Goal: Task Accomplishment & Management: Complete application form

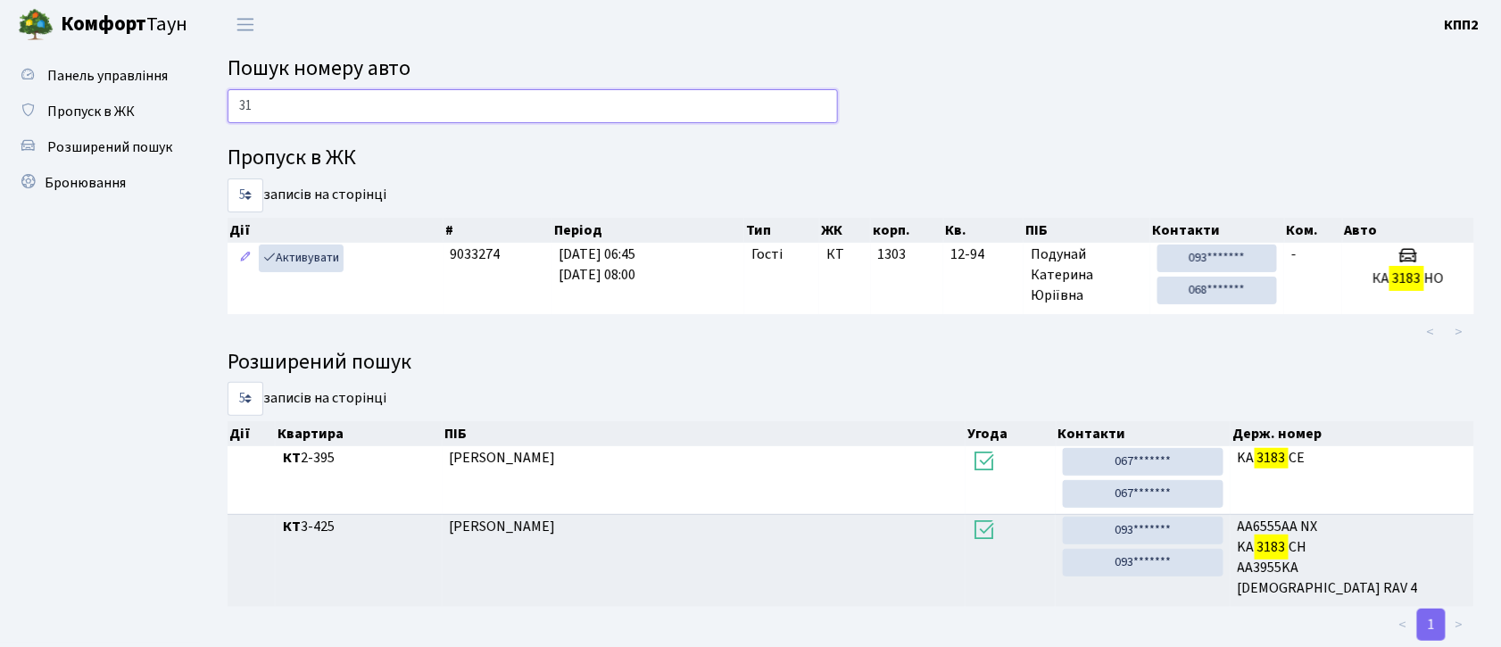
type input "3"
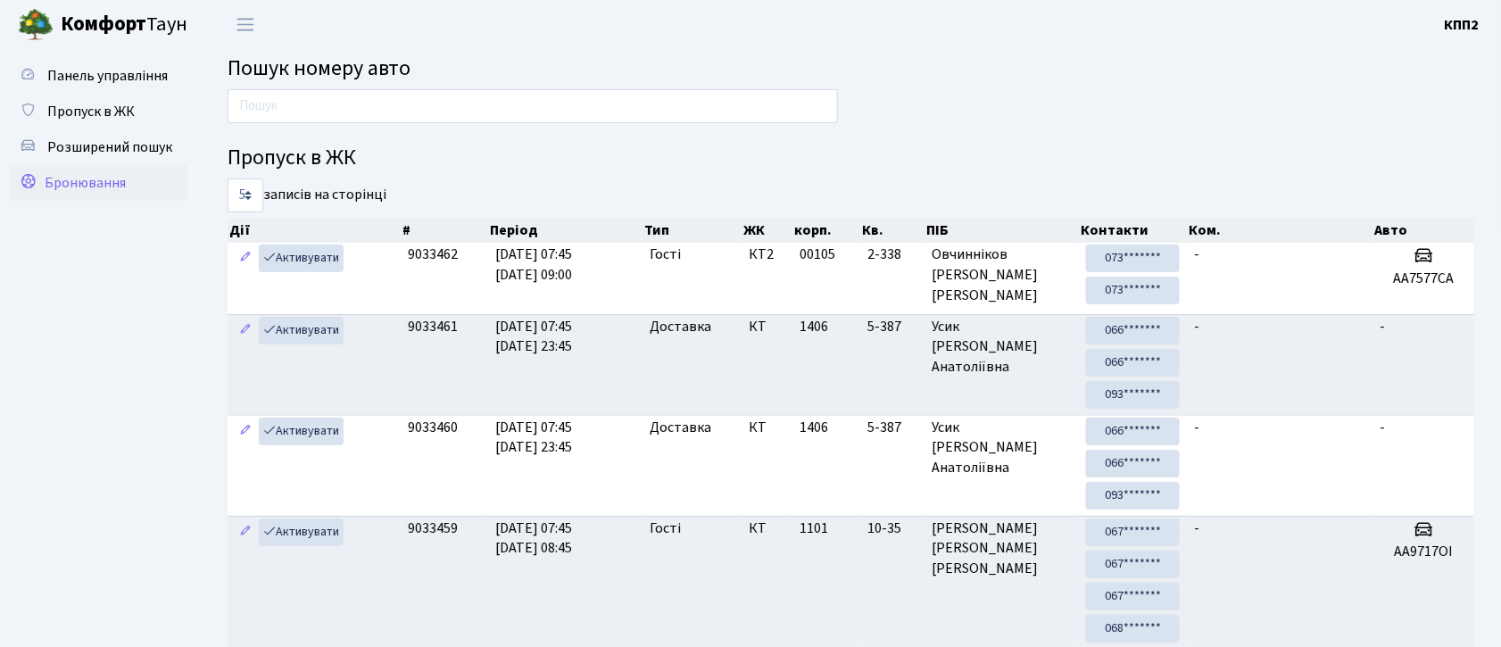
click at [104, 180] on span "Бронювання" at bounding box center [85, 183] width 81 height 20
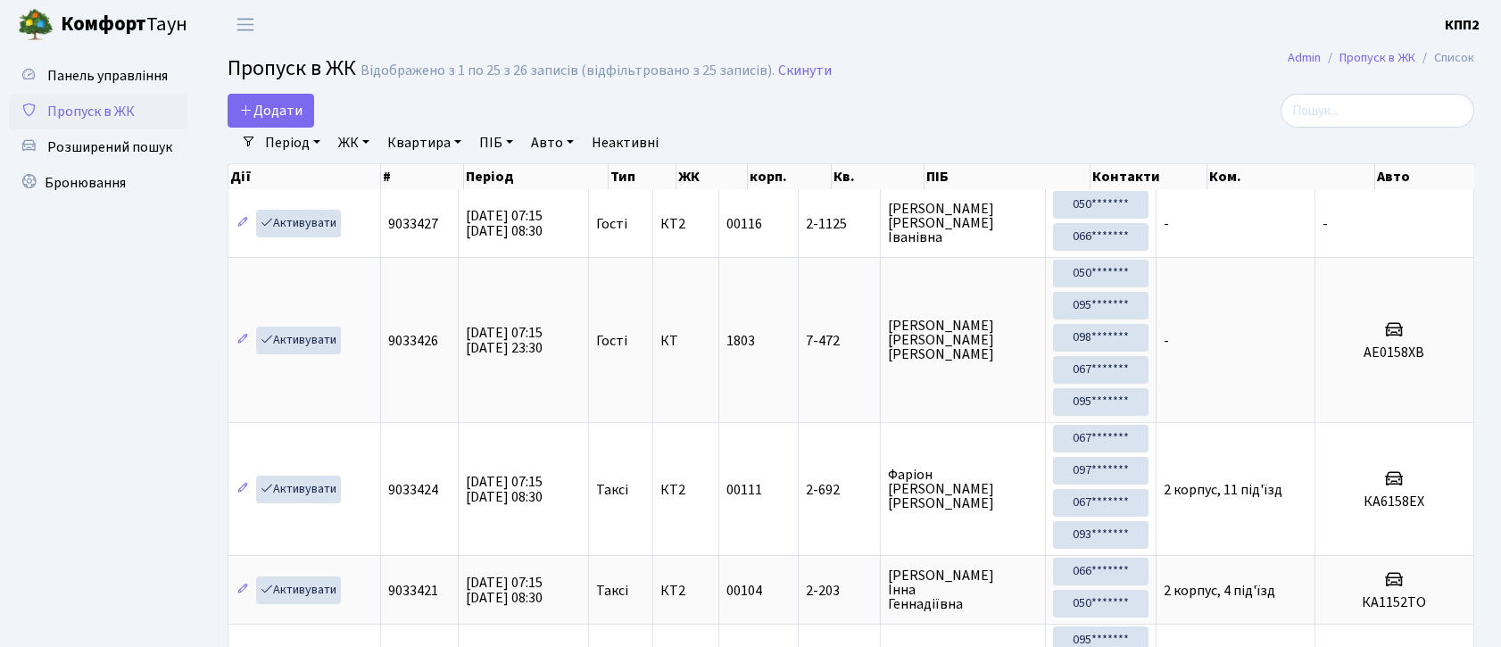
select select "25"
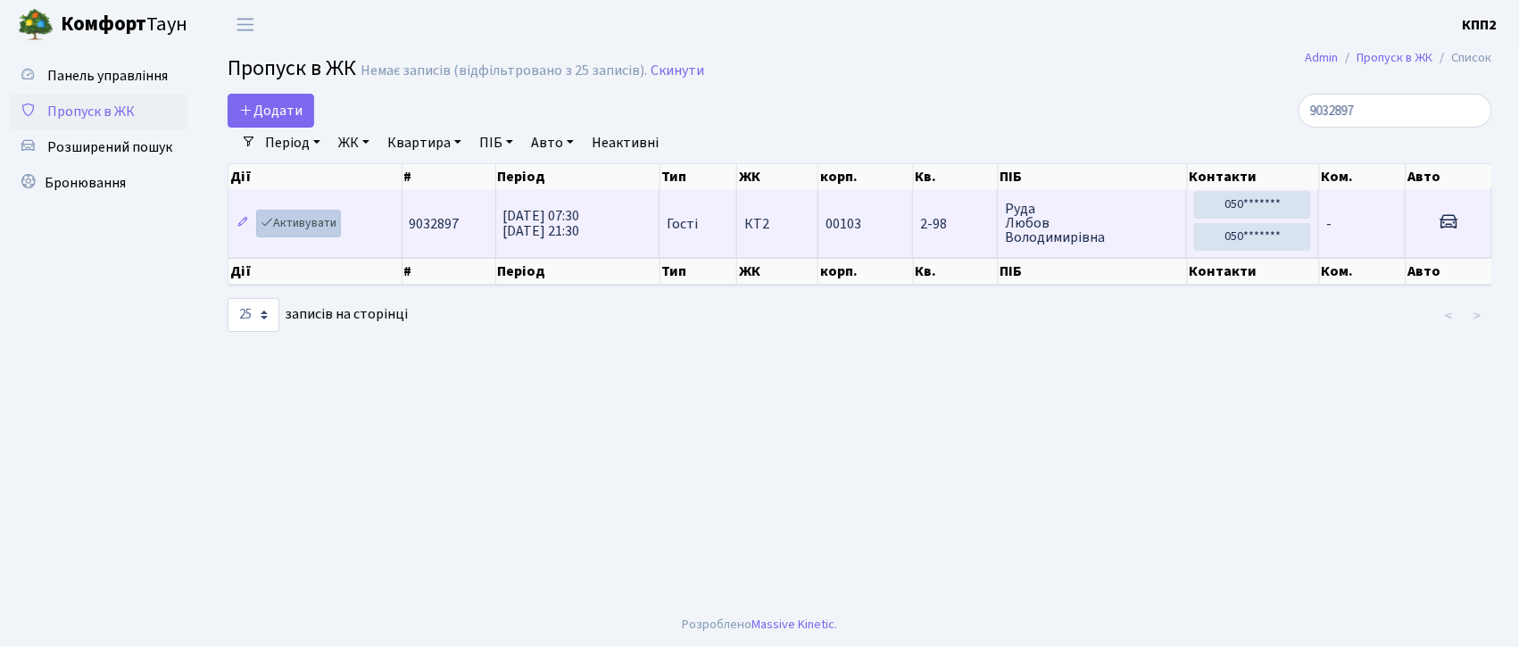
type input "9032897"
click at [318, 233] on link "Активувати" at bounding box center [298, 224] width 85 height 28
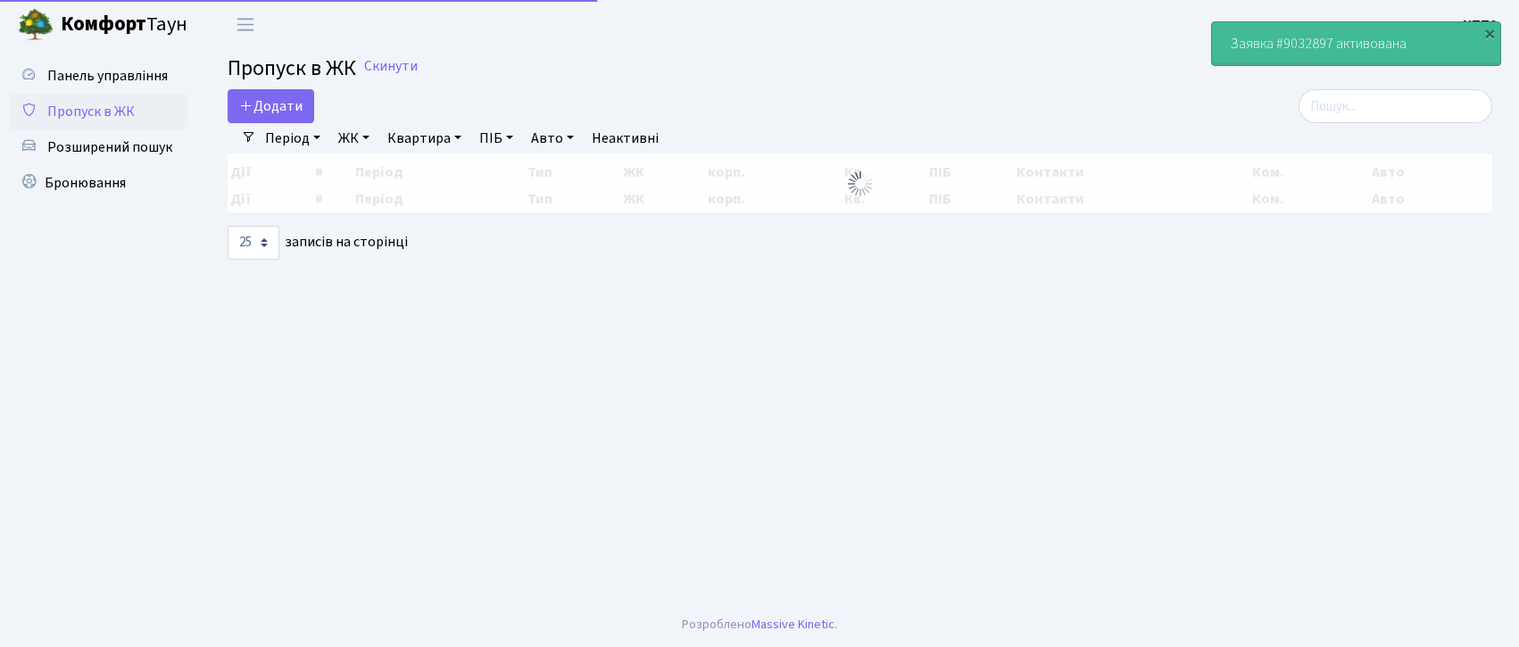
select select "25"
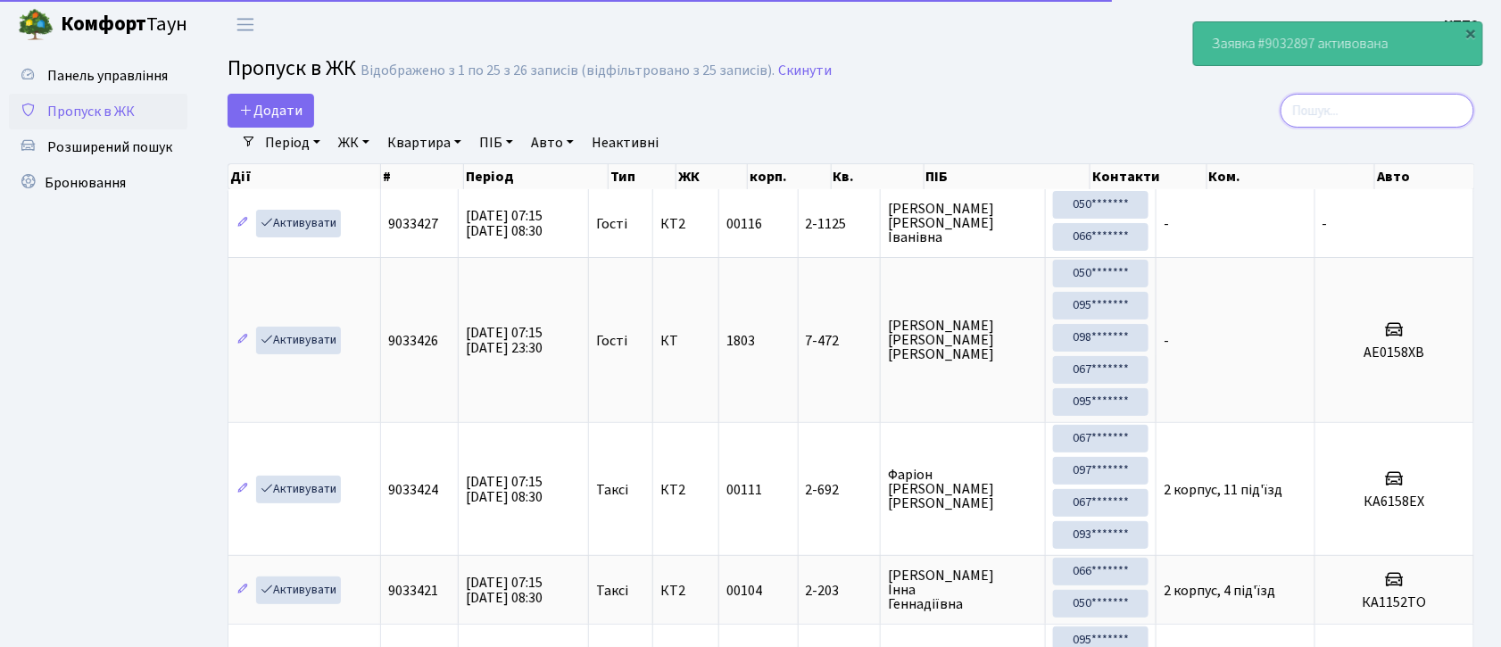
click at [1361, 111] on input "search" at bounding box center [1378, 111] width 194 height 34
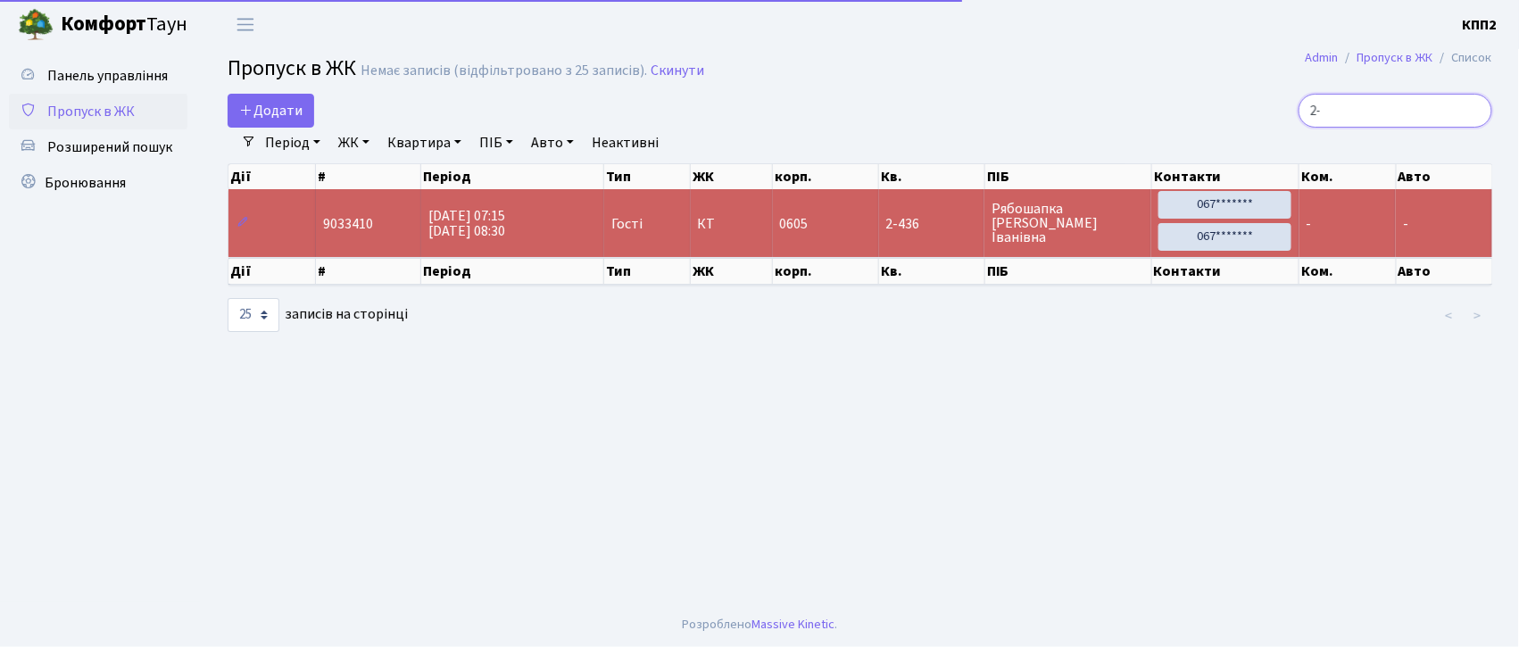
type input "2"
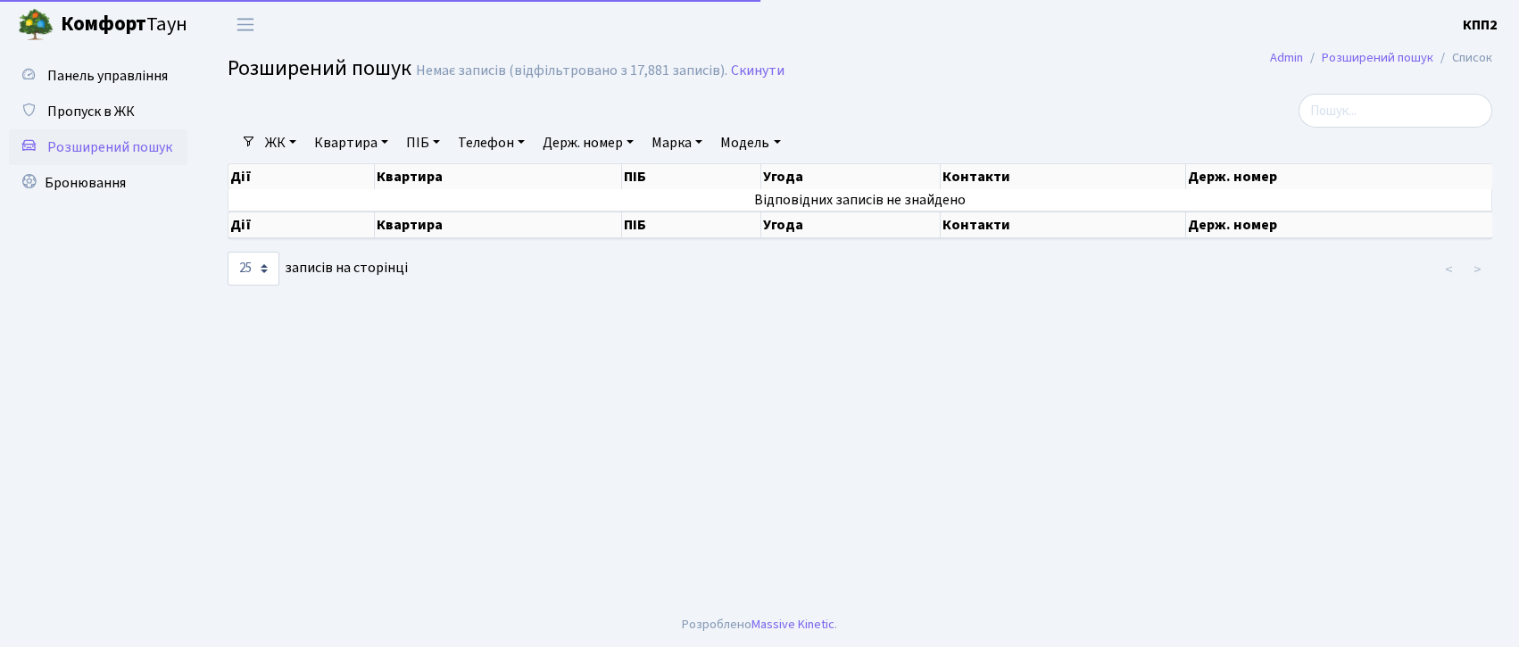
select select "25"
click at [112, 108] on span "Пропуск в ЖК" at bounding box center [90, 112] width 87 height 20
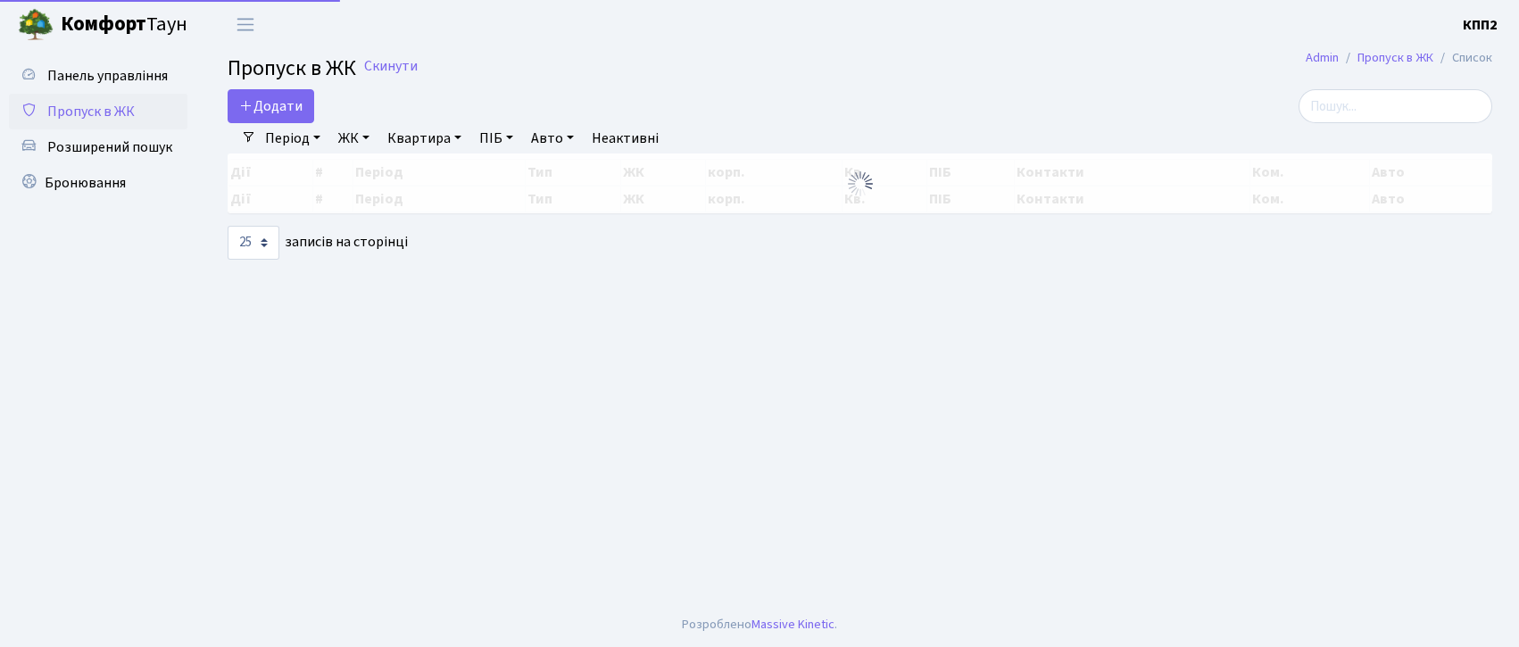
select select "25"
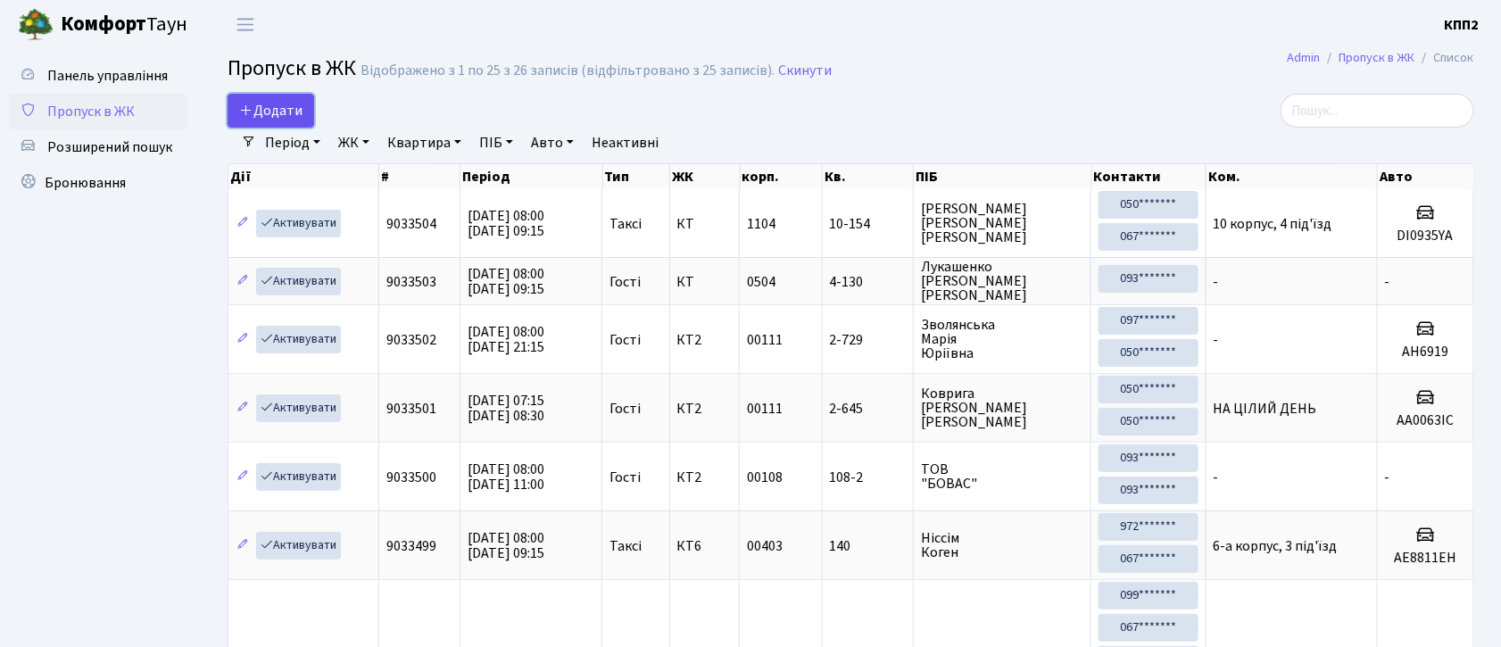
click at [266, 121] on link "Додати" at bounding box center [271, 111] width 87 height 34
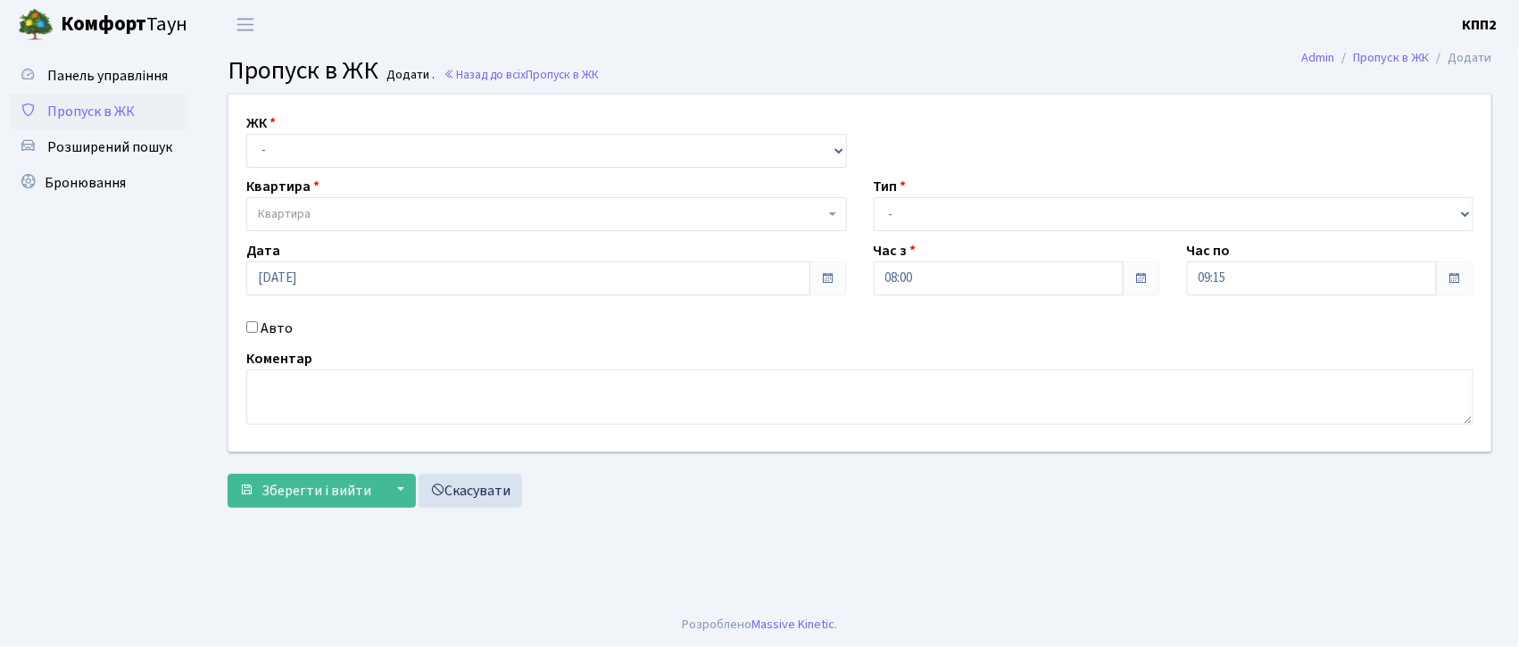
click at [253, 327] on input "Авто" at bounding box center [252, 327] width 12 height 12
checkbox input "true"
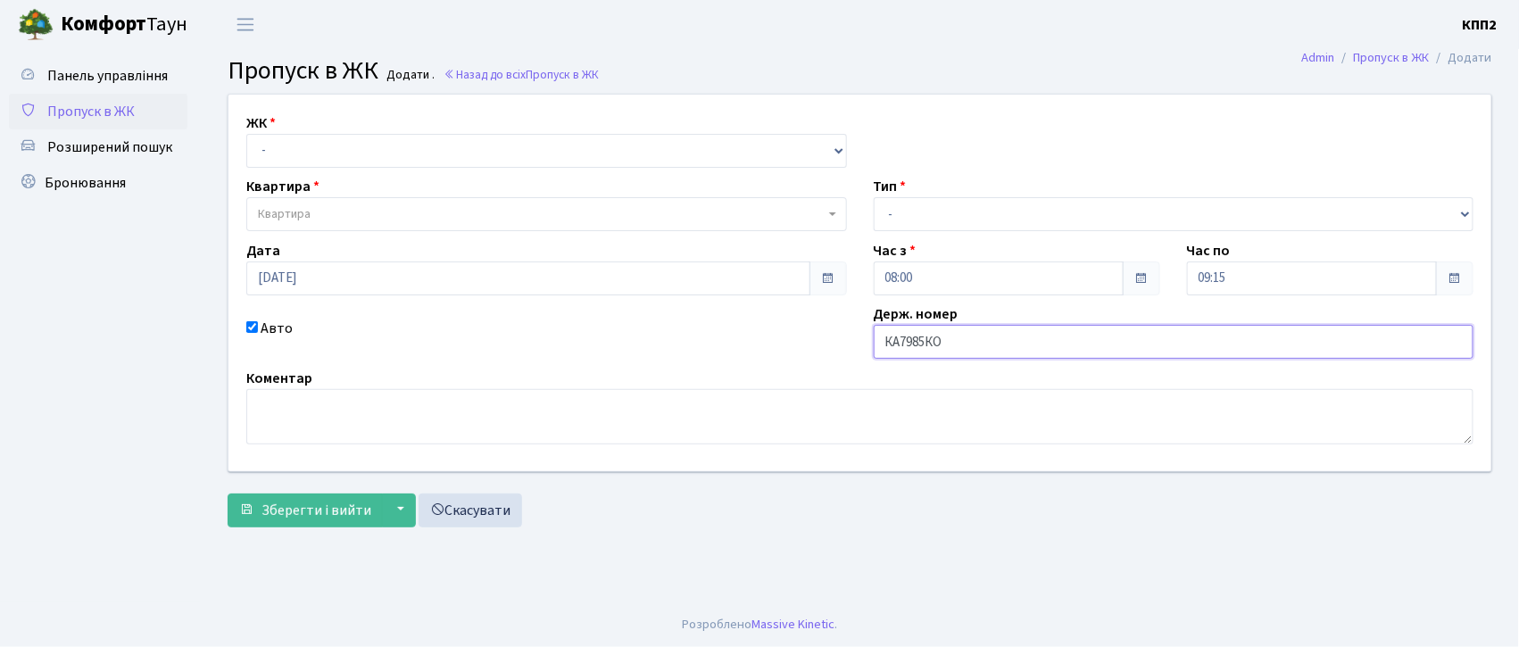
type input "КА7985КО"
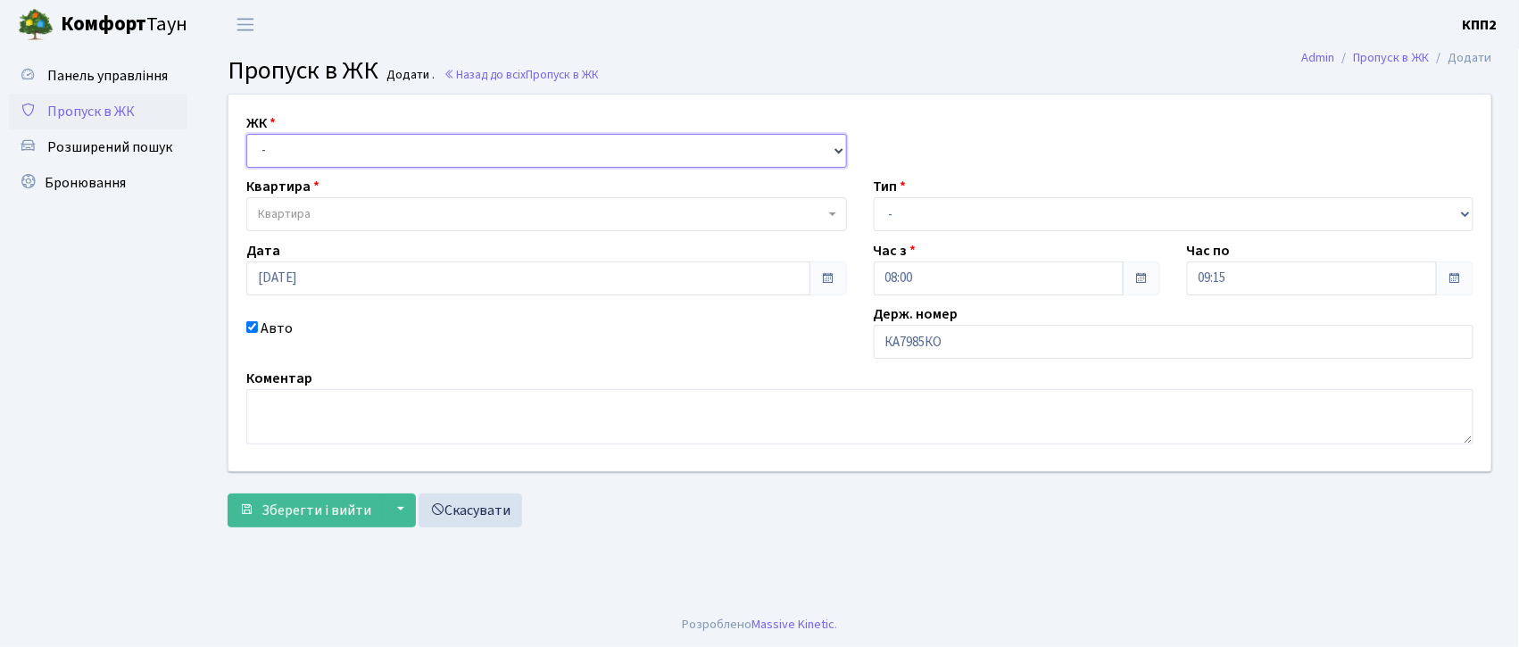
click at [325, 141] on select "- КТ, вул. Регенераторна, 4 КТ2, просп. Соборності, 17 КТ3, вул. Березнева, 16 …" at bounding box center [546, 151] width 601 height 34
select select "302"
click at [246, 134] on select "- КТ, вул. Регенераторна, 4 КТ2, просп. Соборності, 17 КТ3, вул. Березнева, 16 …" at bounding box center [546, 151] width 601 height 34
select select
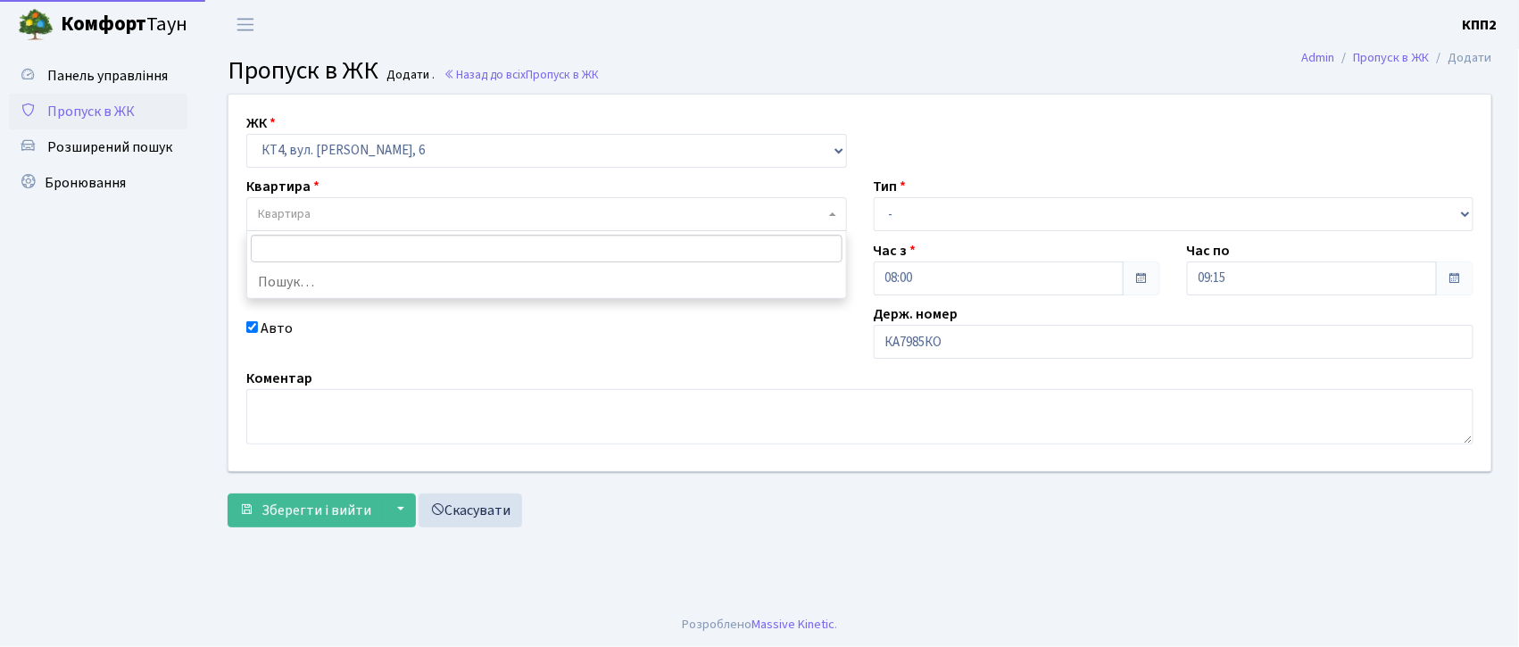
click at [305, 223] on span "Квартира" at bounding box center [284, 214] width 53 height 18
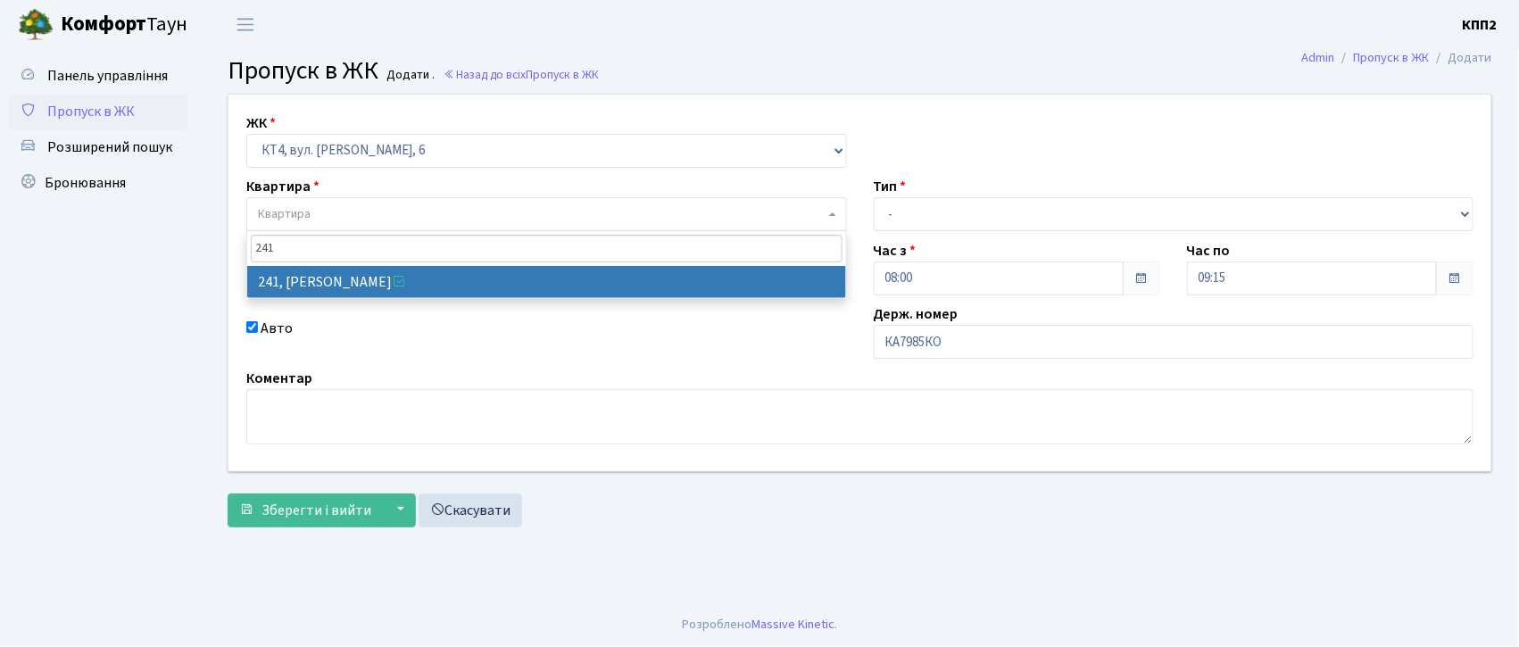
type input "241"
select select "16958"
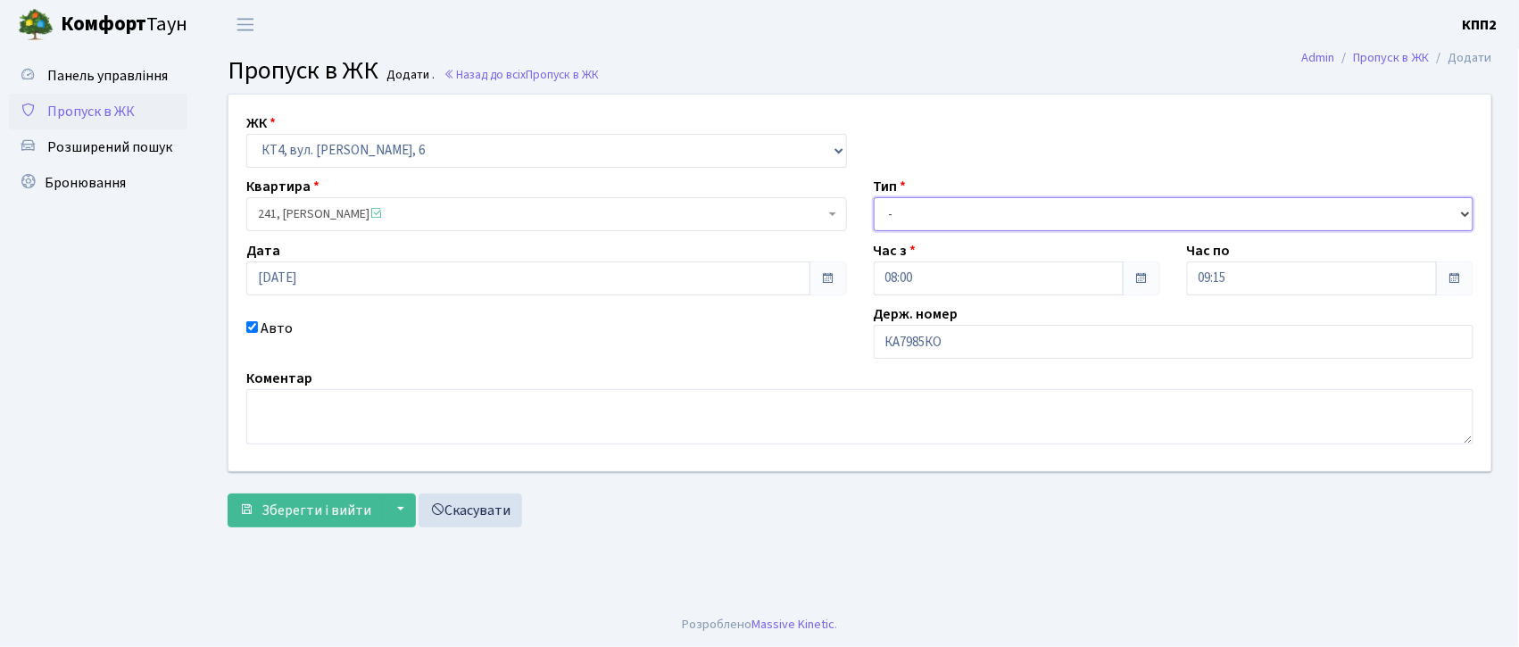
click at [929, 216] on select "- Доставка Таксі Гості Сервіс" at bounding box center [1174, 214] width 601 height 34
select select "2"
click at [874, 197] on select "- Доставка Таксі Гості Сервіс" at bounding box center [1174, 214] width 601 height 34
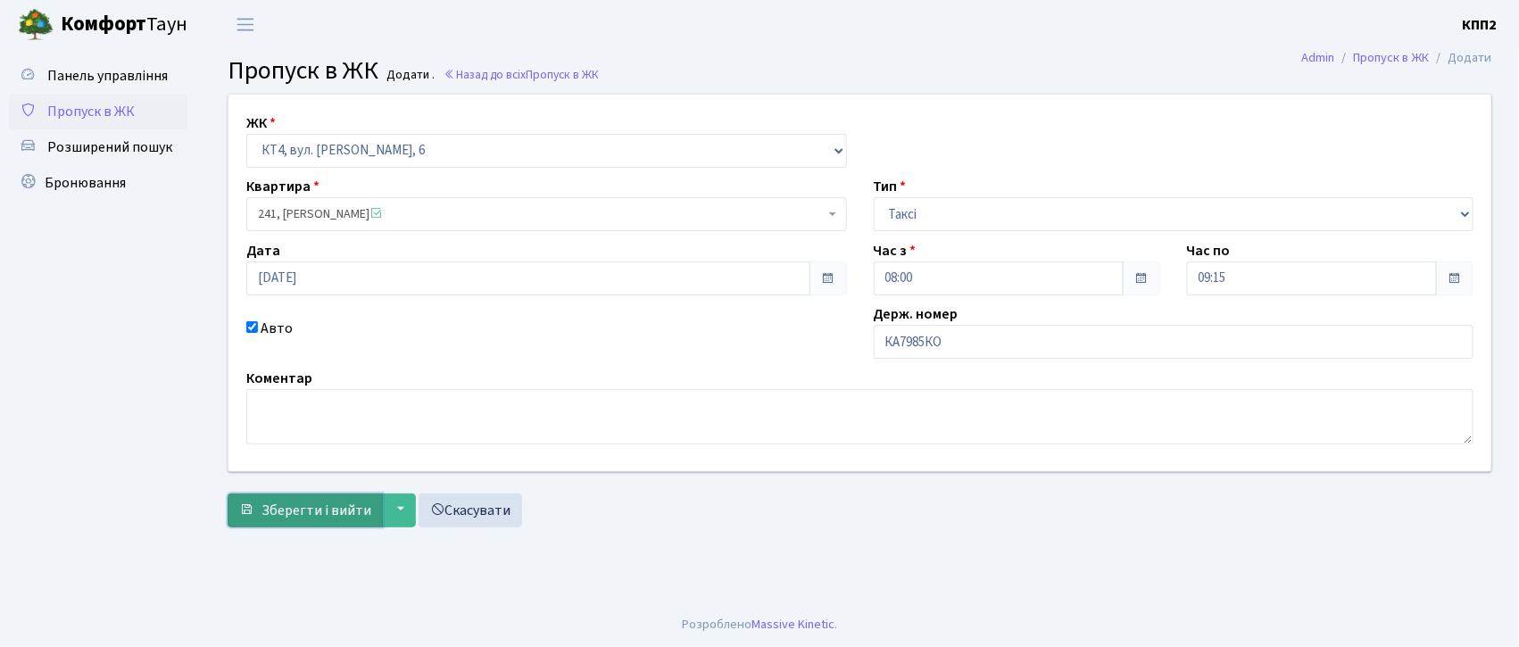
click at [265, 508] on span "Зберегти і вийти" at bounding box center [317, 511] width 110 height 20
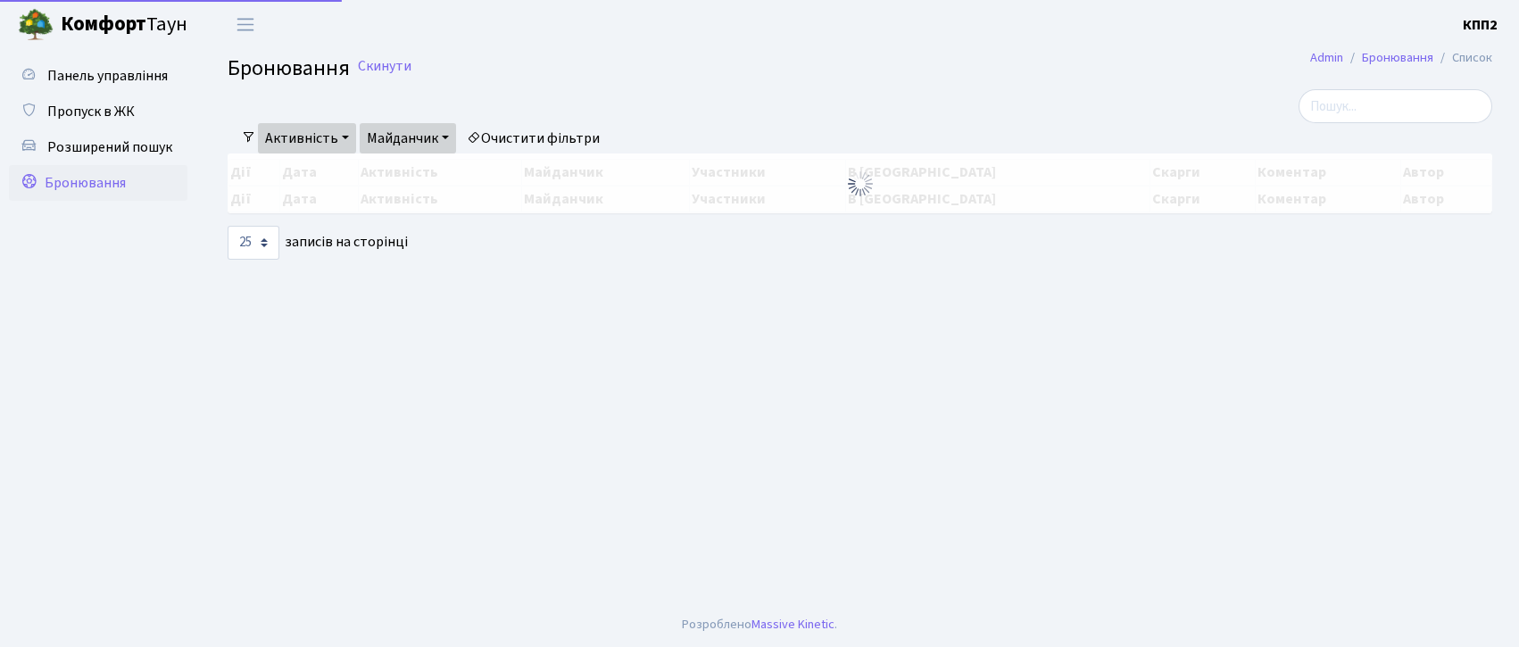
select select "25"
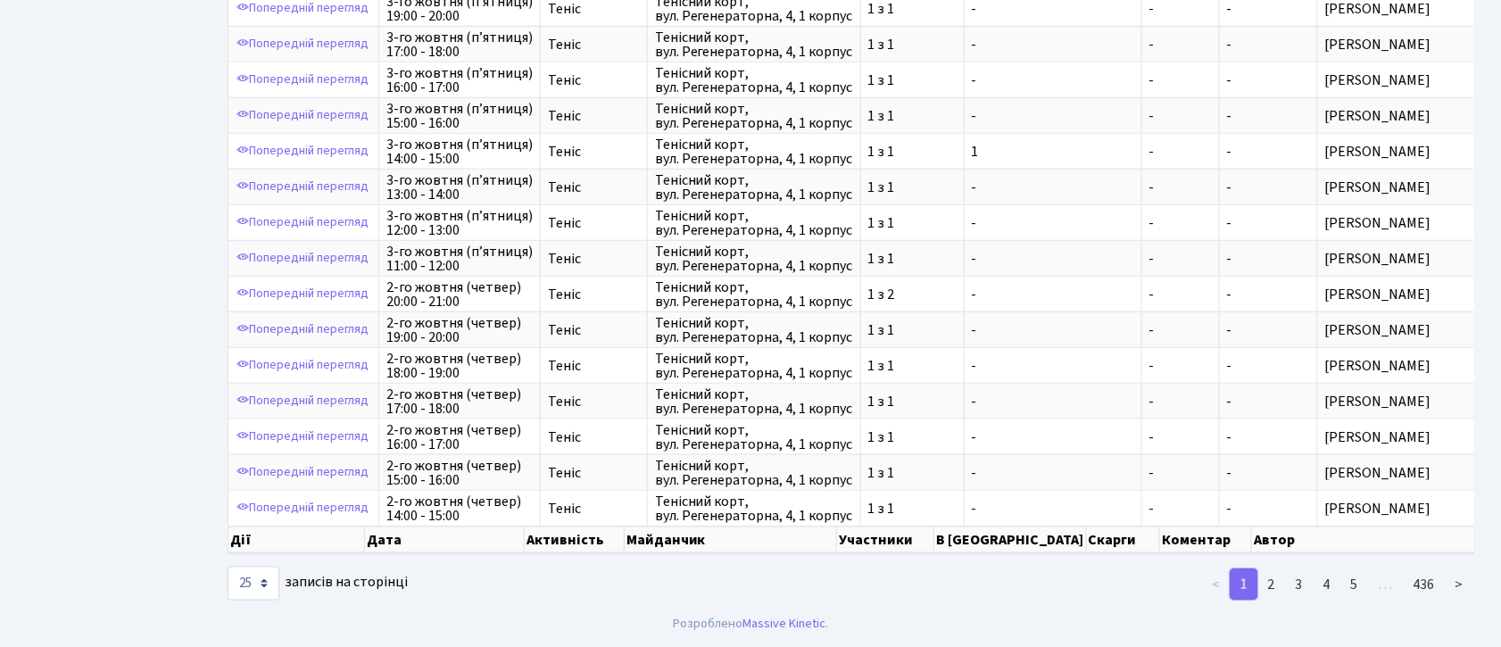
scroll to position [597, 0]
click at [1272, 586] on link "2" at bounding box center [1272, 585] width 29 height 32
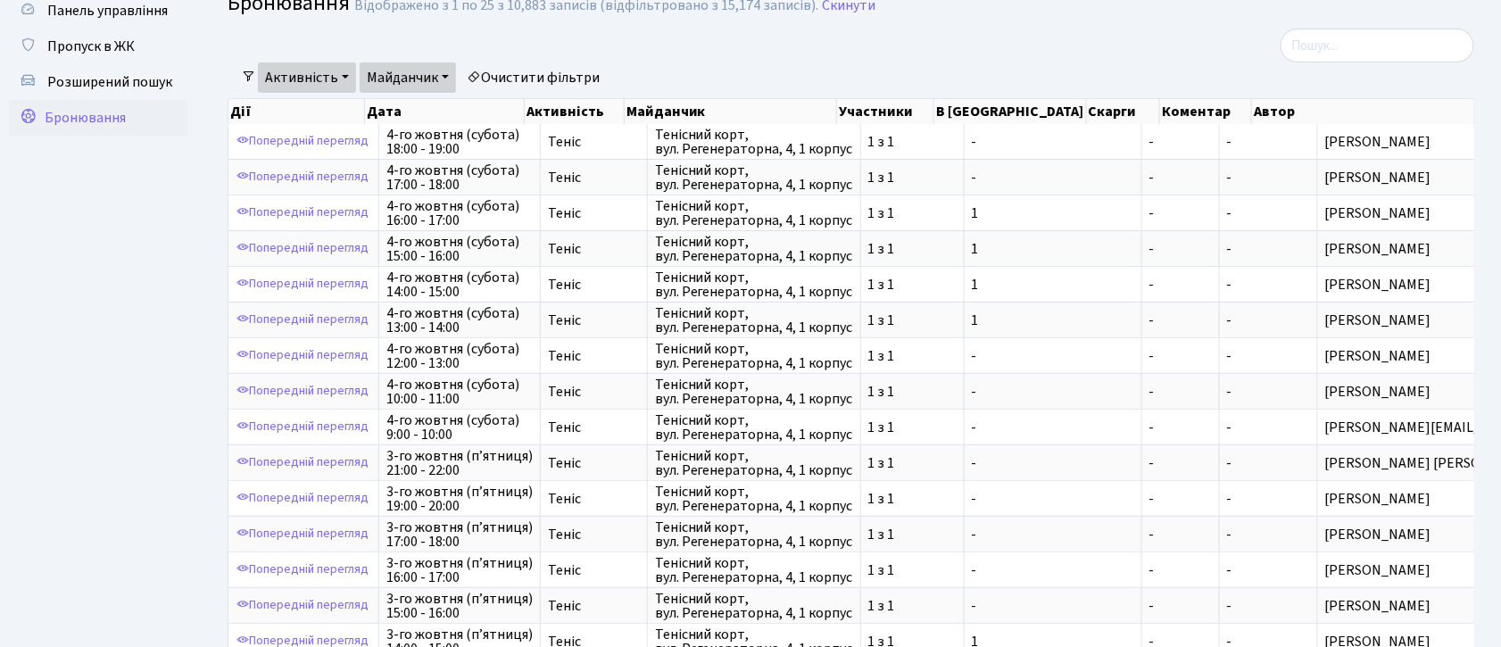
scroll to position [0, 0]
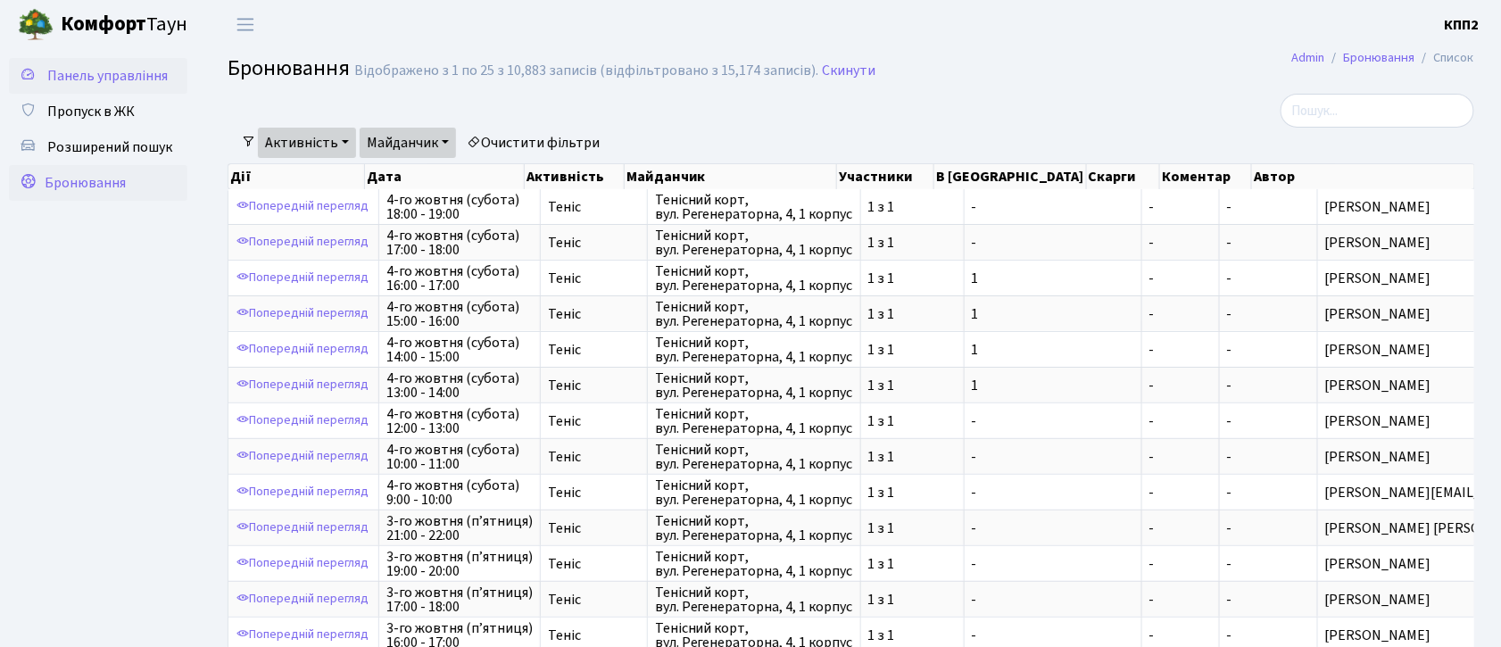
click at [79, 86] on link "Панель управління" at bounding box center [98, 76] width 179 height 36
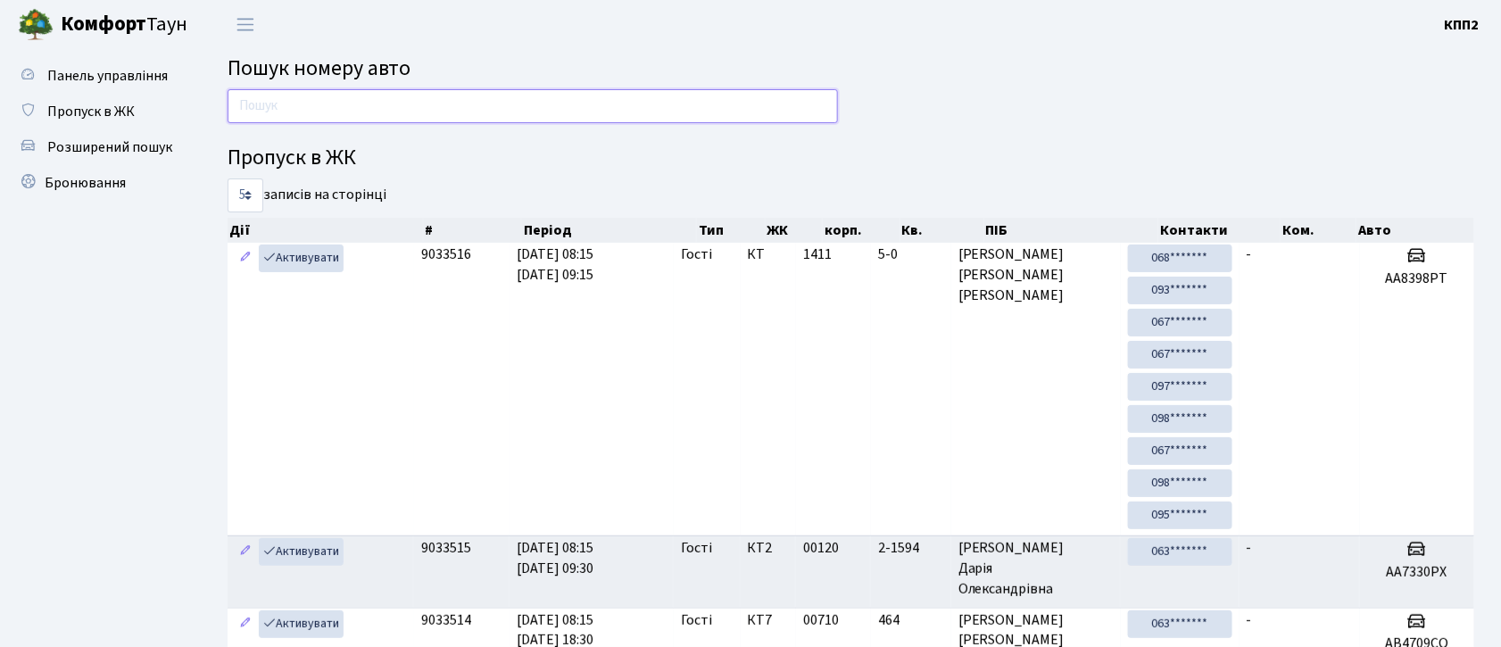
click at [237, 108] on input "text" at bounding box center [533, 106] width 611 height 34
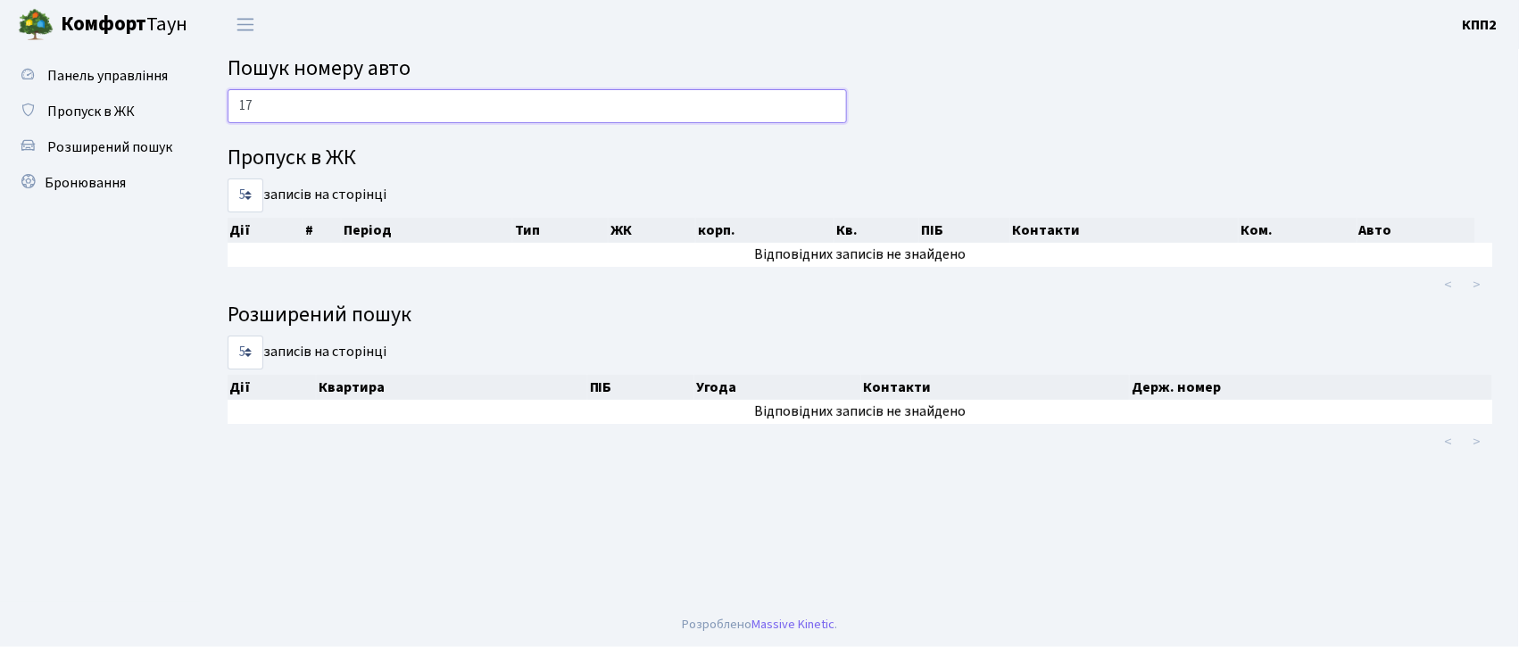
type input "1"
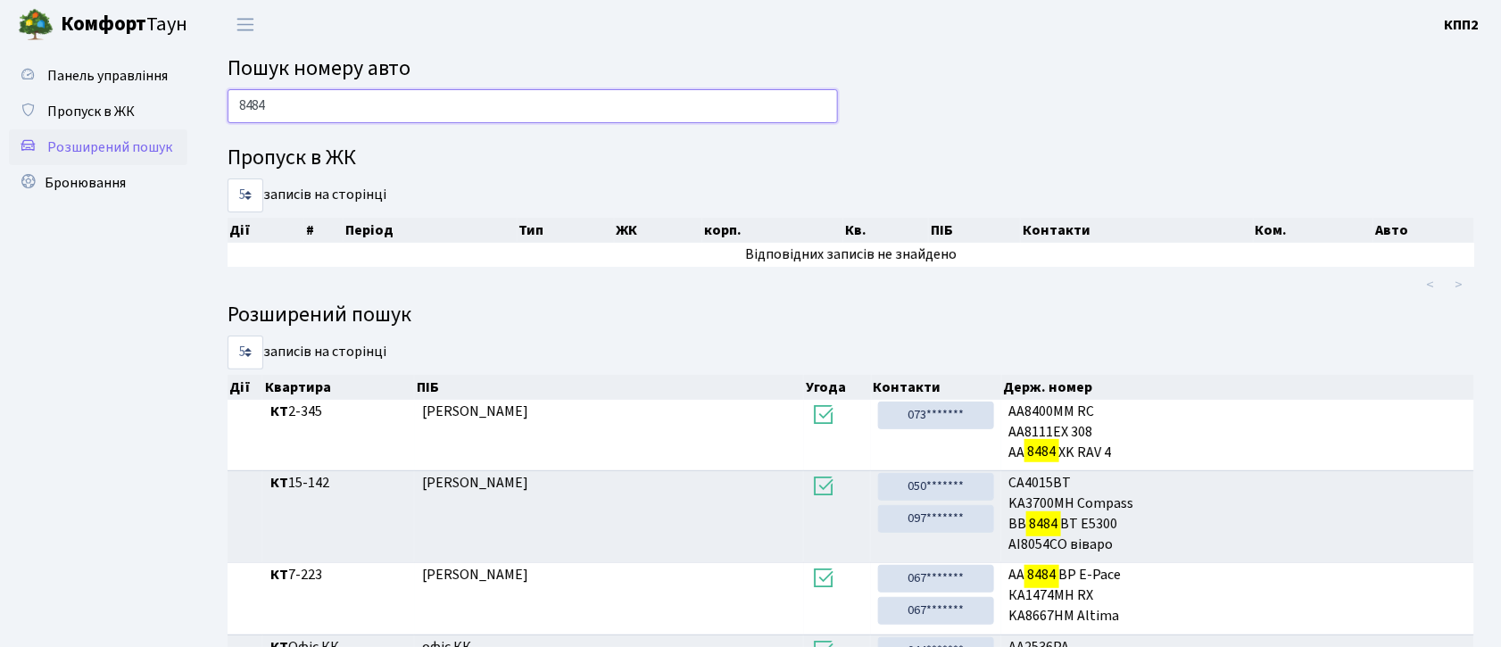
type input "8484"
click at [111, 146] on span "Розширений пошук" at bounding box center [109, 147] width 125 height 20
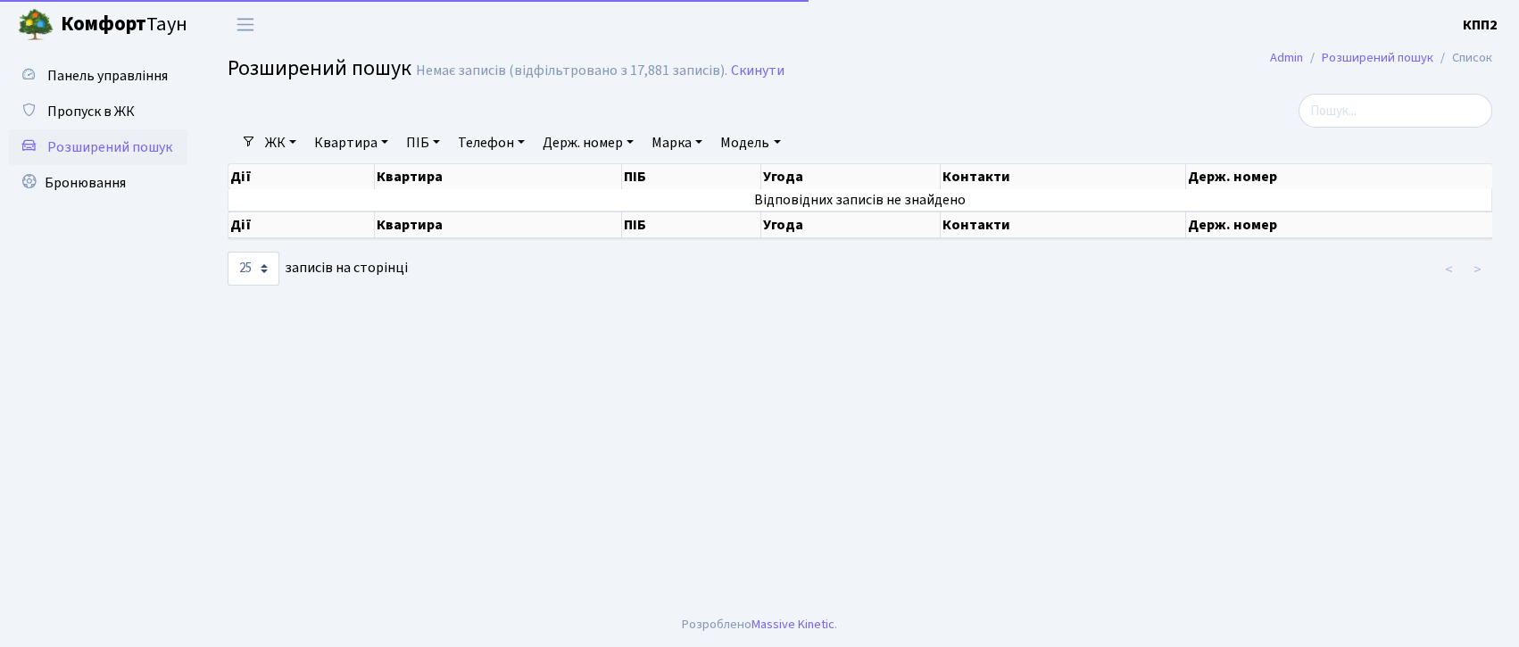
select select "25"
click at [562, 148] on link "Держ. номер" at bounding box center [588, 143] width 105 height 30
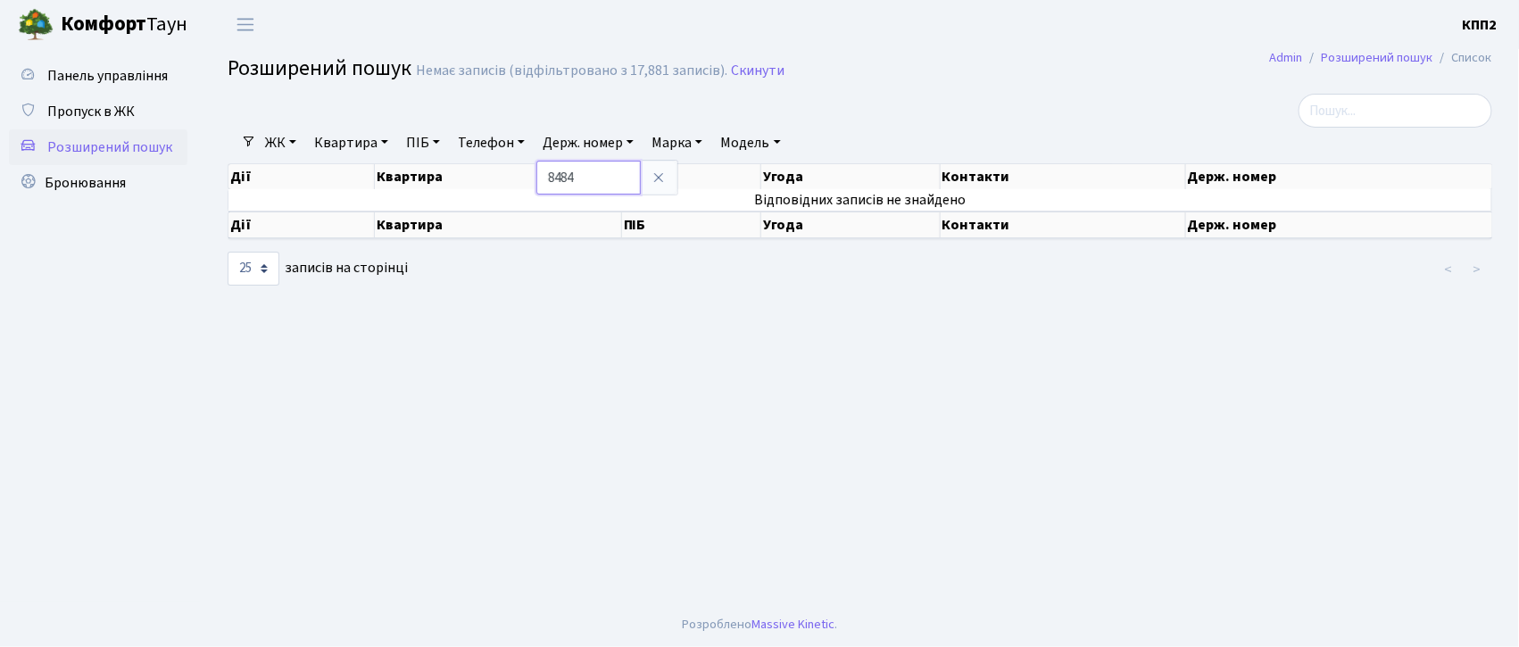
type input "8484"
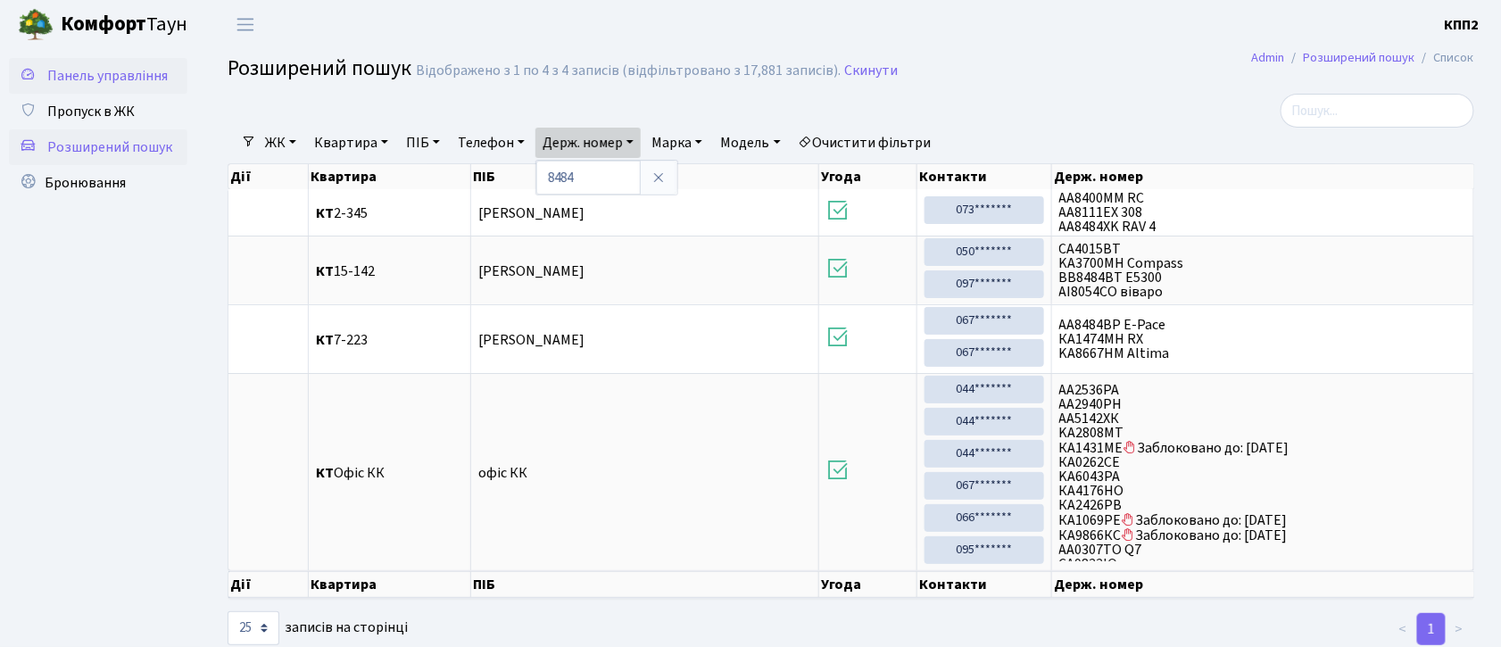
click at [104, 79] on span "Панель управління" at bounding box center [107, 76] width 120 height 20
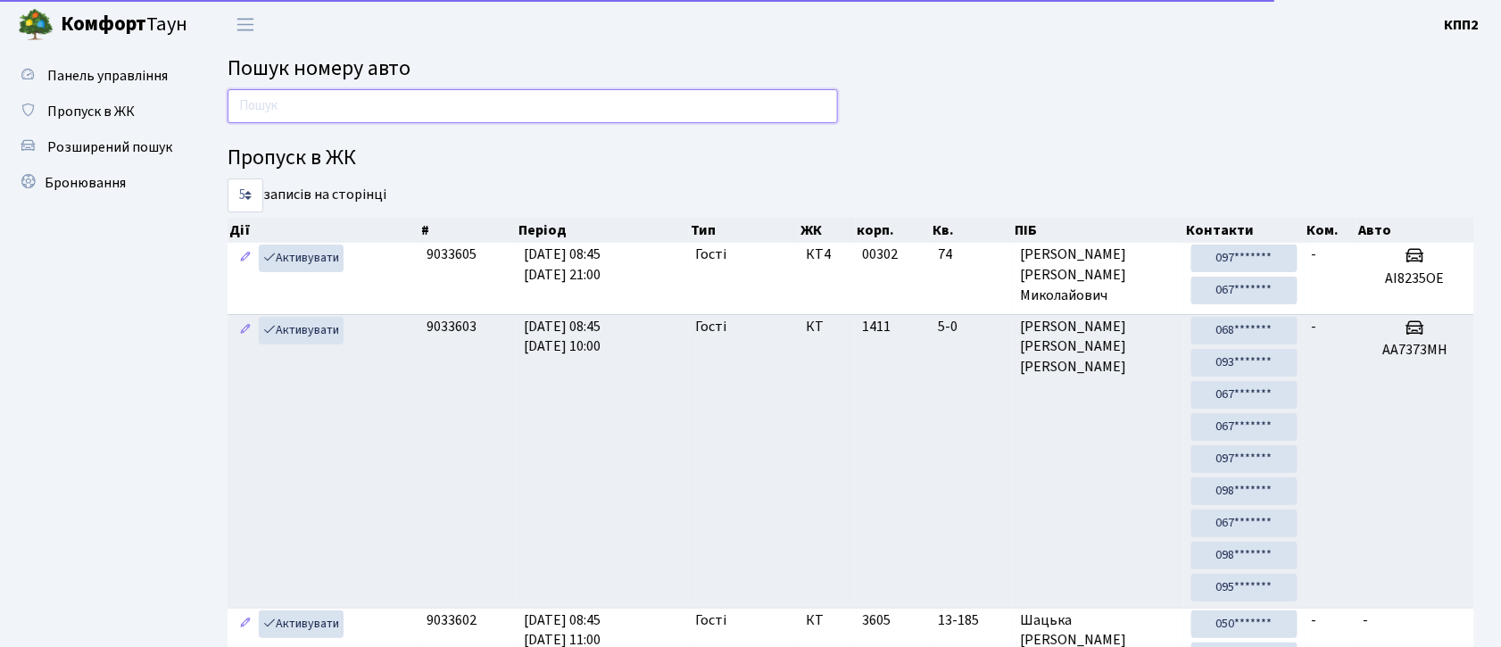
click at [252, 108] on input "text" at bounding box center [533, 106] width 611 height 34
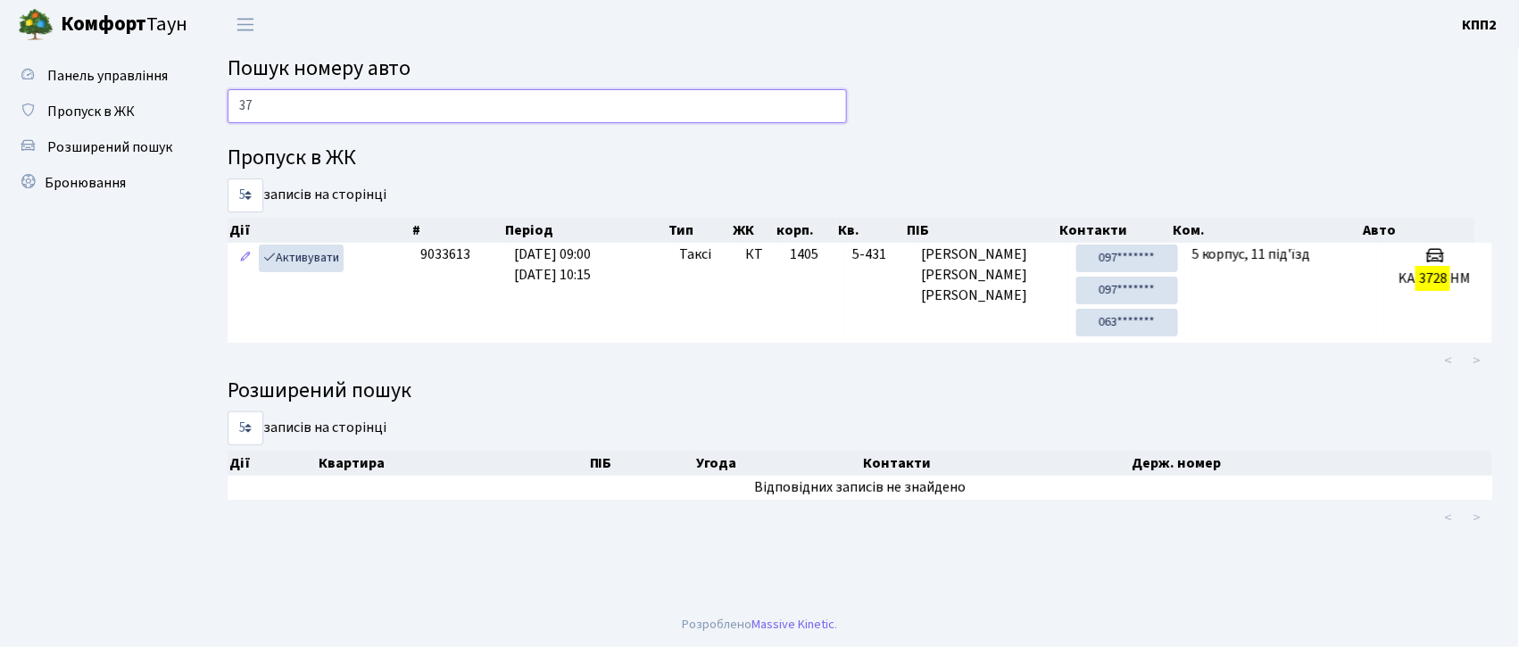
type input "3"
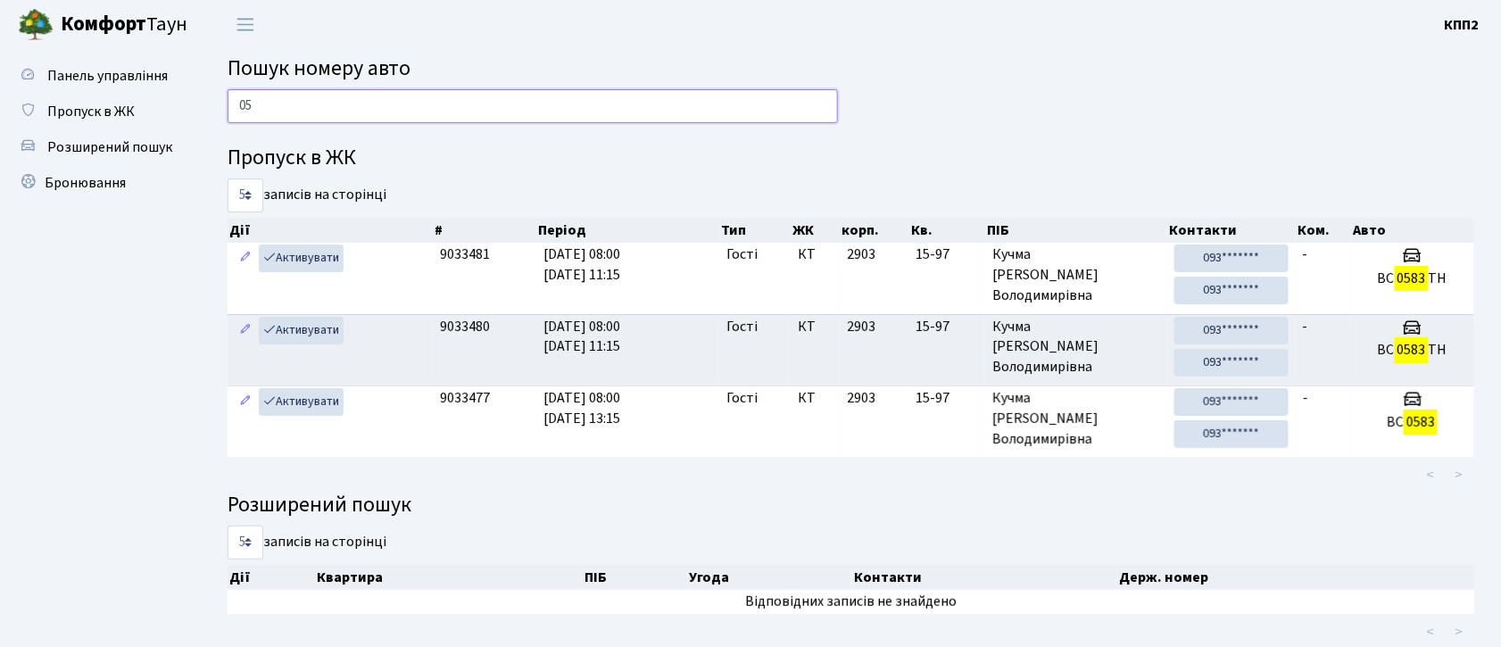
type input "0"
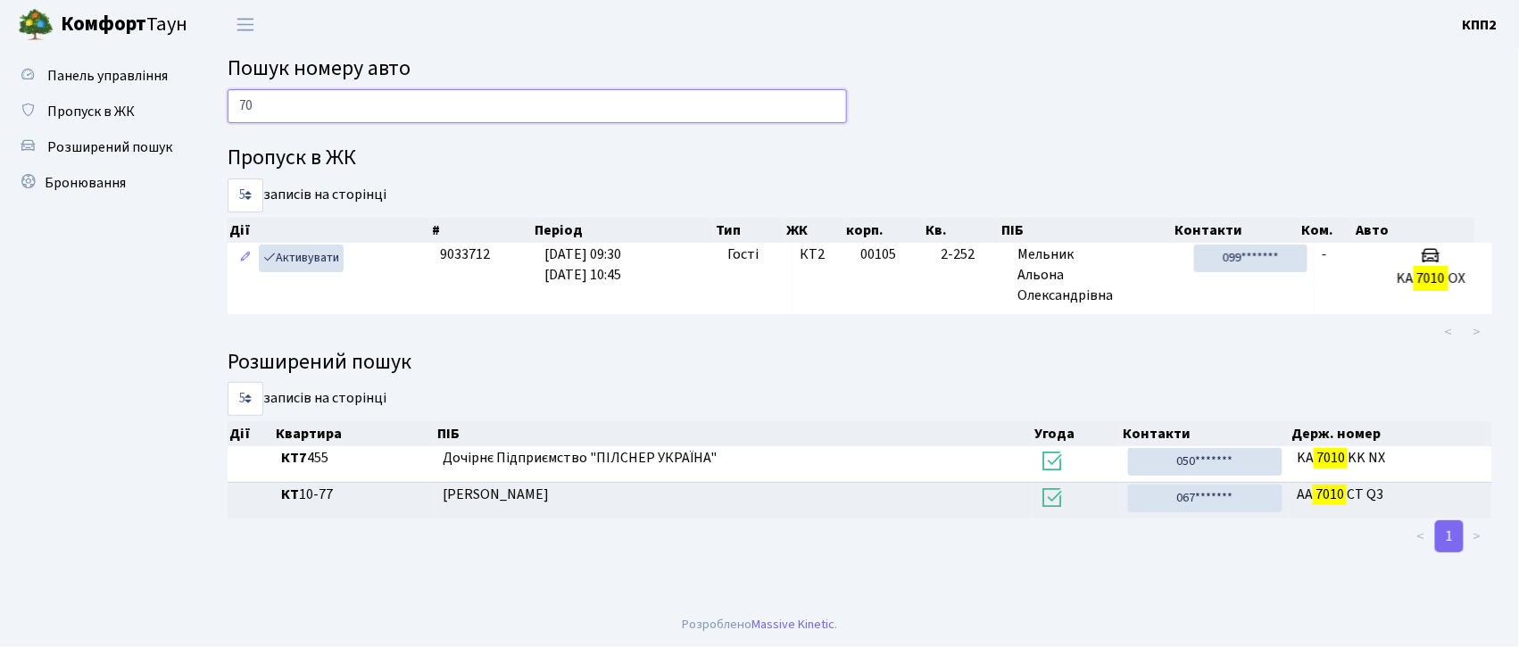
type input "7"
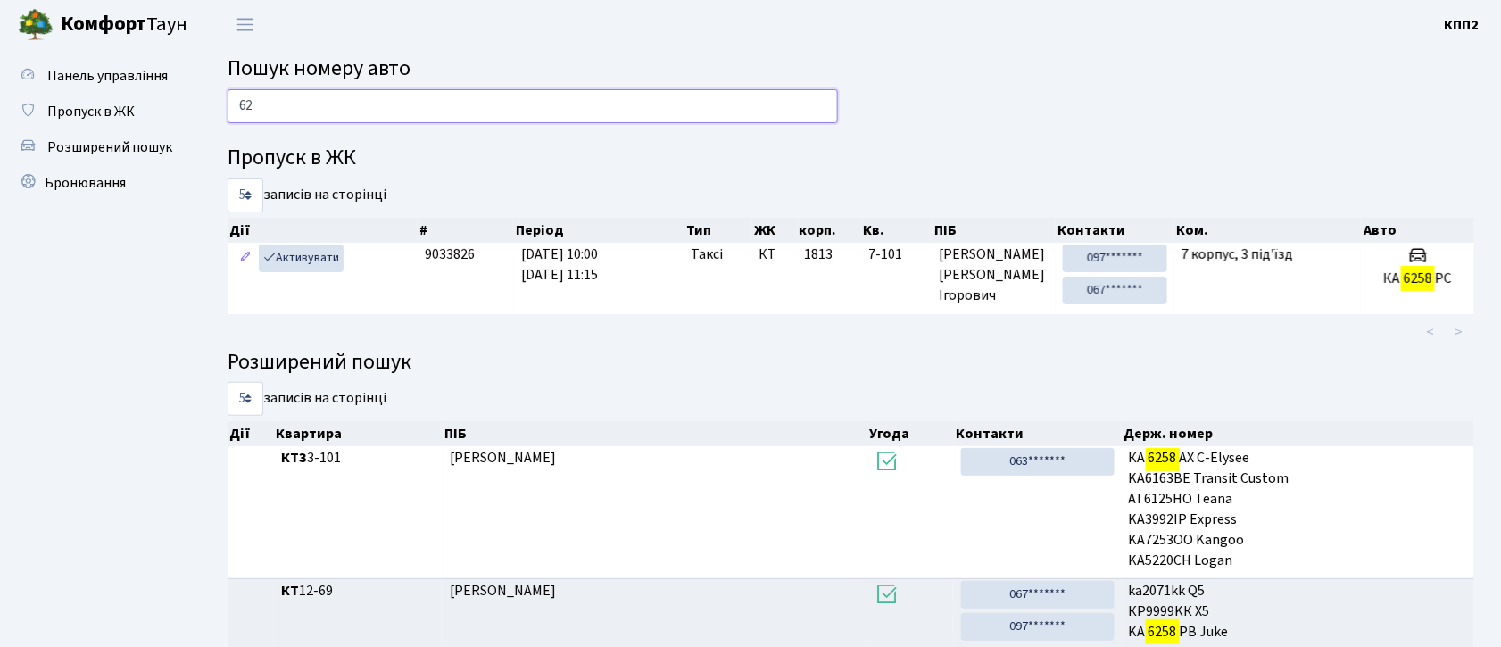
type input "6"
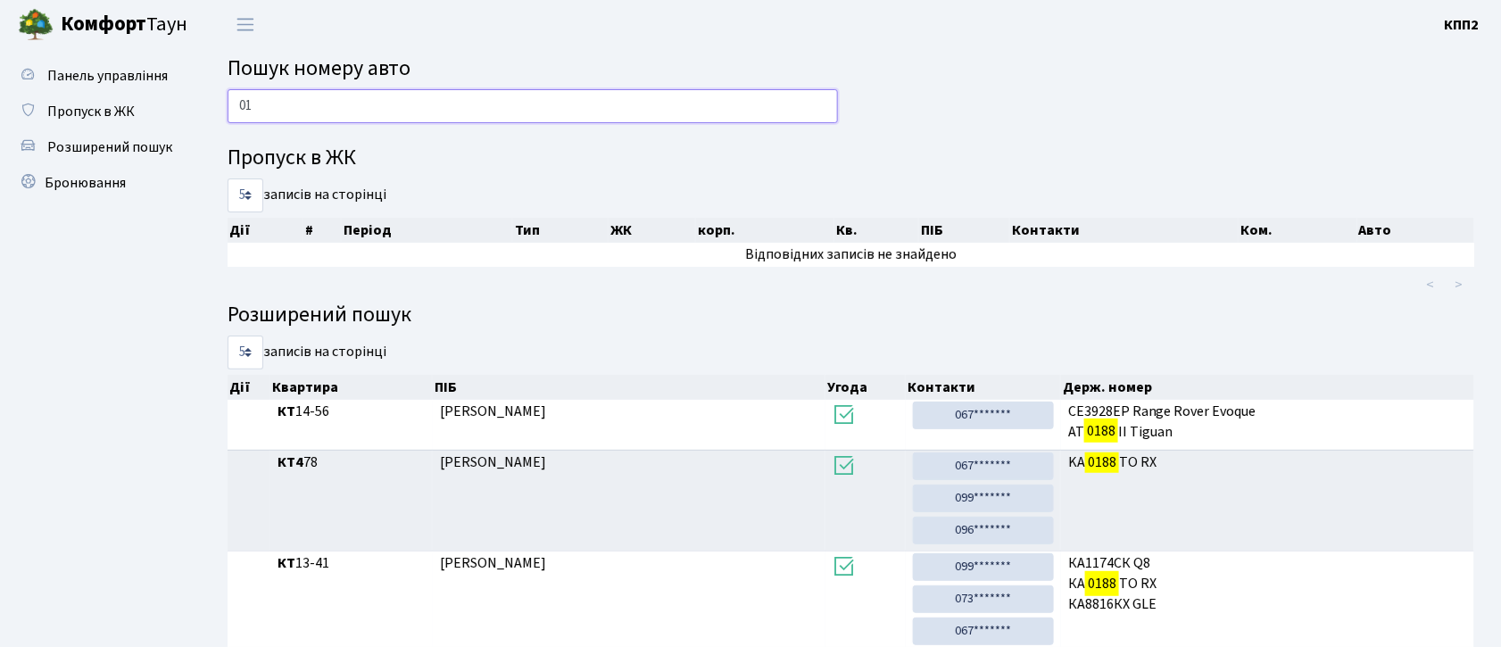
type input "0"
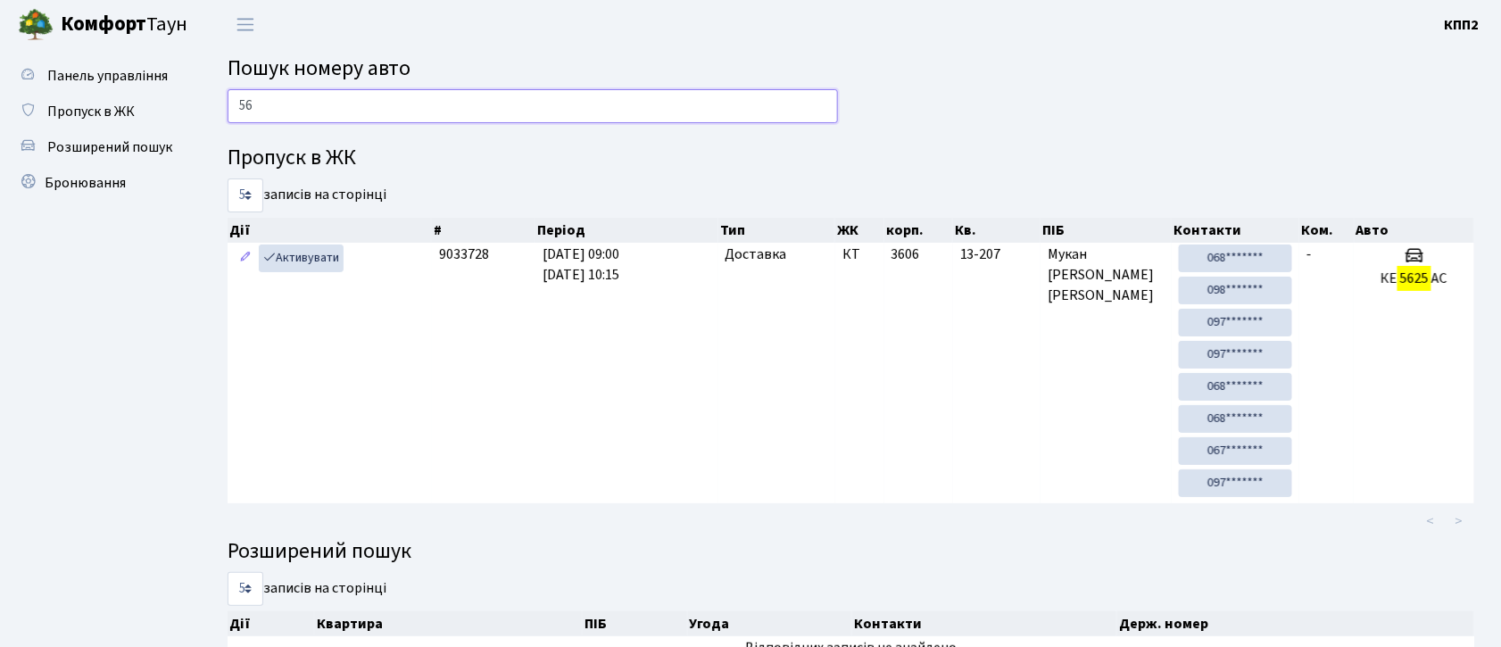
type input "5"
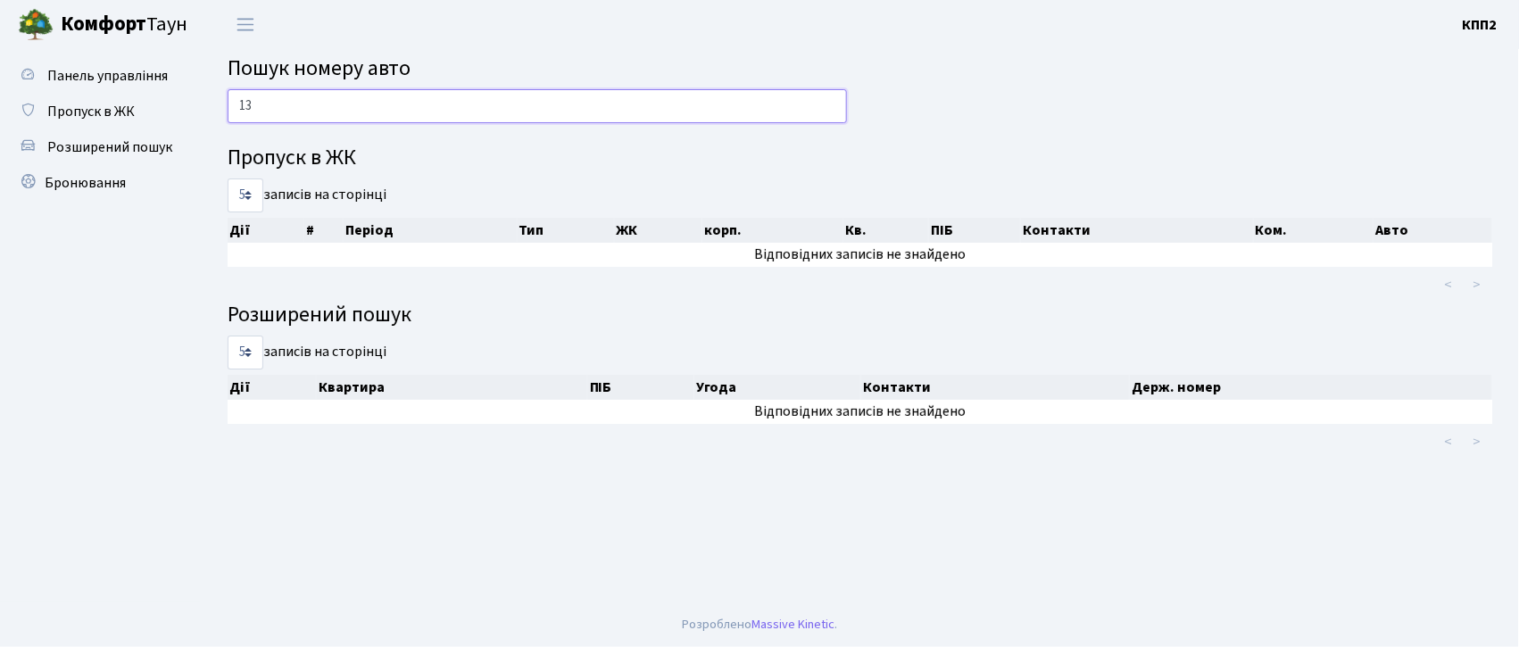
type input "1"
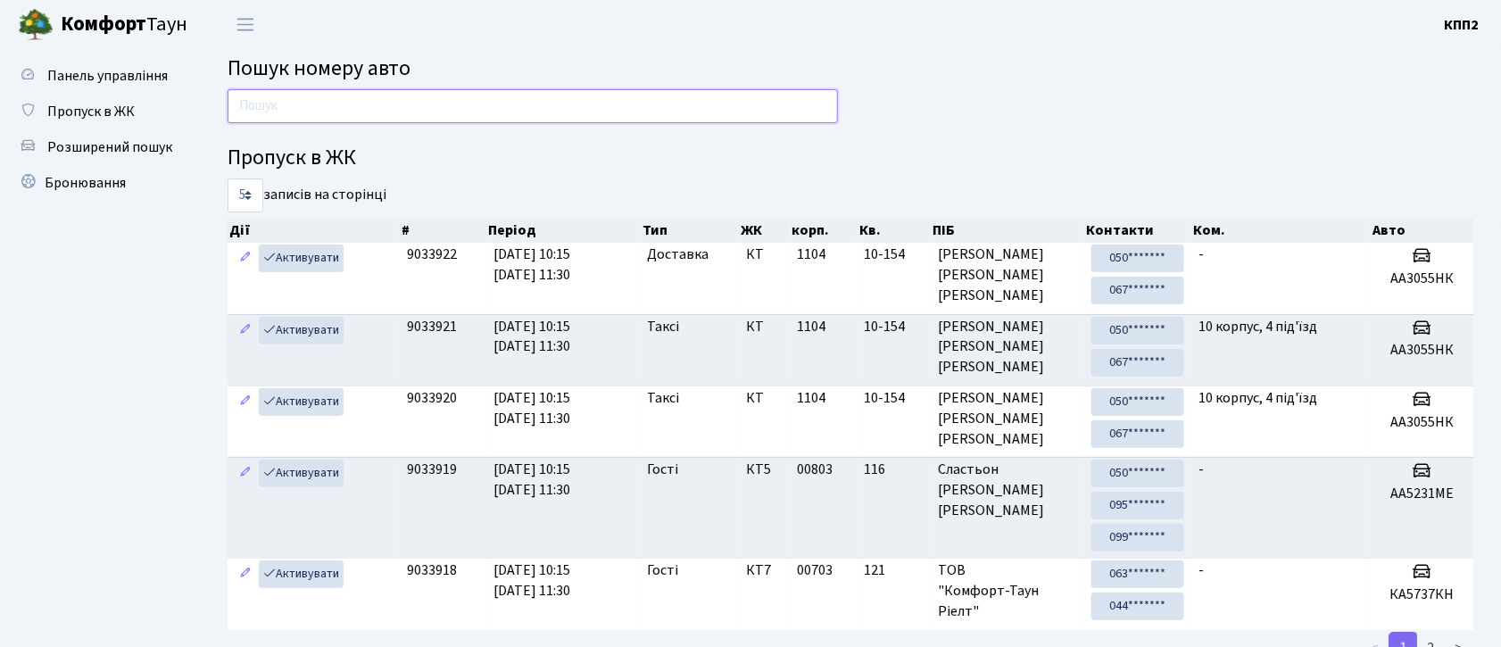
type input "9"
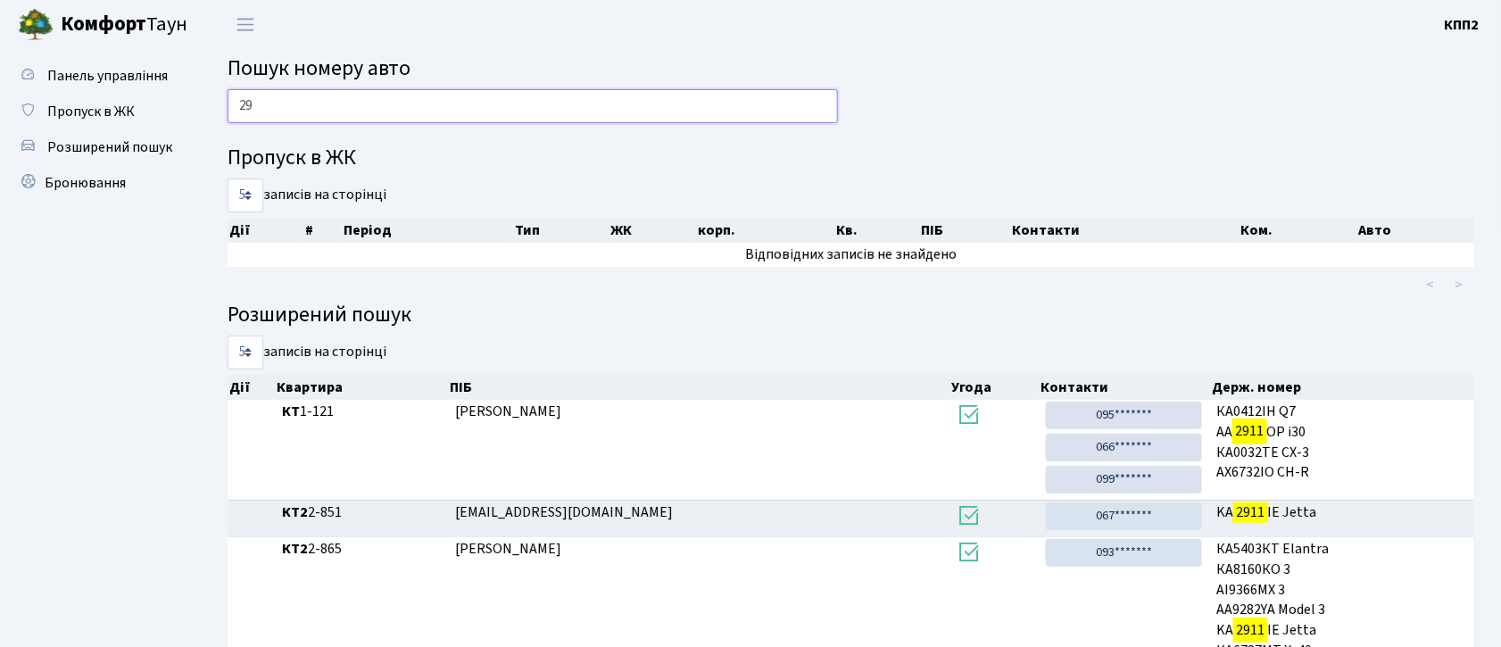
type input "2"
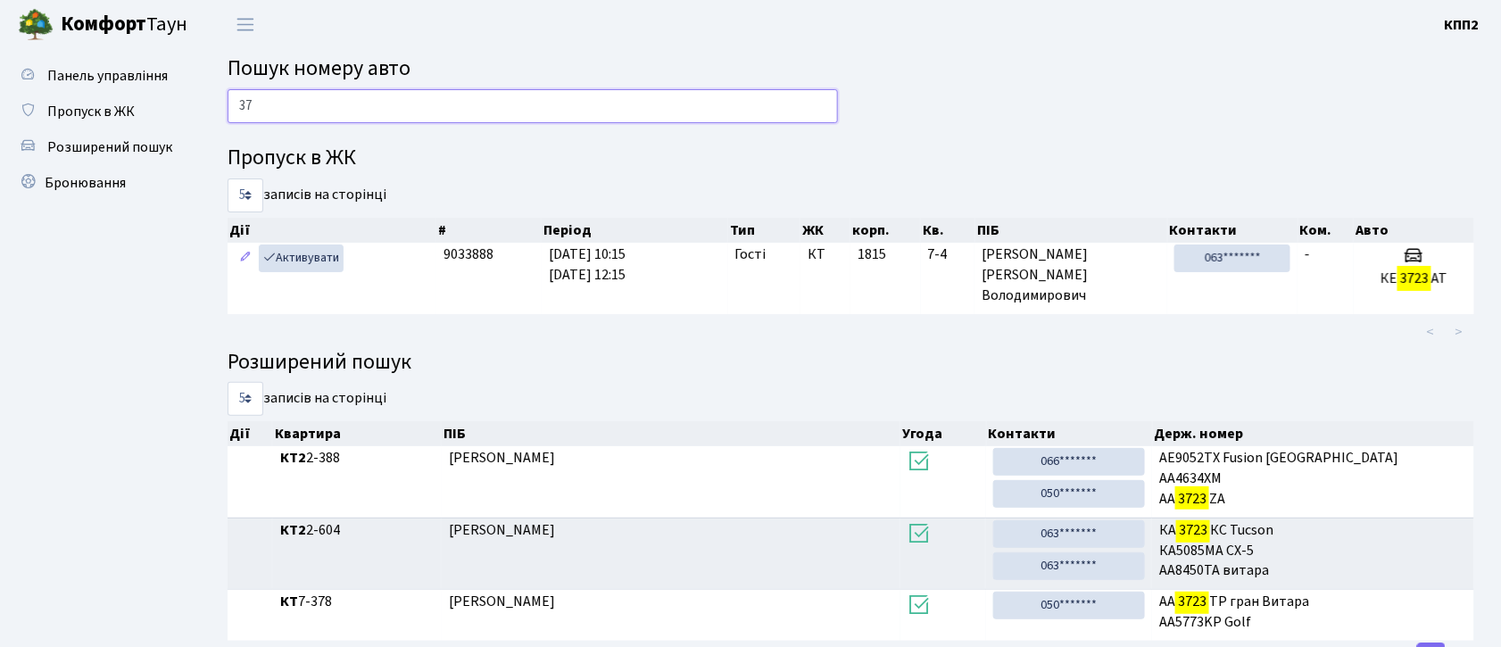
type input "3"
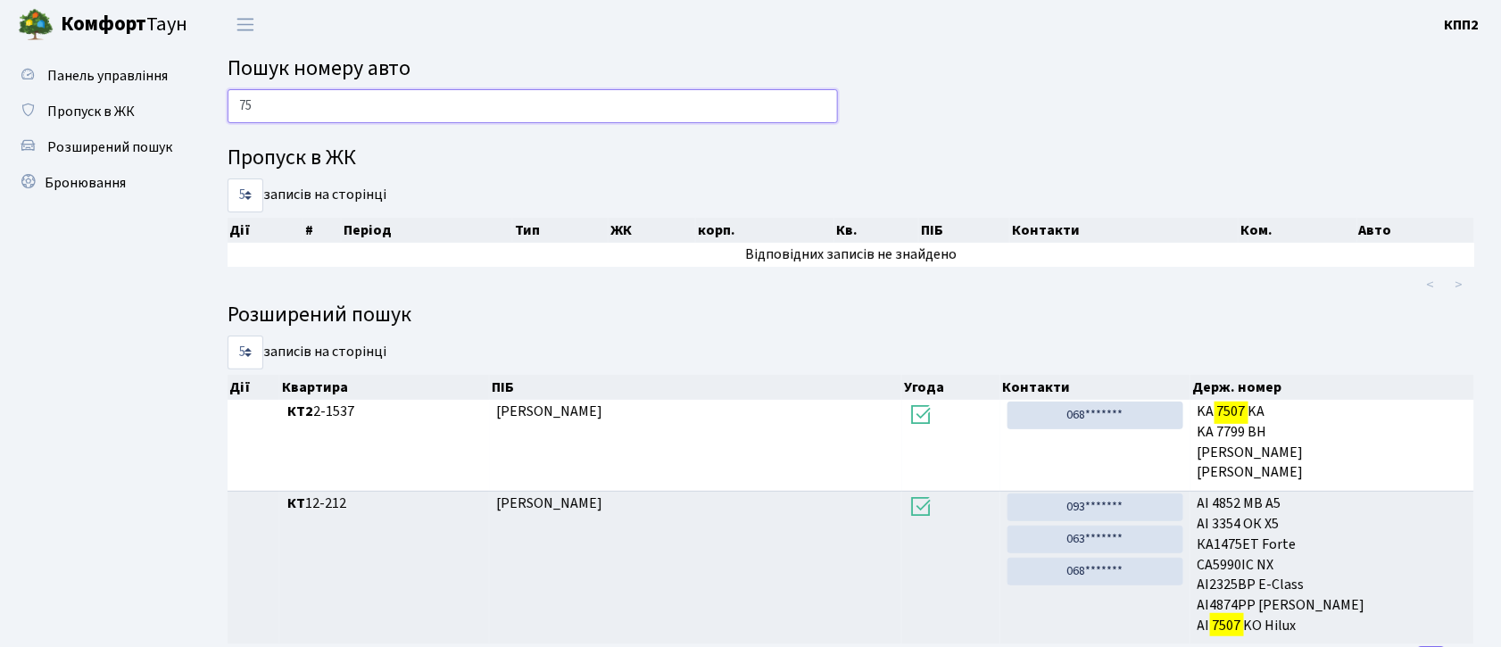
type input "7"
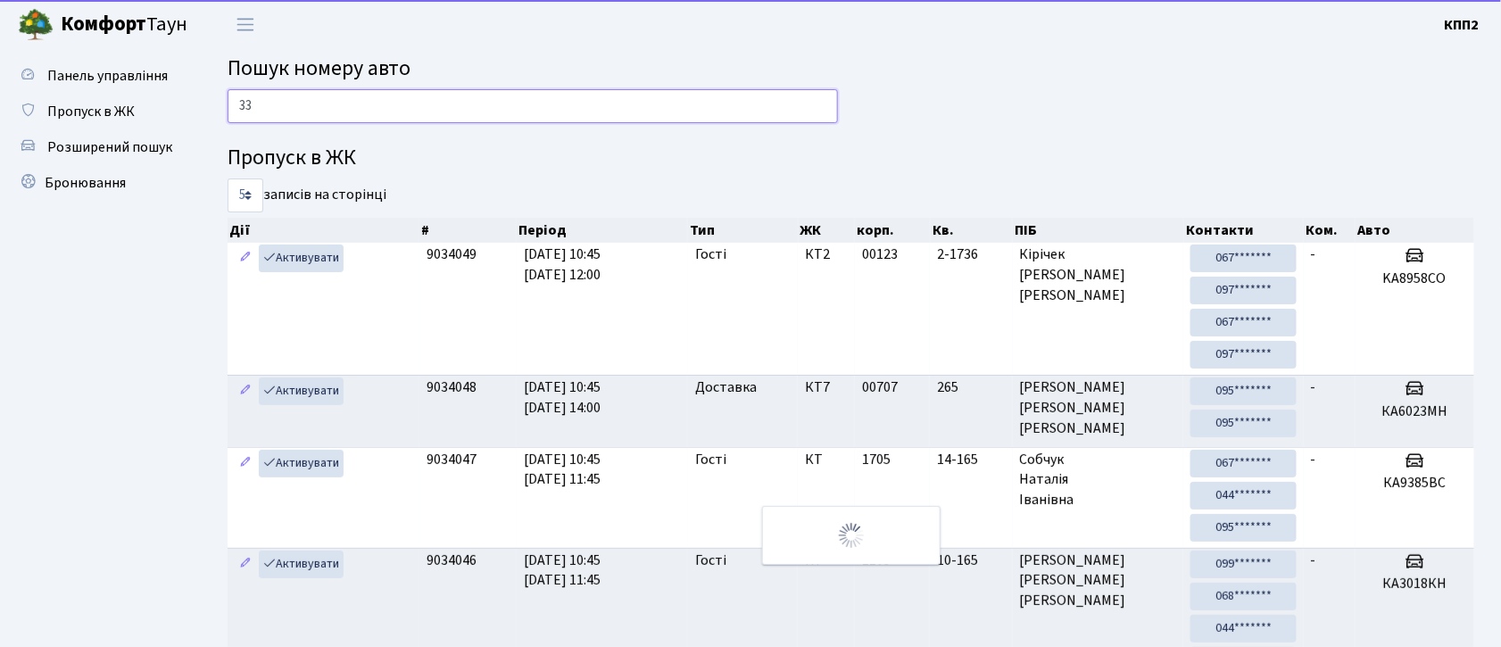
type input "3"
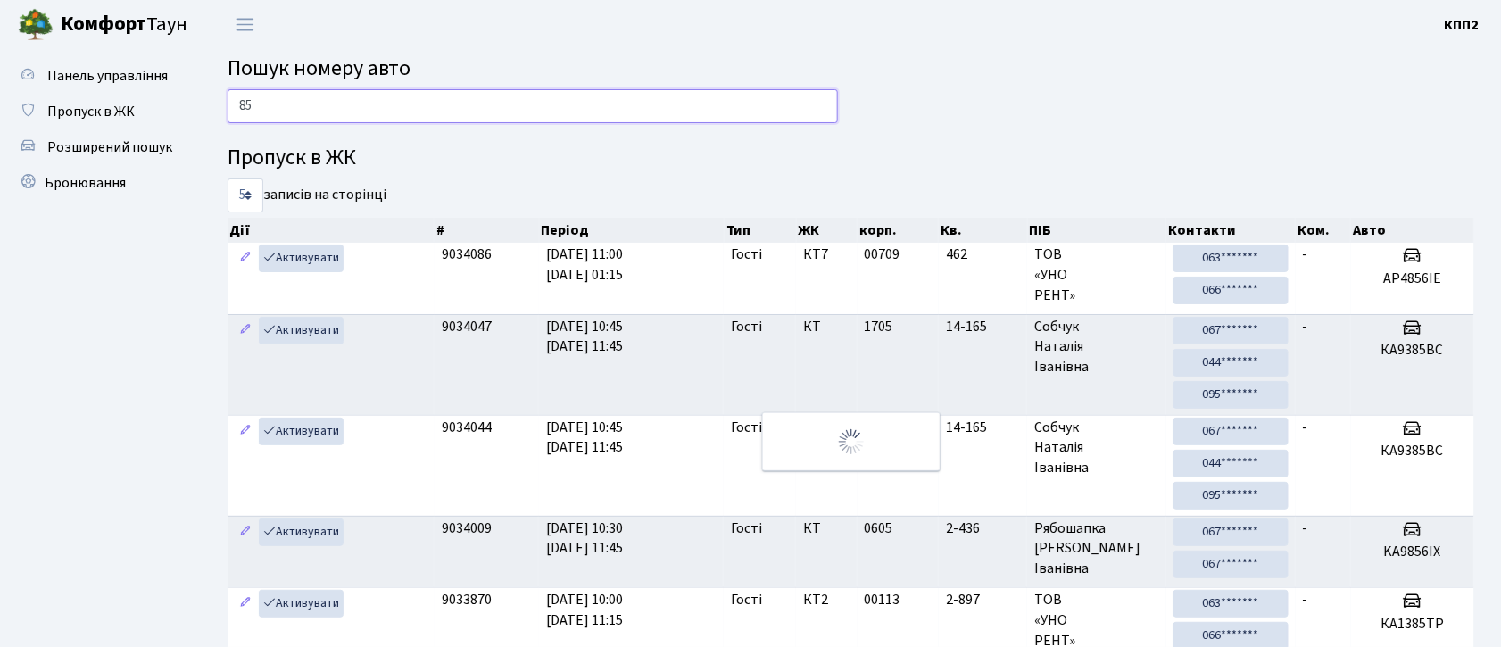
type input "8"
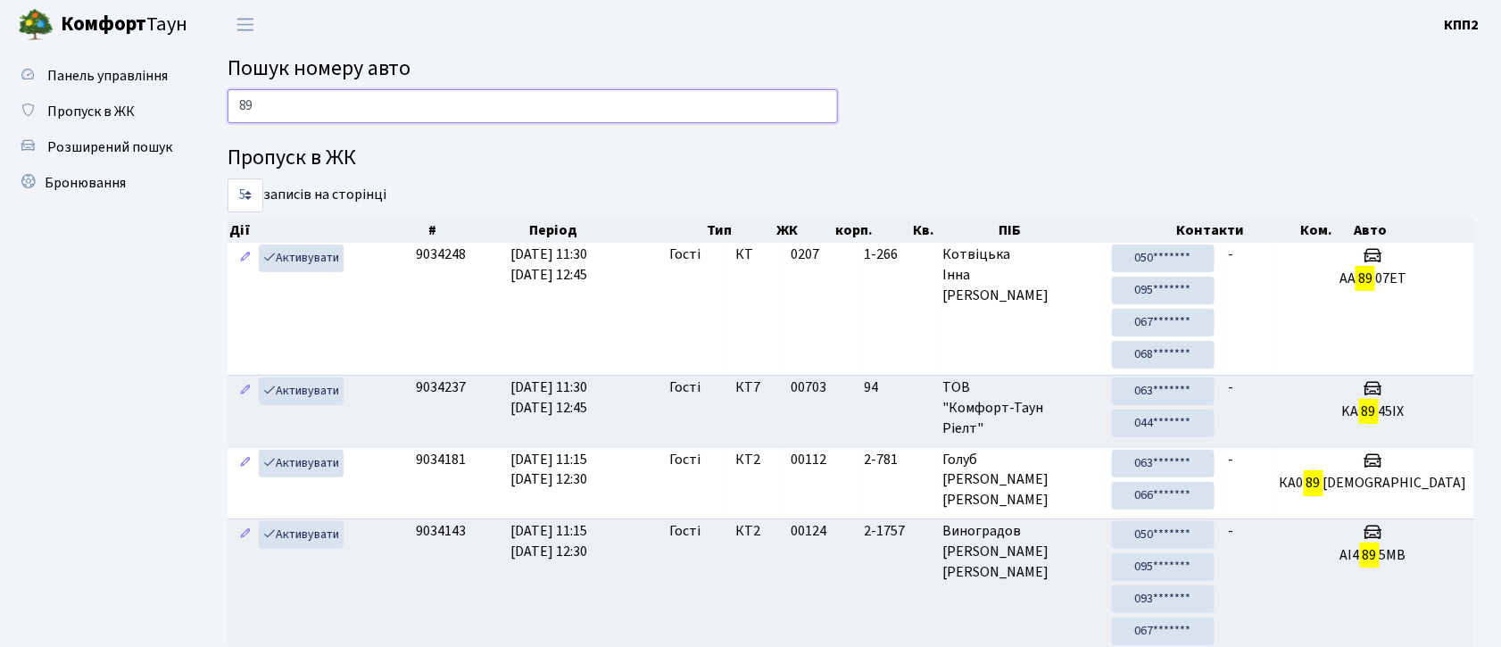
type input "8"
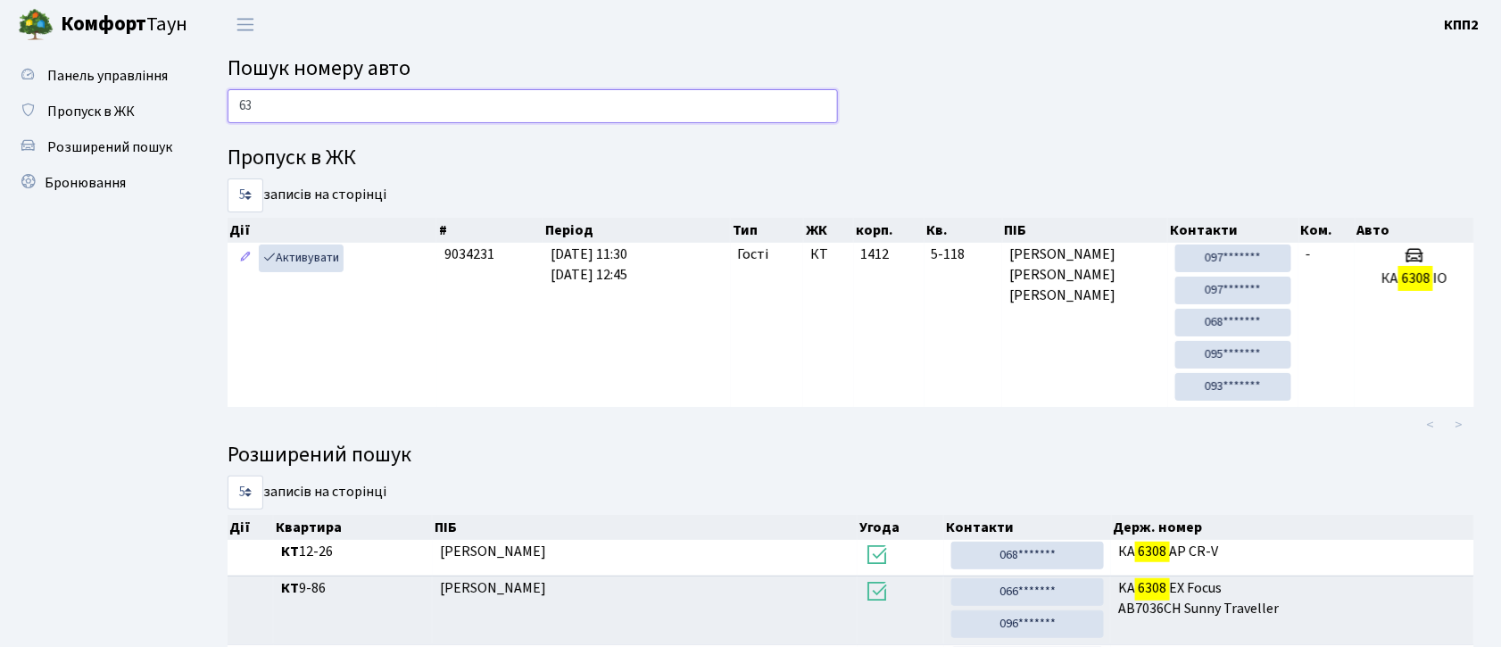
type input "6"
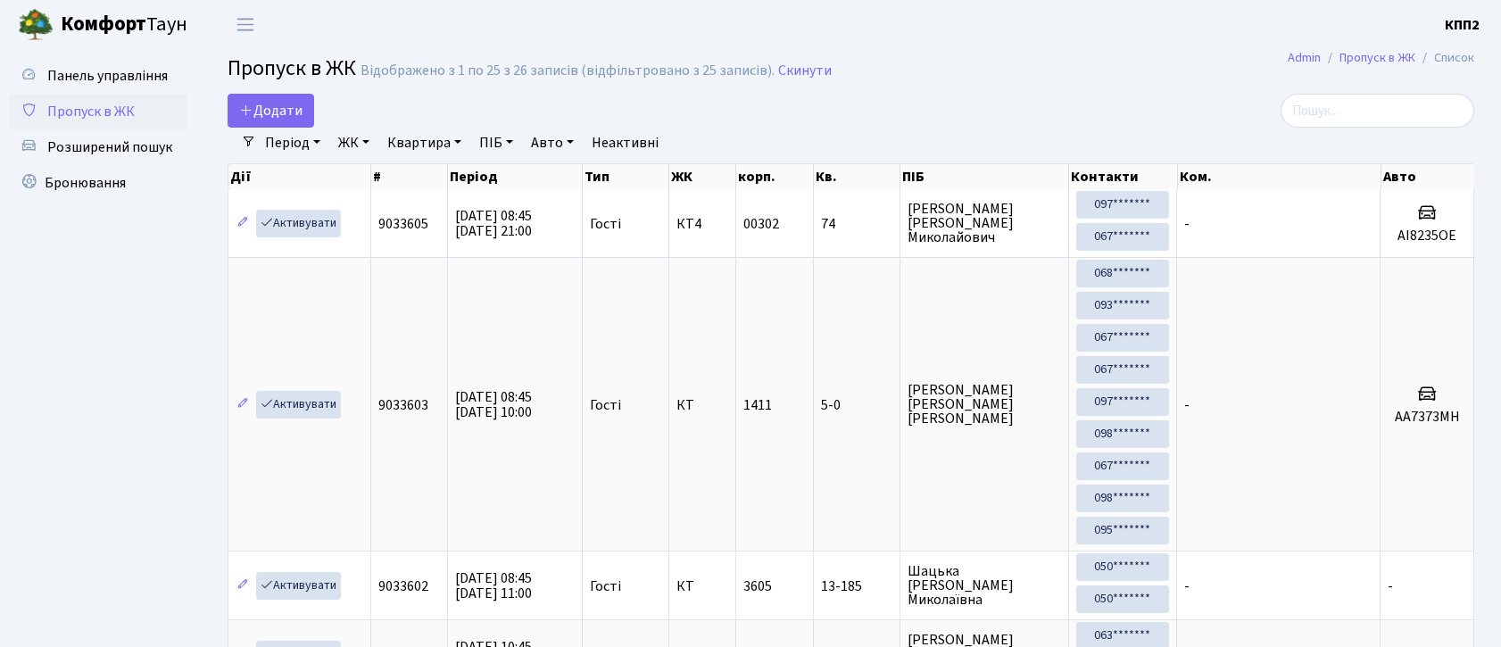
select select "25"
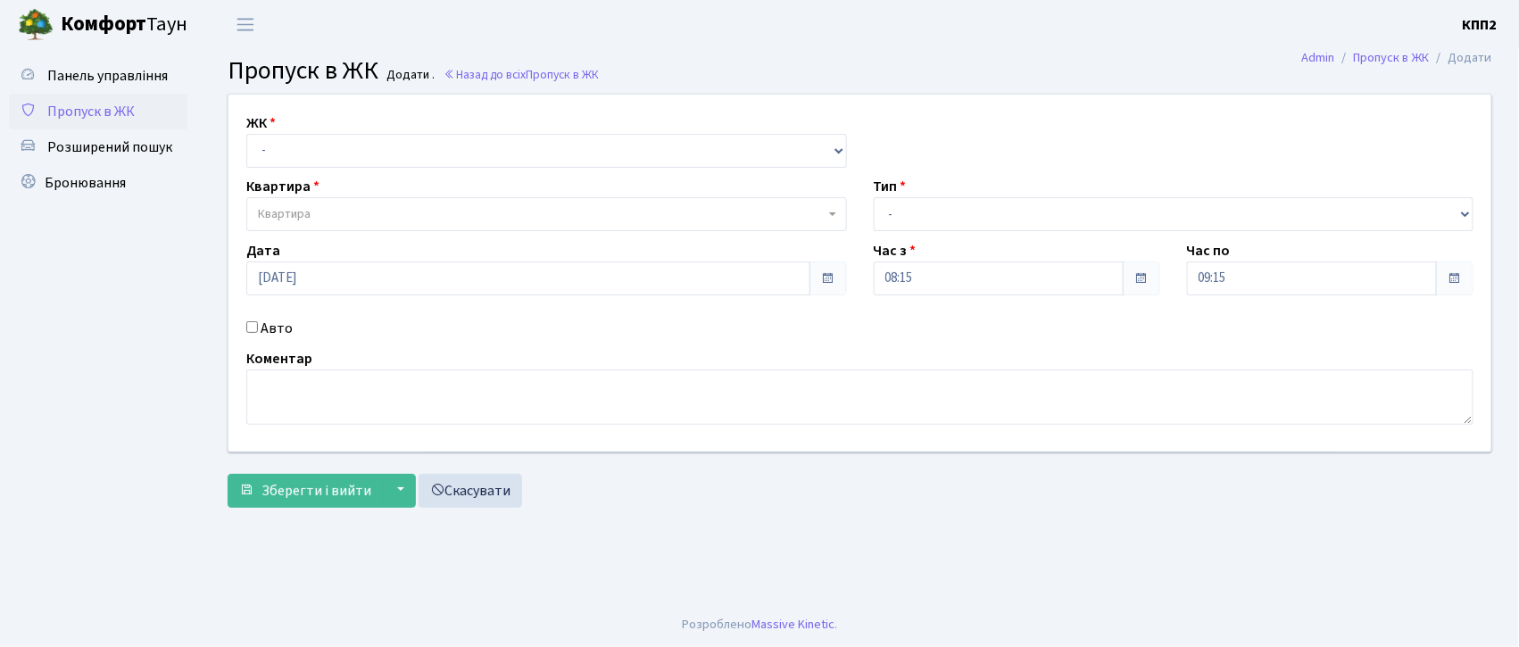
click at [255, 327] on input "Авто" at bounding box center [252, 327] width 12 height 12
checkbox input "true"
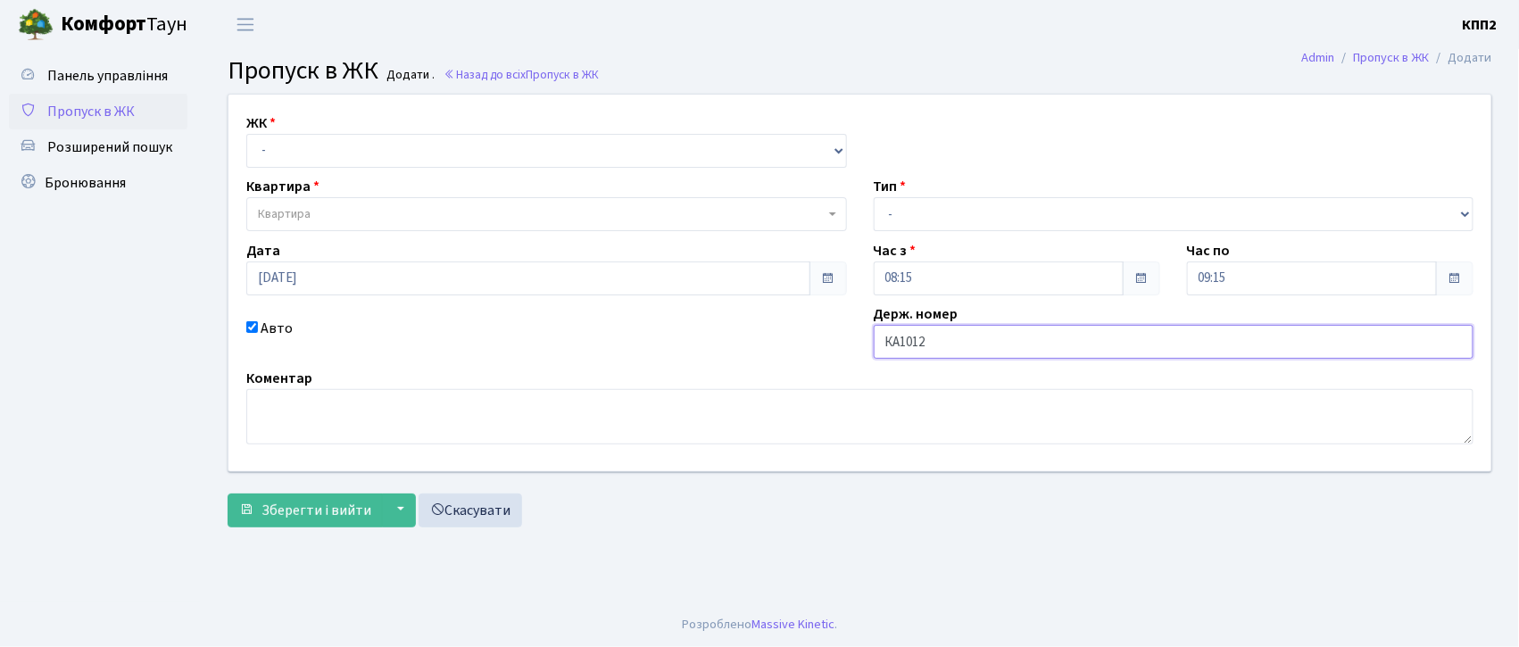
type input "КА1012РН"
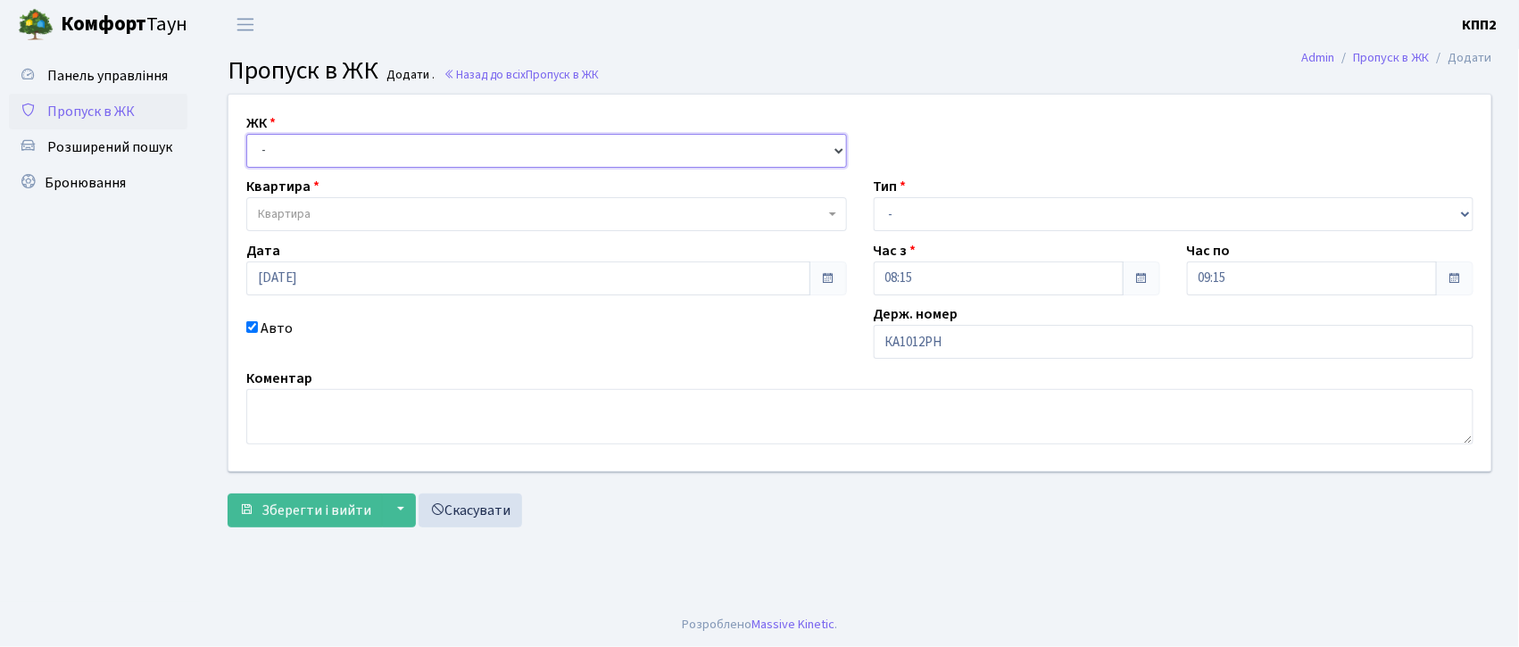
click at [287, 150] on select "- КТ, вул. Регенераторна, 4 КТ2, просп. Соборності, 17 КТ3, вул. Березнева, 16 …" at bounding box center [546, 151] width 601 height 34
select select "271"
click at [246, 134] on select "- КТ, вул. Регенераторна, 4 КТ2, просп. Соборності, 17 КТ3, вул. Березнева, 16 …" at bounding box center [546, 151] width 601 height 34
select select
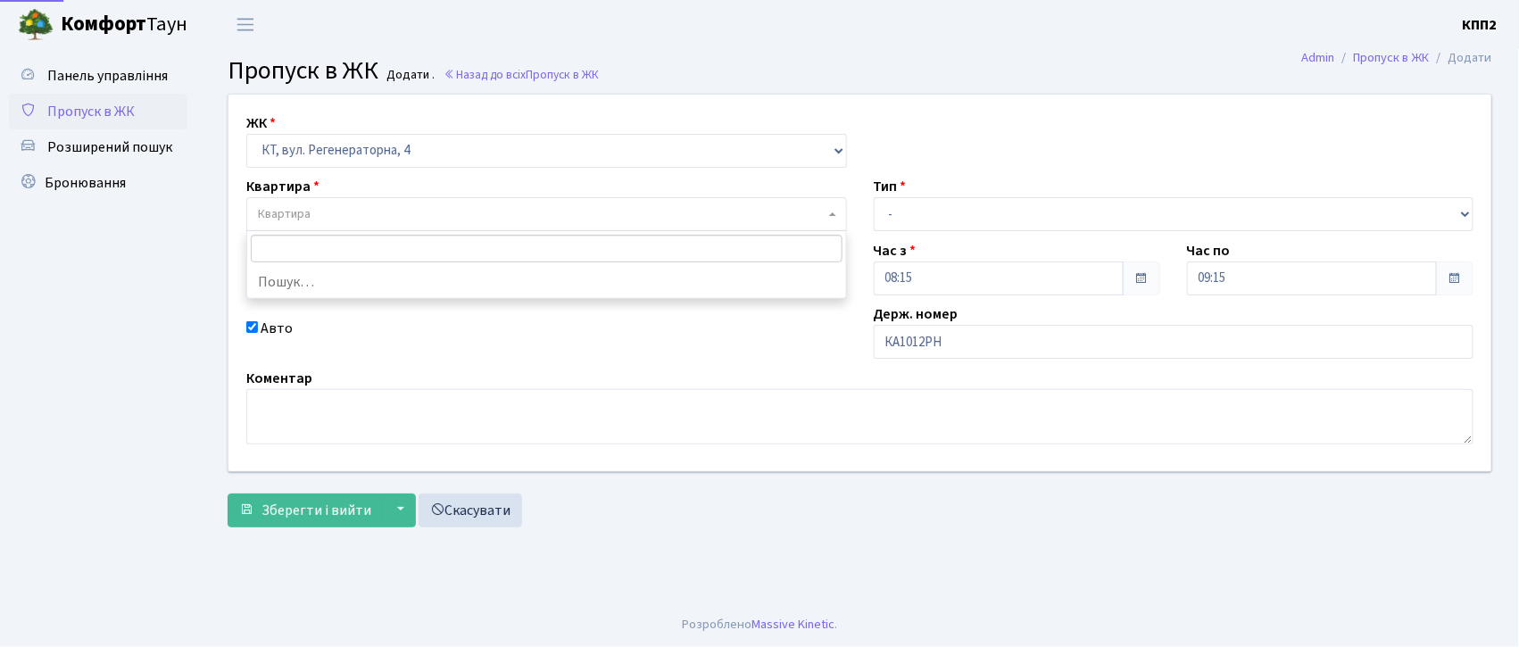
click at [316, 207] on span "Квартира" at bounding box center [541, 214] width 567 height 18
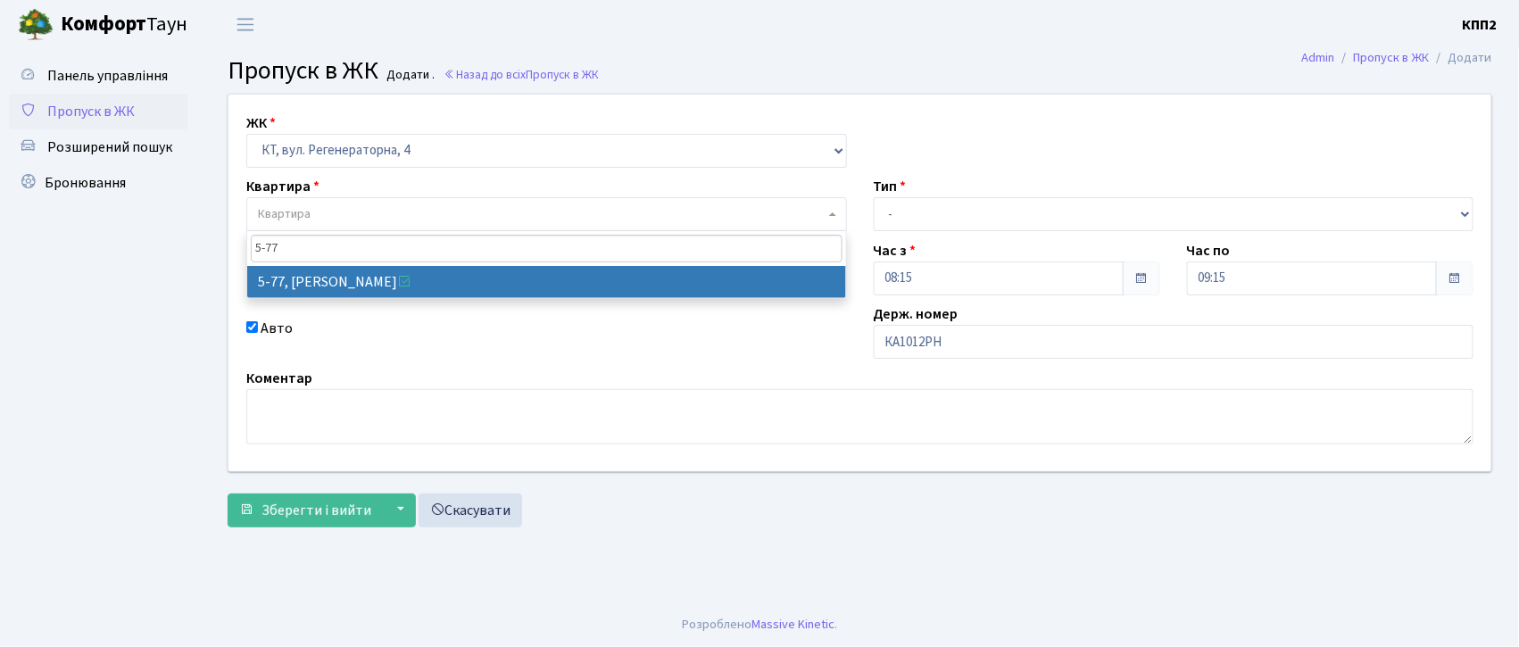
type input "5-77"
select select "2487"
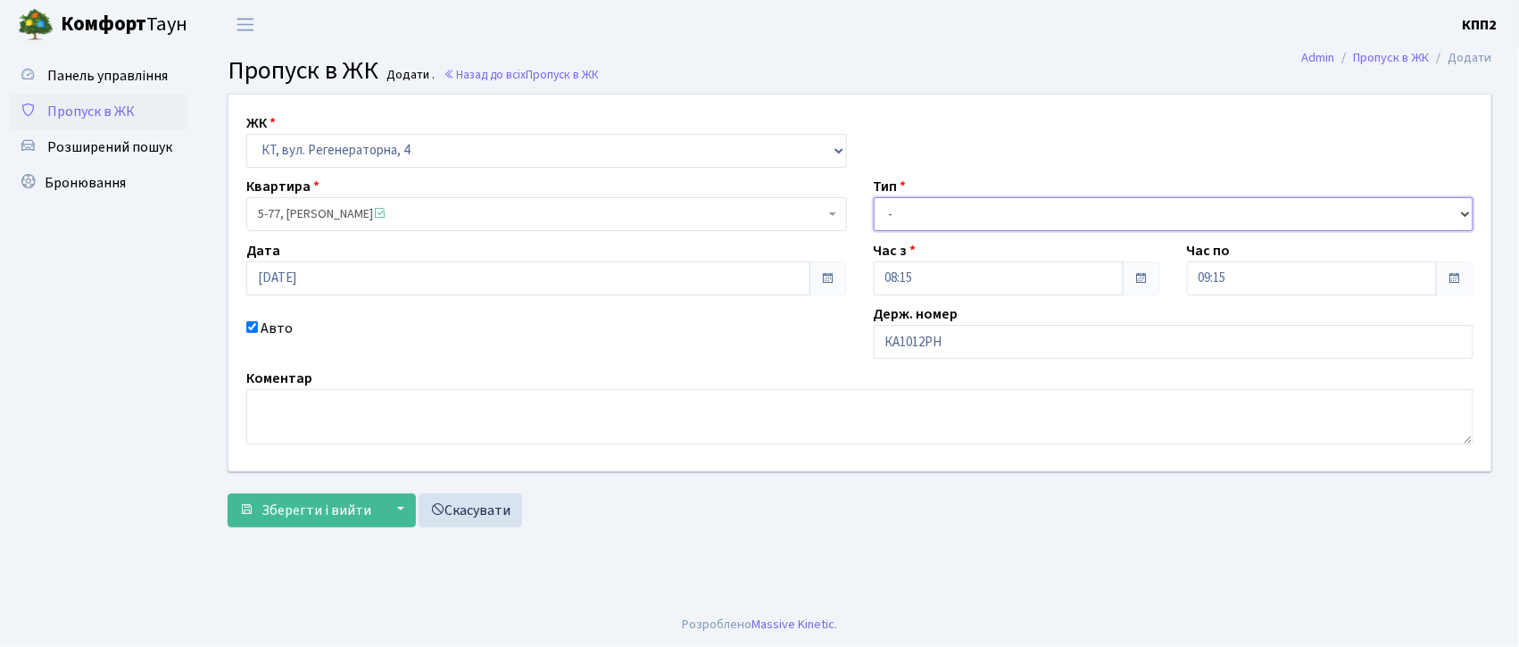
click at [910, 208] on select "- Доставка Таксі Гості Сервіс" at bounding box center [1174, 214] width 601 height 34
select select "2"
click at [874, 197] on select "- Доставка Таксі Гості Сервіс" at bounding box center [1174, 214] width 601 height 34
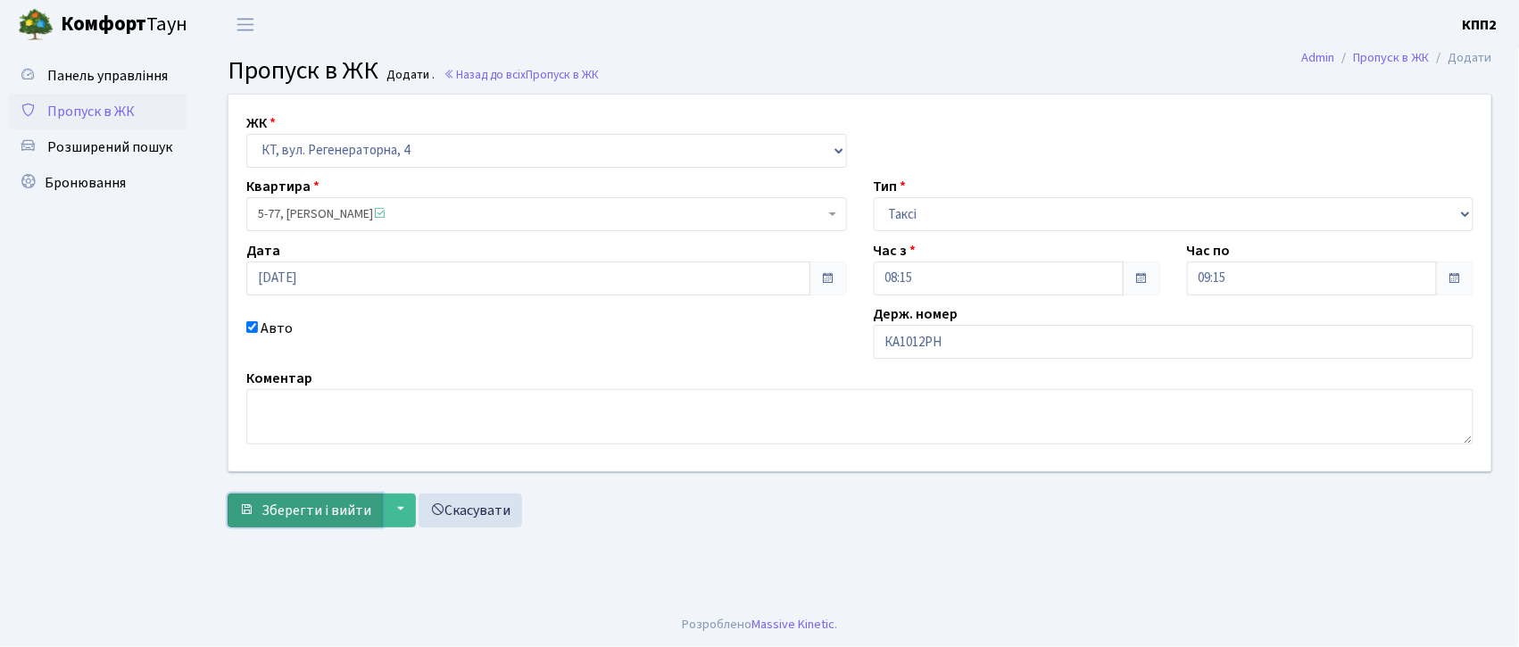
click at [322, 494] on button "Зберегти і вийти" at bounding box center [305, 511] width 155 height 34
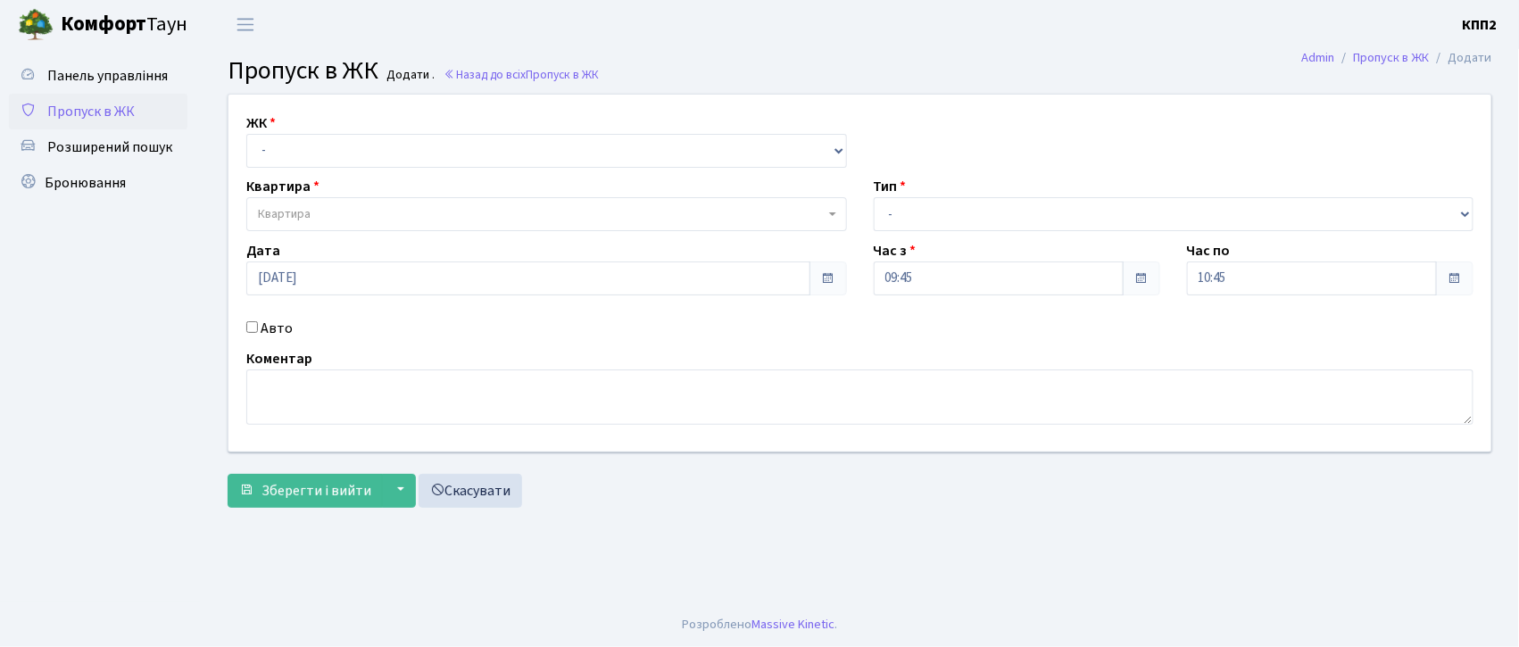
click at [251, 328] on input "Авто" at bounding box center [252, 327] width 12 height 12
checkbox input "true"
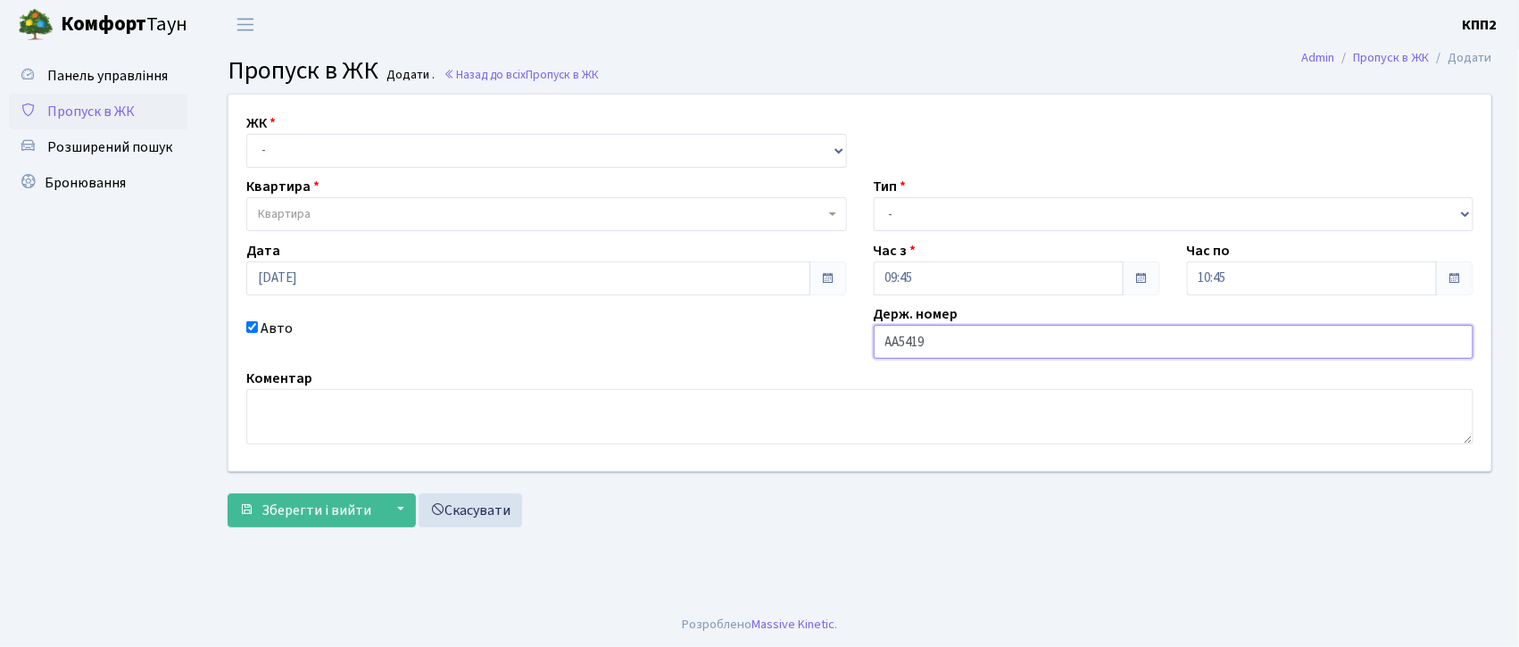
type input "АА5419ОС"
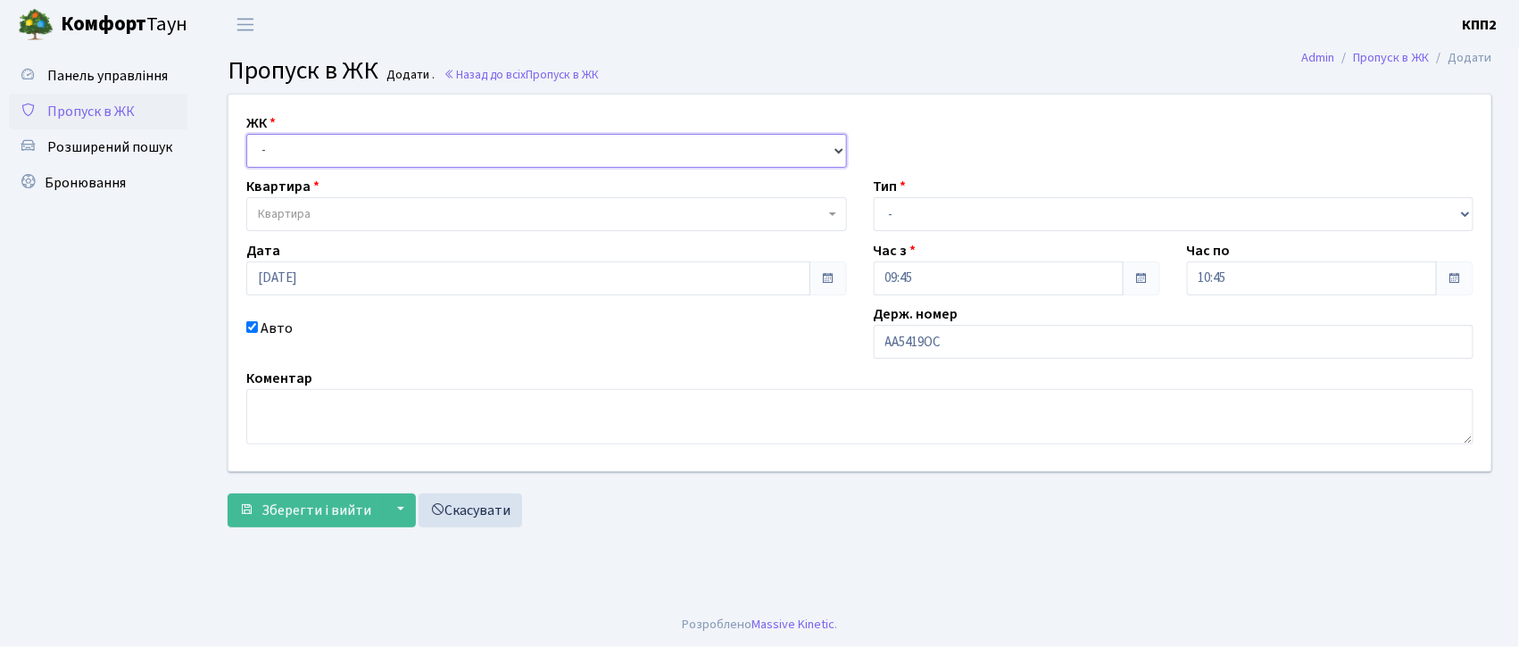
click at [277, 147] on select "- КТ, вул. Регенераторна, 4 КТ2, просп. [STREET_ADDRESS] [STREET_ADDRESS] [PERS…" at bounding box center [546, 151] width 601 height 34
select select "271"
click at [246, 134] on select "- КТ, вул. Регенераторна, 4 КТ2, просп. [STREET_ADDRESS] [STREET_ADDRESS] [PERS…" at bounding box center [546, 151] width 601 height 34
select select
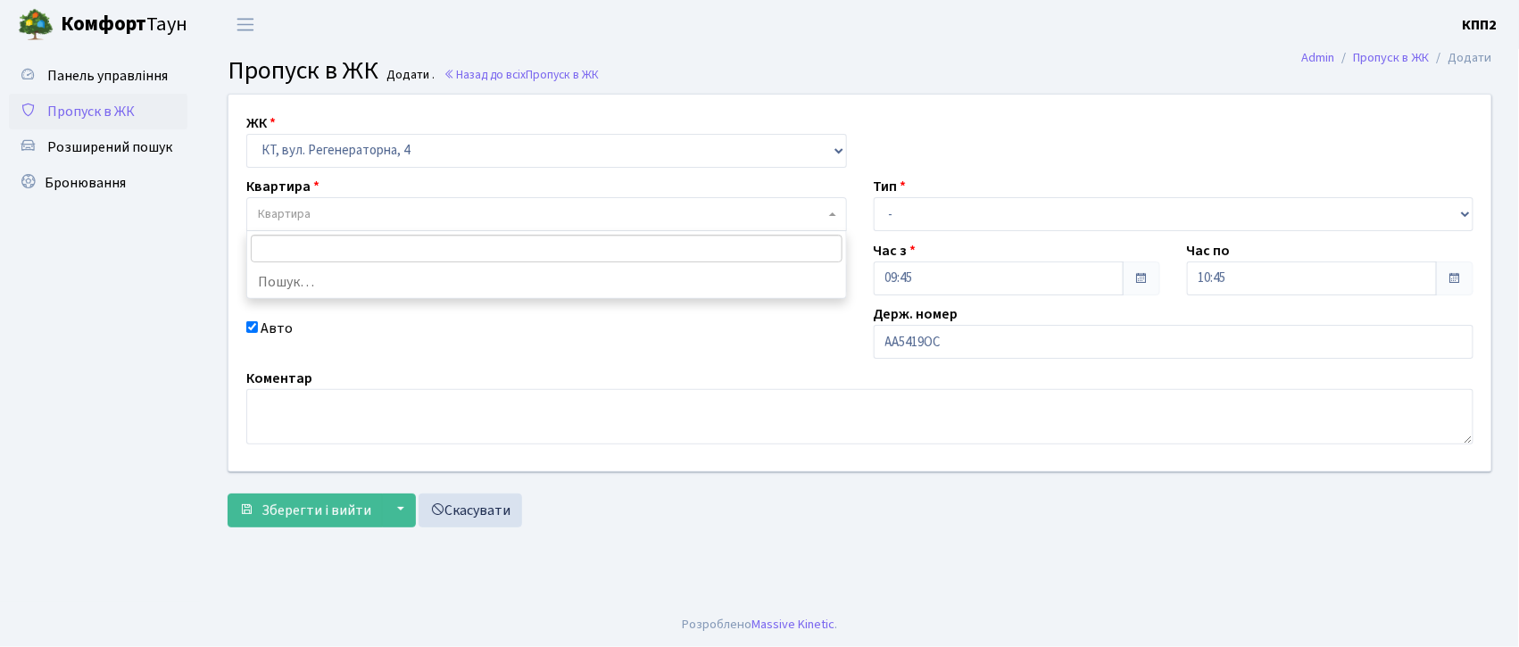
click at [270, 208] on span "Квартира" at bounding box center [284, 214] width 53 height 18
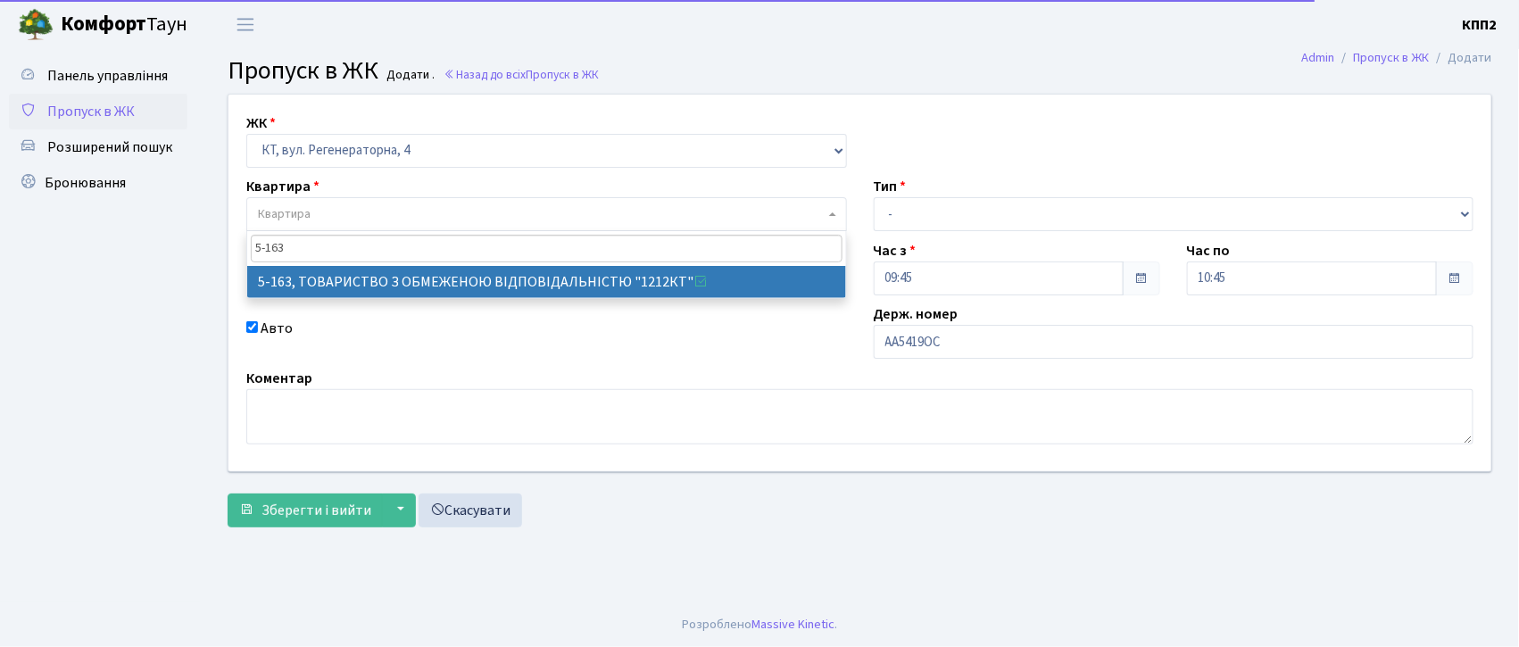
type input "5-163"
select select "2321"
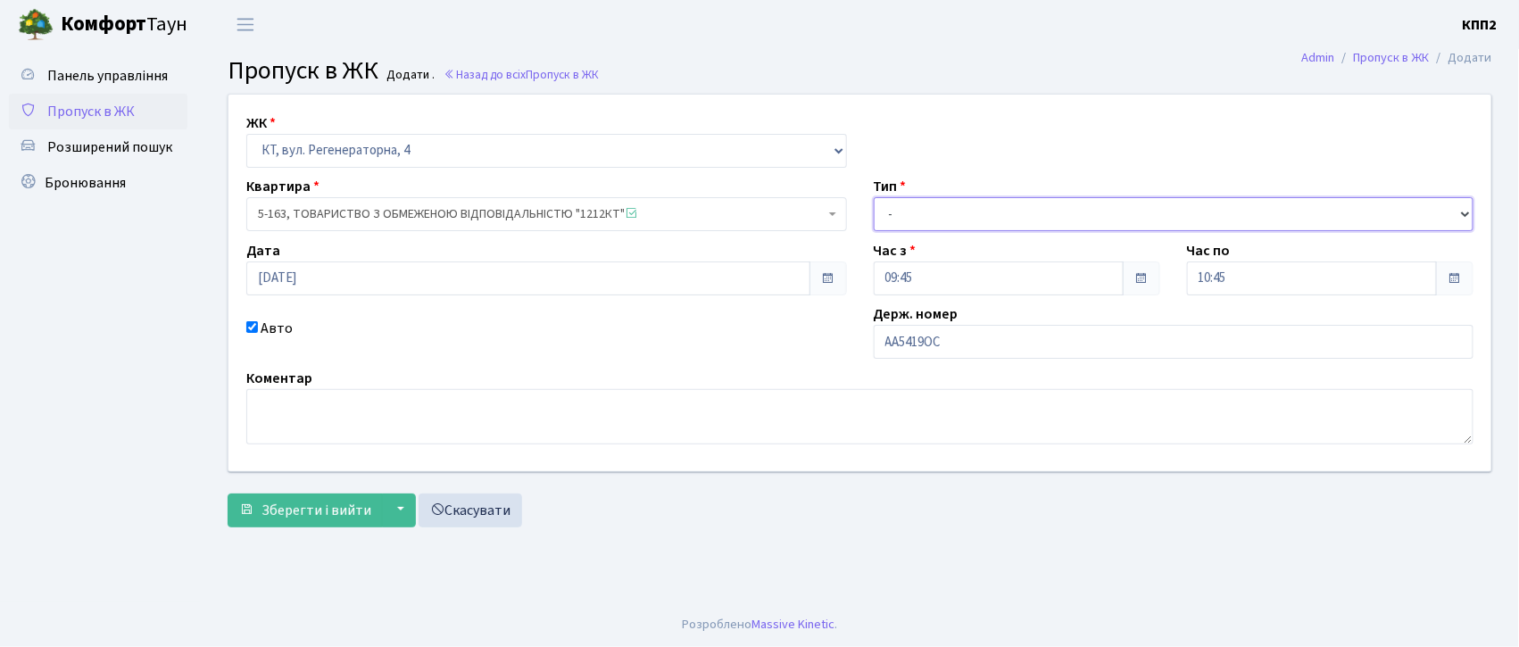
click at [976, 211] on select "- Доставка Таксі Гості Сервіс" at bounding box center [1174, 214] width 601 height 34
select select "2"
click at [874, 197] on select "- Доставка Таксі Гості Сервіс" at bounding box center [1174, 214] width 601 height 34
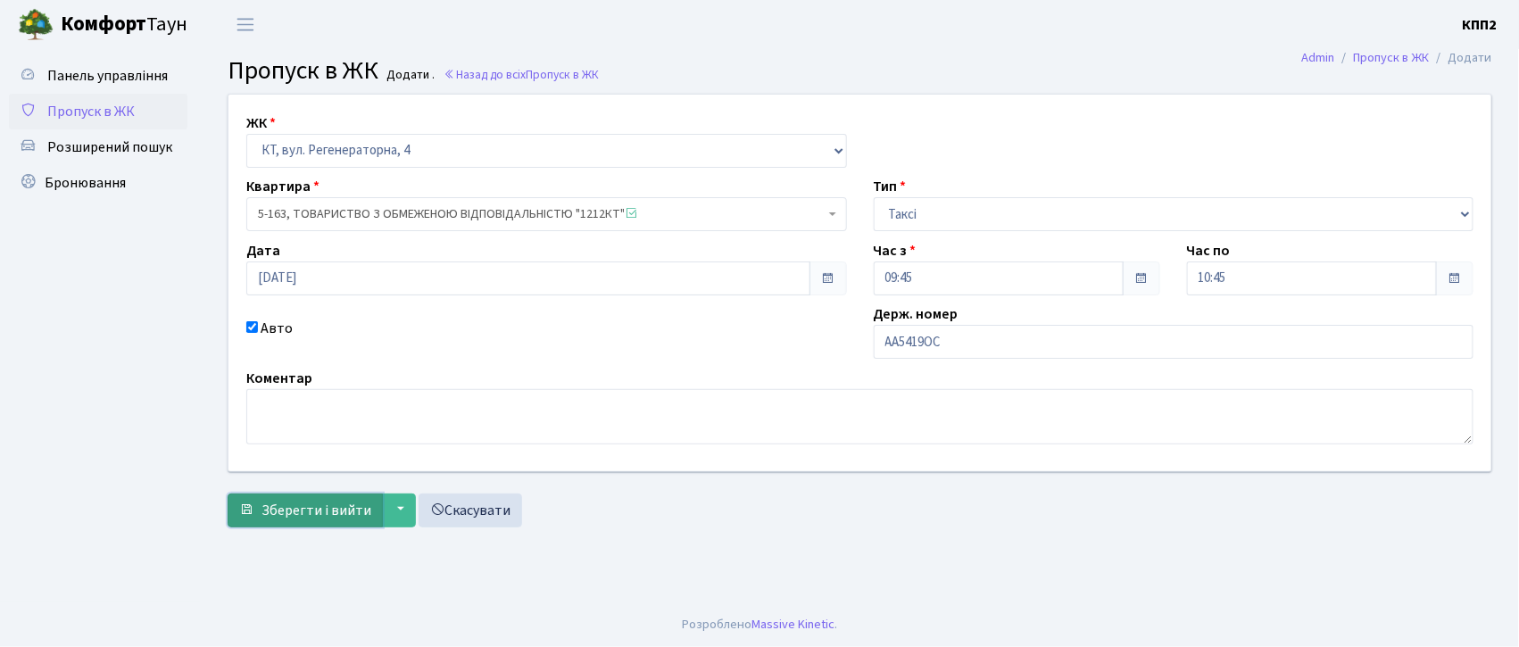
click at [287, 516] on span "Зберегти і вийти" at bounding box center [317, 511] width 110 height 20
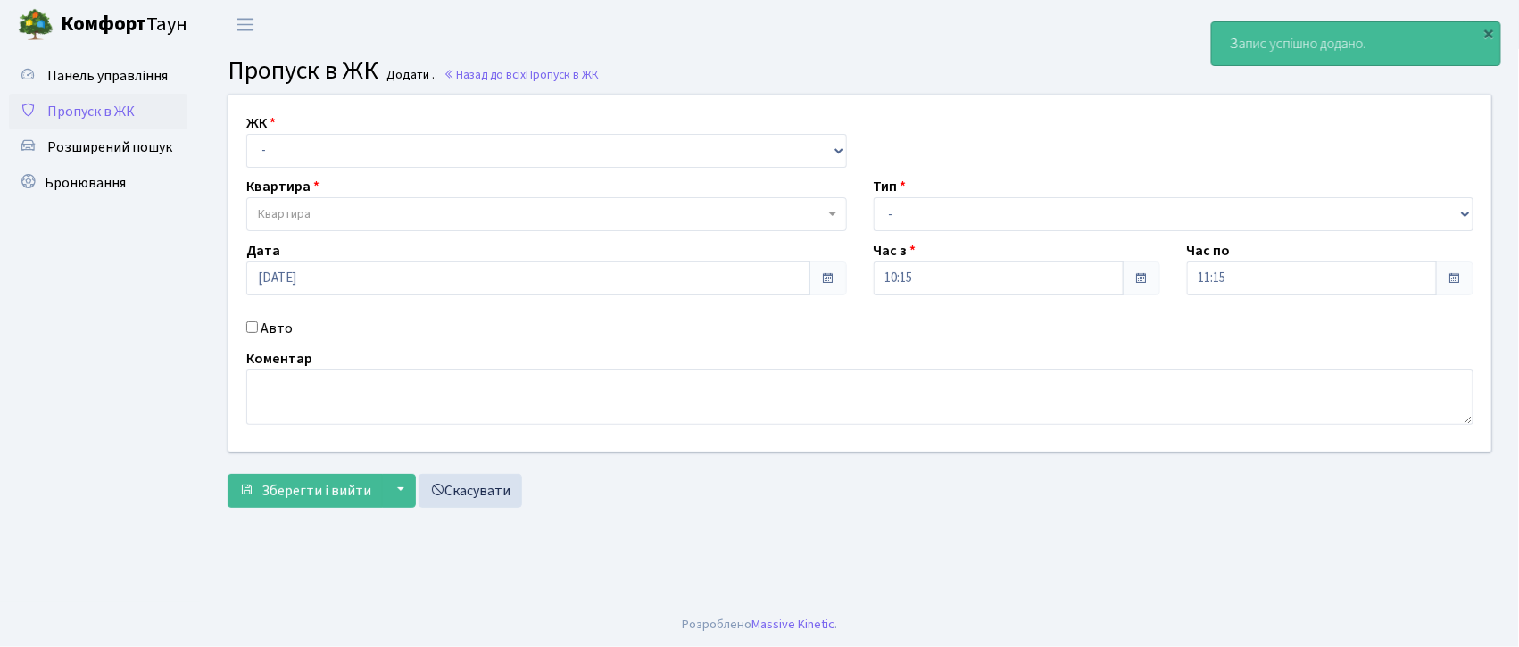
click at [252, 329] on input "Авто" at bounding box center [252, 327] width 12 height 12
checkbox input "true"
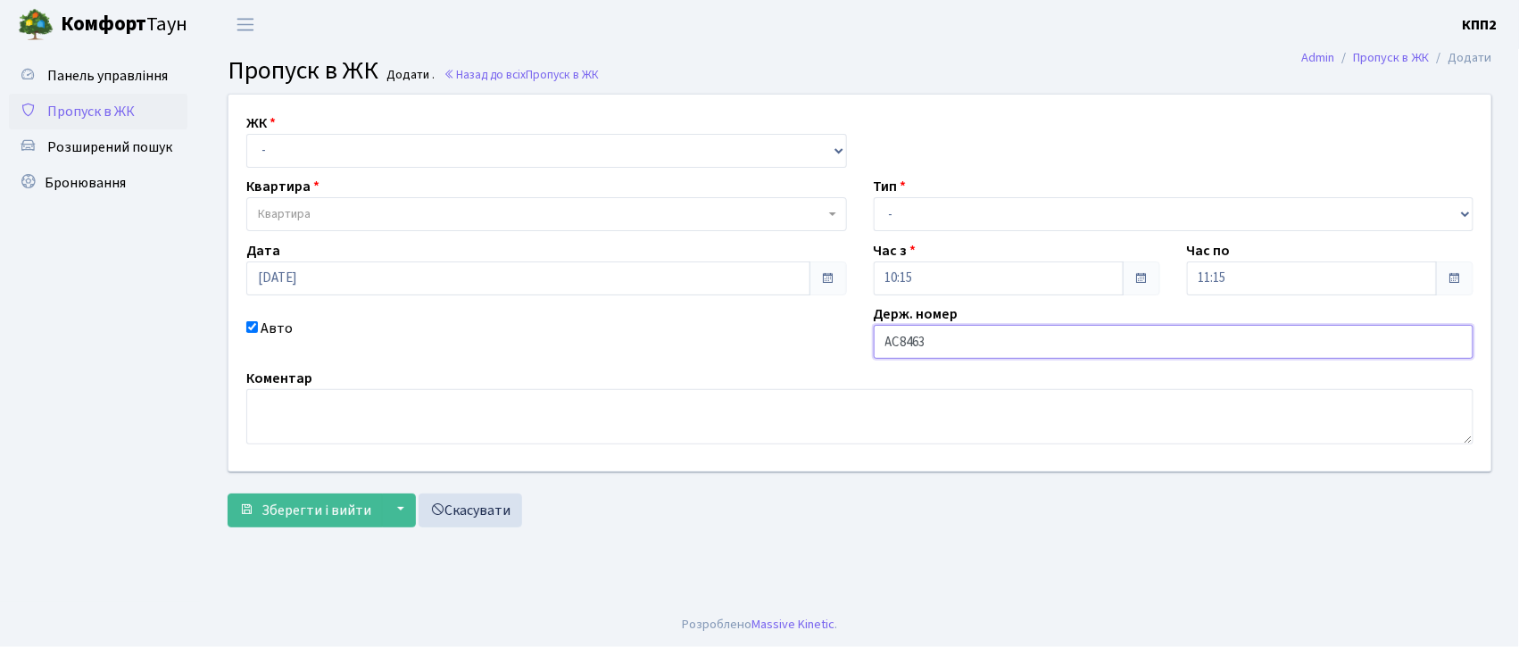
type input "АС8463СН"
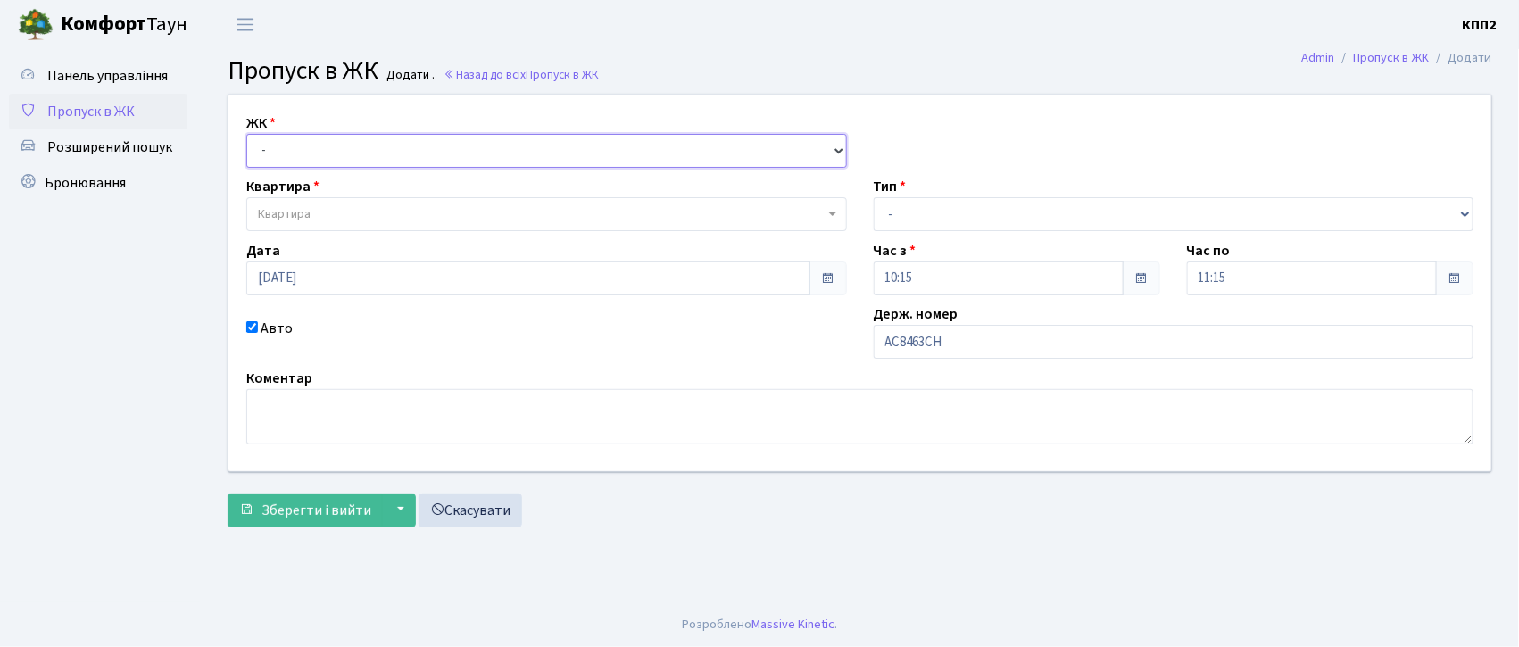
click at [279, 147] on select "- КТ, вул. Регенераторна, 4 КТ2, просп. [STREET_ADDRESS] [STREET_ADDRESS] [PERS…" at bounding box center [546, 151] width 601 height 34
select select "271"
click at [246, 134] on select "- КТ, вул. Регенераторна, 4 КТ2, просп. [STREET_ADDRESS] [STREET_ADDRESS] [PERS…" at bounding box center [546, 151] width 601 height 34
select select
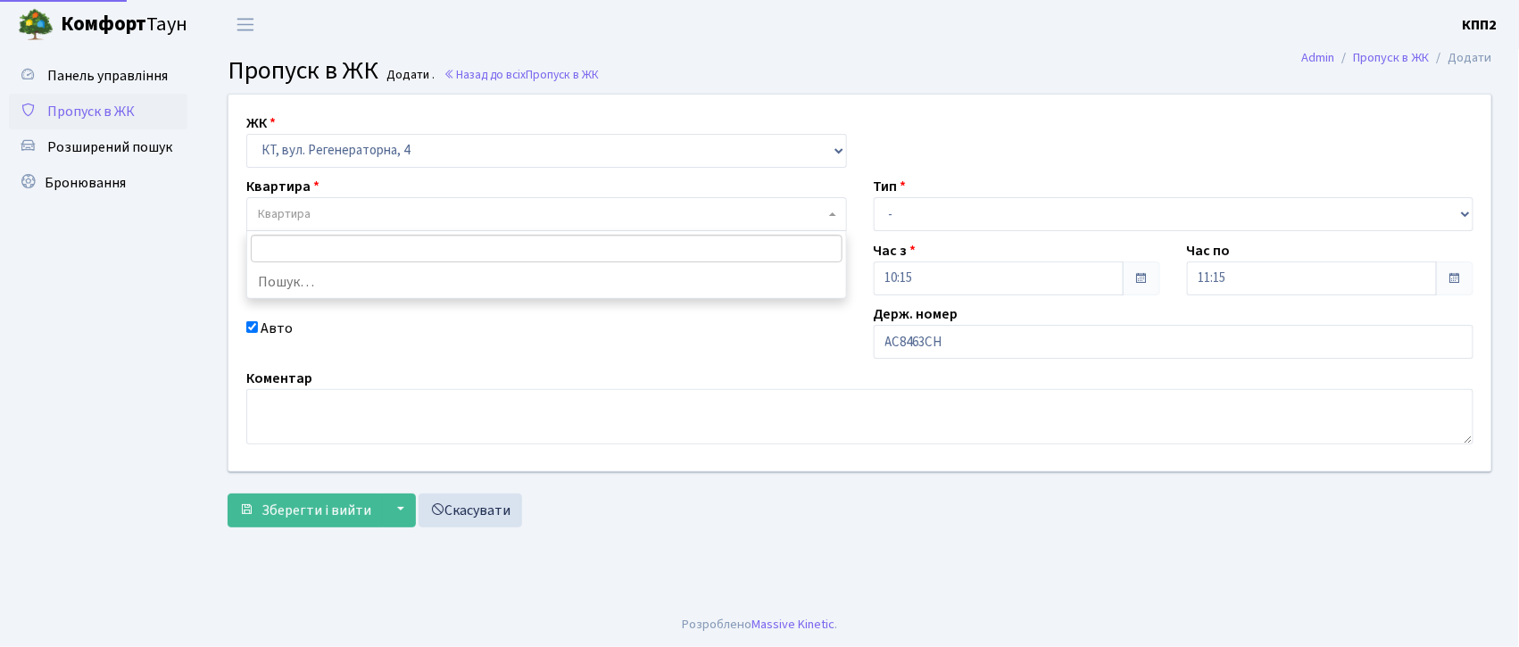
click at [312, 205] on span "Квартира" at bounding box center [541, 214] width 567 height 18
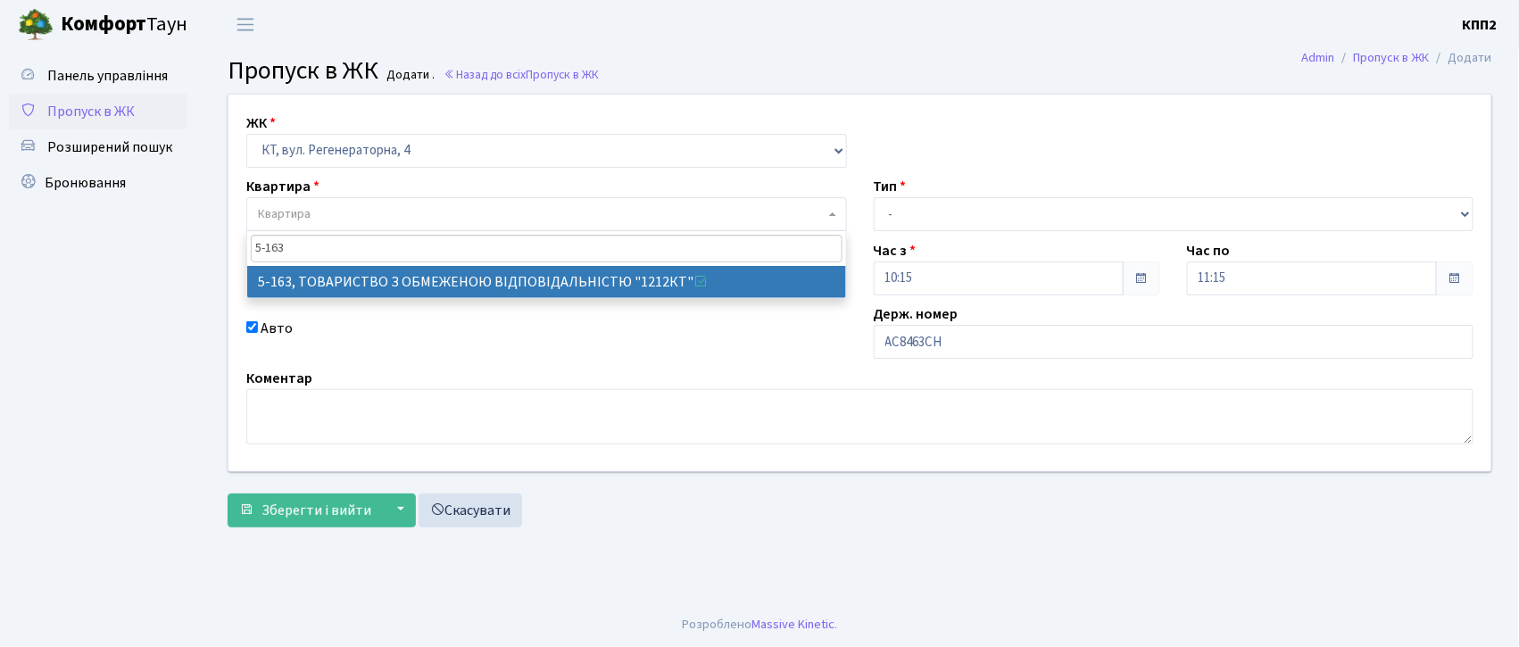
type input "5-163"
select select "2321"
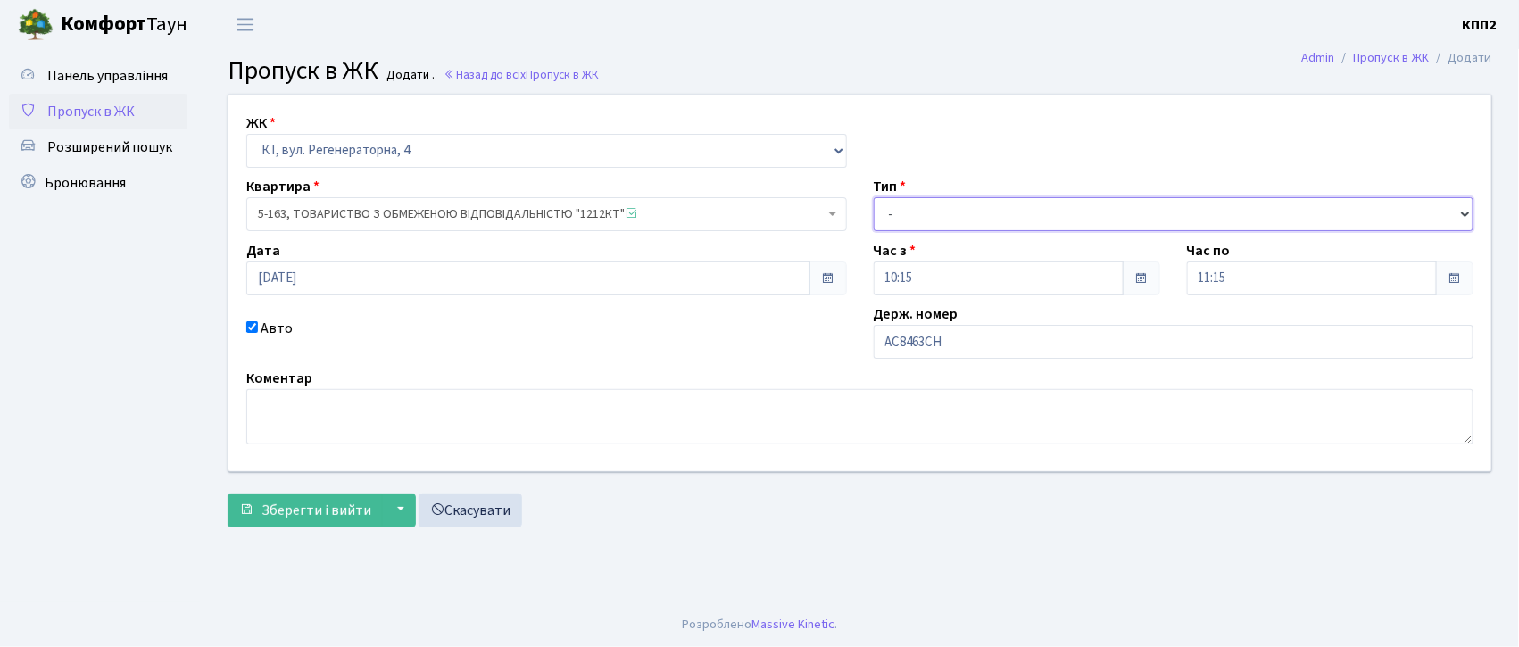
click at [897, 216] on select "- Доставка Таксі Гості Сервіс" at bounding box center [1174, 214] width 601 height 34
select select "2"
click at [874, 197] on select "- Доставка Таксі Гості Сервіс" at bounding box center [1174, 214] width 601 height 34
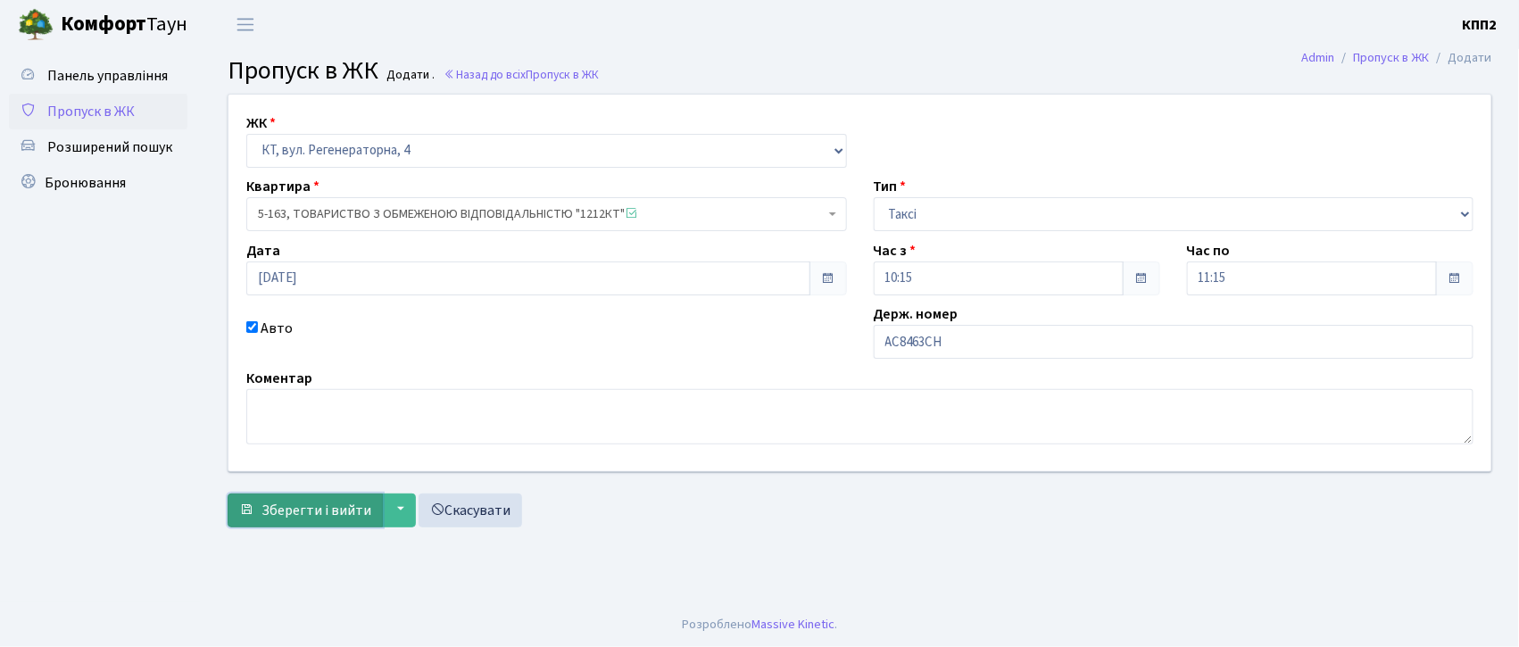
click at [304, 518] on span "Зберегти і вийти" at bounding box center [317, 511] width 110 height 20
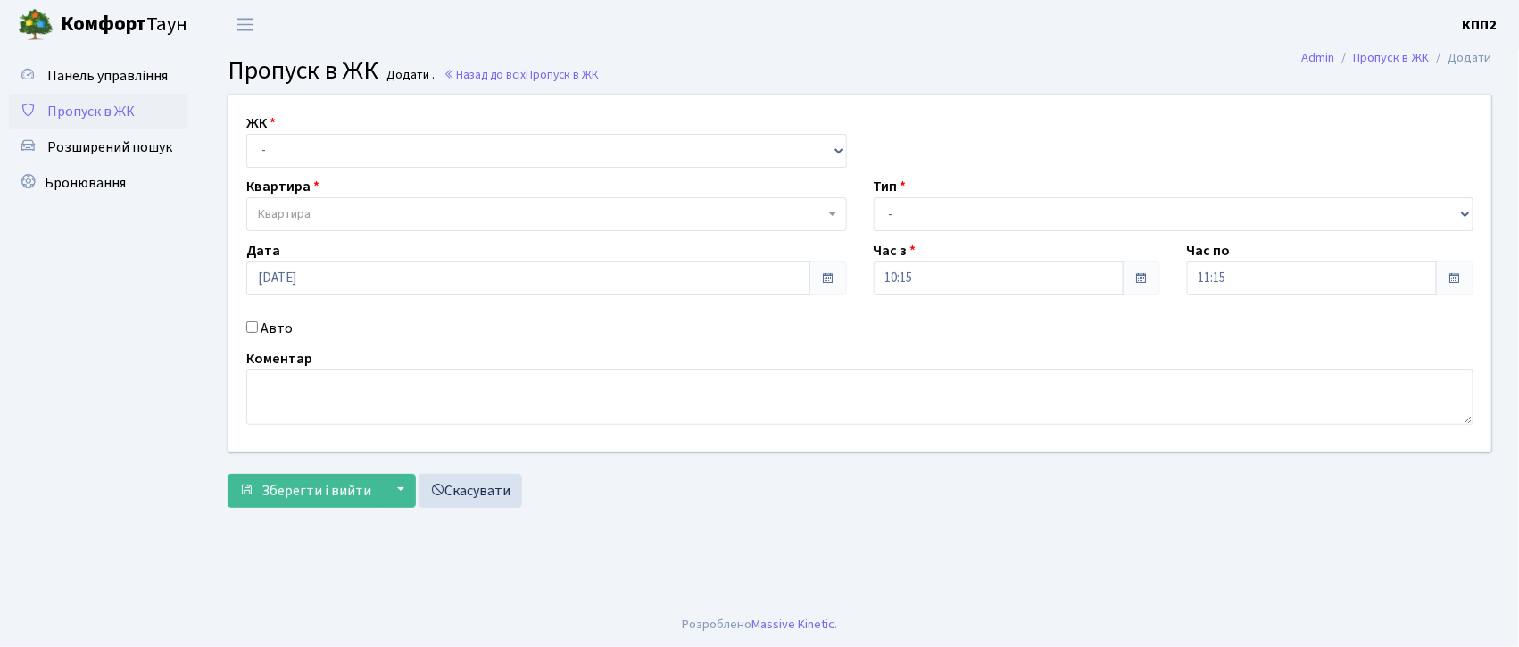
click at [255, 328] on input "Авто" at bounding box center [252, 327] width 12 height 12
checkbox input "true"
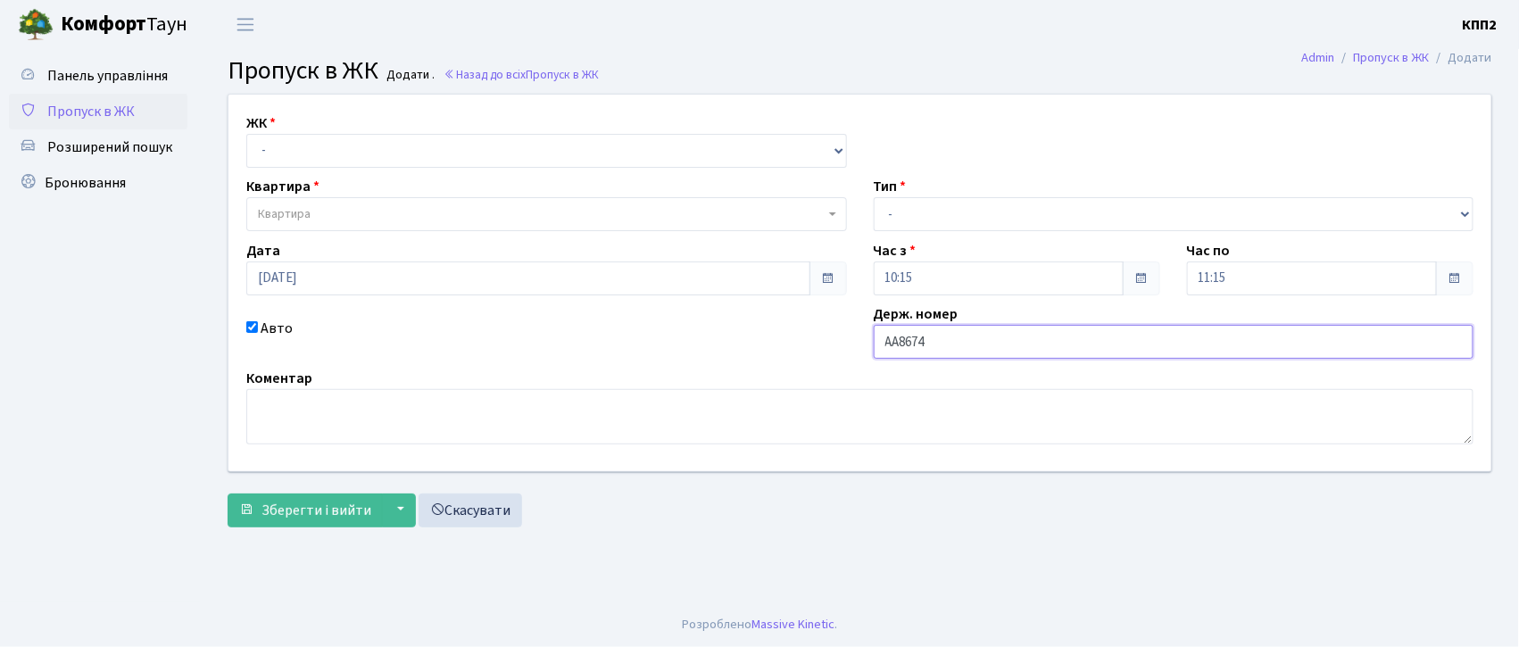
type input "АА8674ОК"
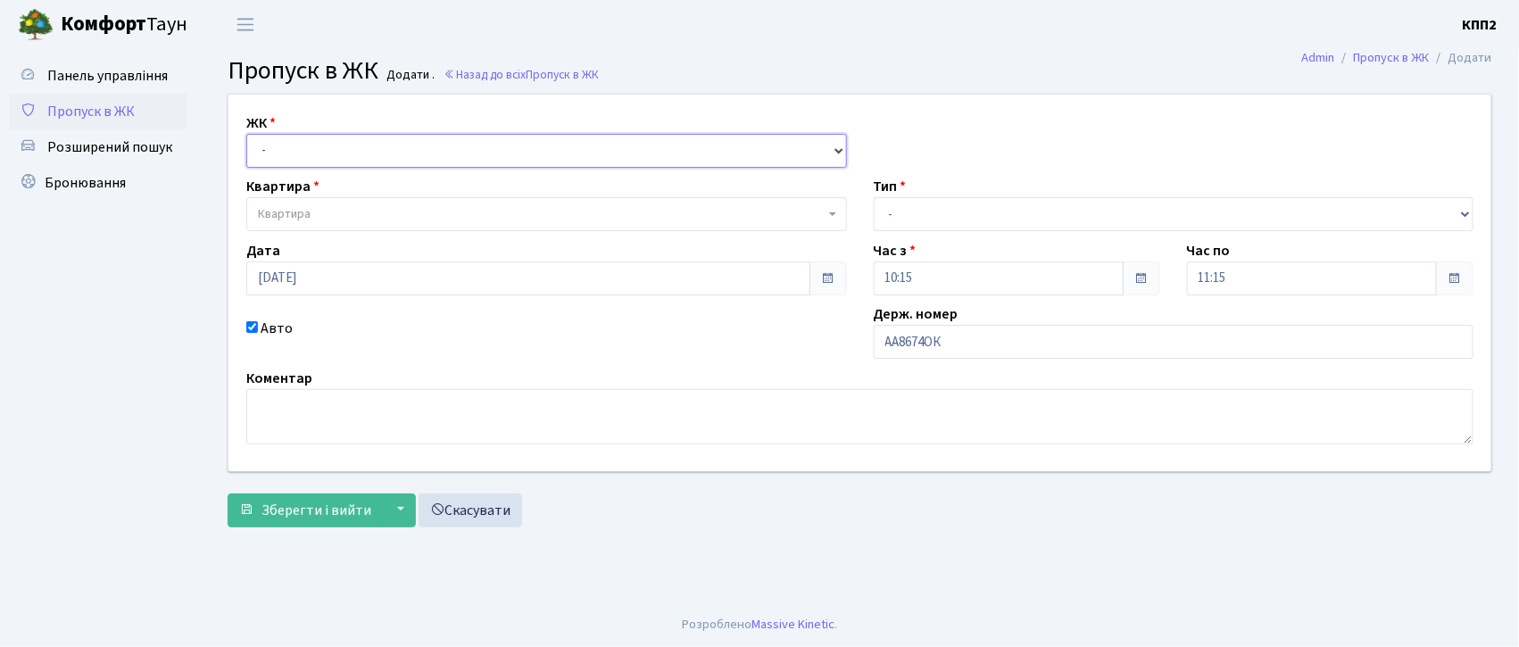
click at [336, 151] on select "- КТ, вул. Регенераторна, 4 КТ2, просп. [STREET_ADDRESS] [STREET_ADDRESS] [PERS…" at bounding box center [546, 151] width 601 height 34
select select "271"
click at [246, 134] on select "- КТ, вул. Регенераторна, 4 КТ2, просп. [STREET_ADDRESS] [STREET_ADDRESS] [PERS…" at bounding box center [546, 151] width 601 height 34
select select
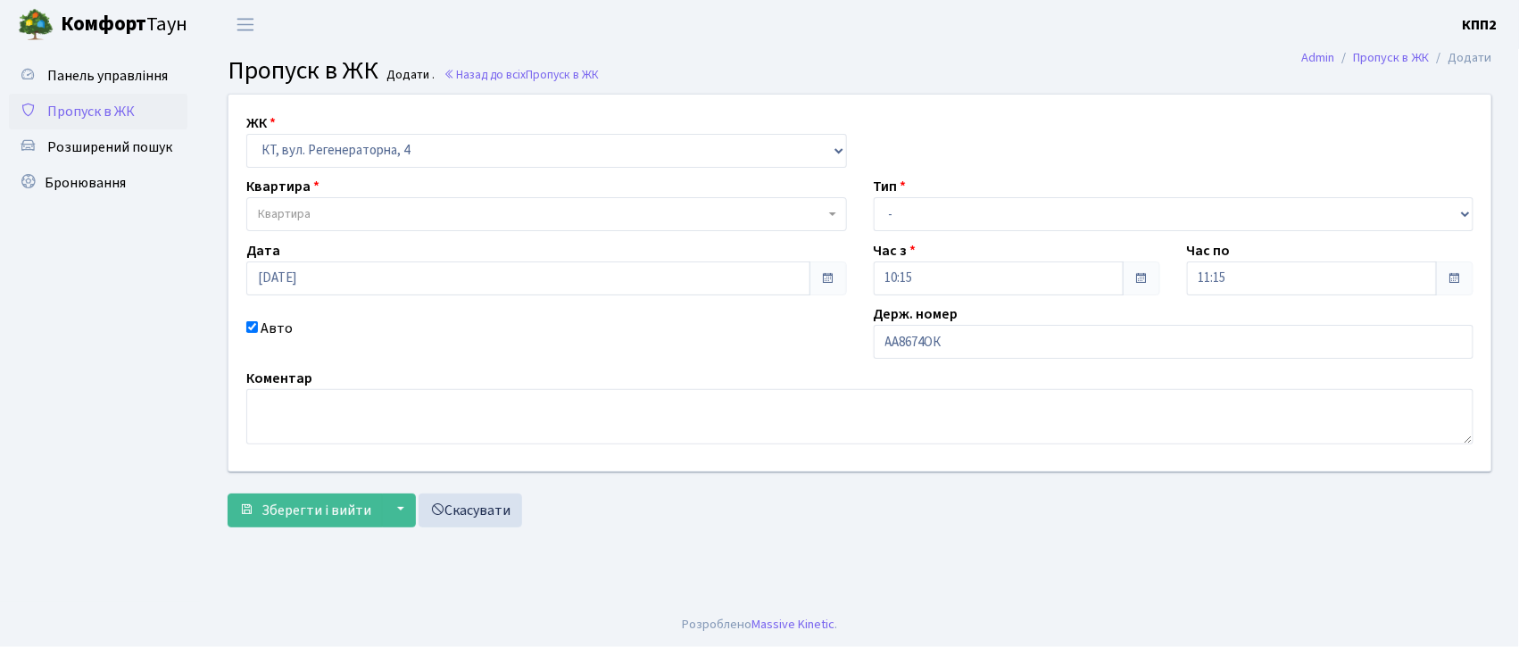
click at [329, 207] on span "Квартира" at bounding box center [541, 214] width 567 height 18
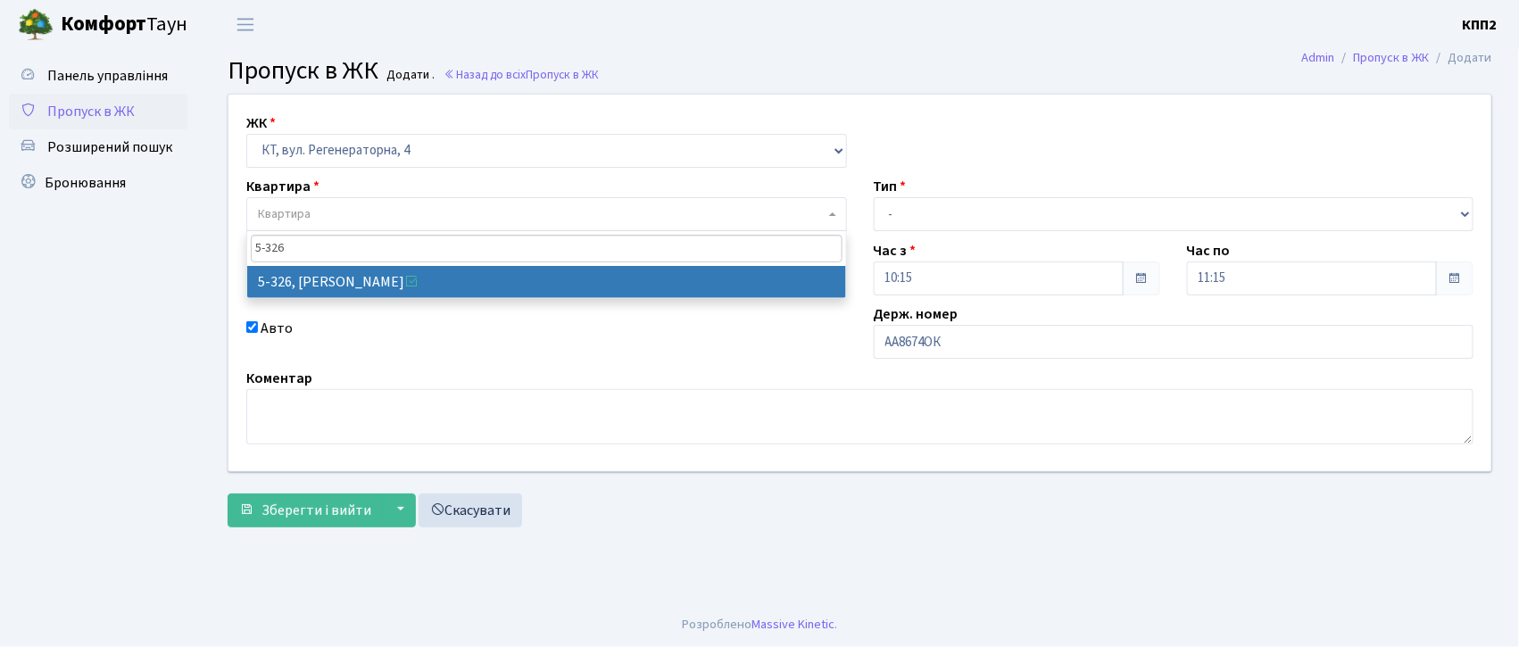
type input "5-326"
select select "2249"
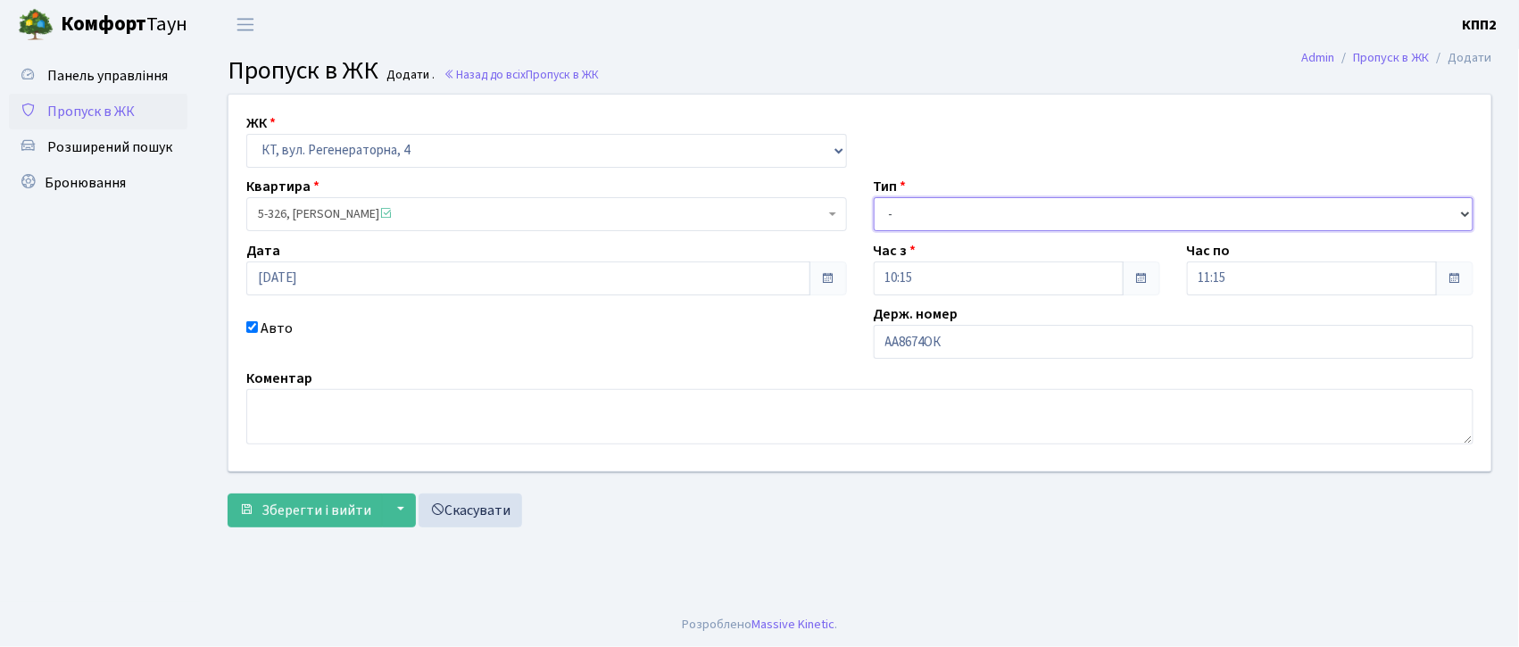
click at [901, 198] on select "- Доставка Таксі Гості Сервіс" at bounding box center [1174, 214] width 601 height 34
select select "1"
click at [874, 197] on select "- Доставка Таксі Гості Сервіс" at bounding box center [1174, 214] width 601 height 34
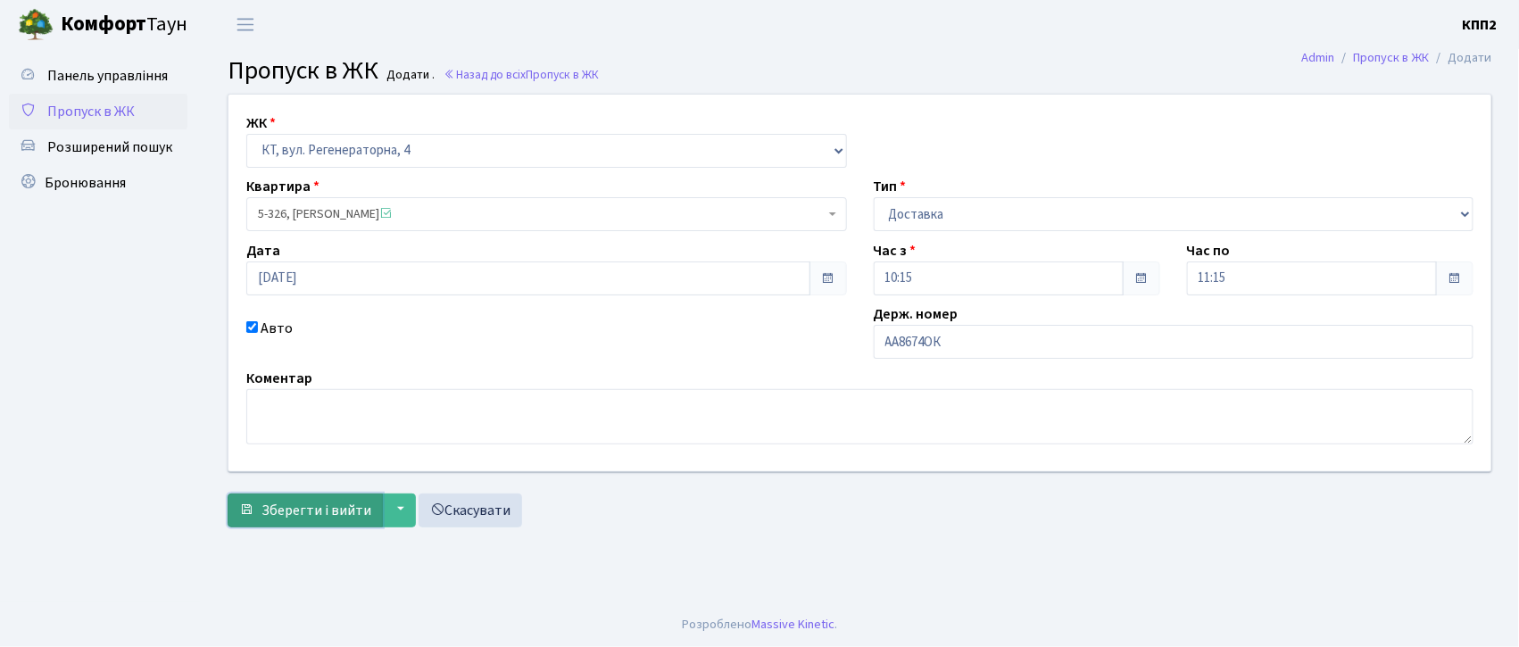
click at [320, 519] on span "Зберегти і вийти" at bounding box center [317, 511] width 110 height 20
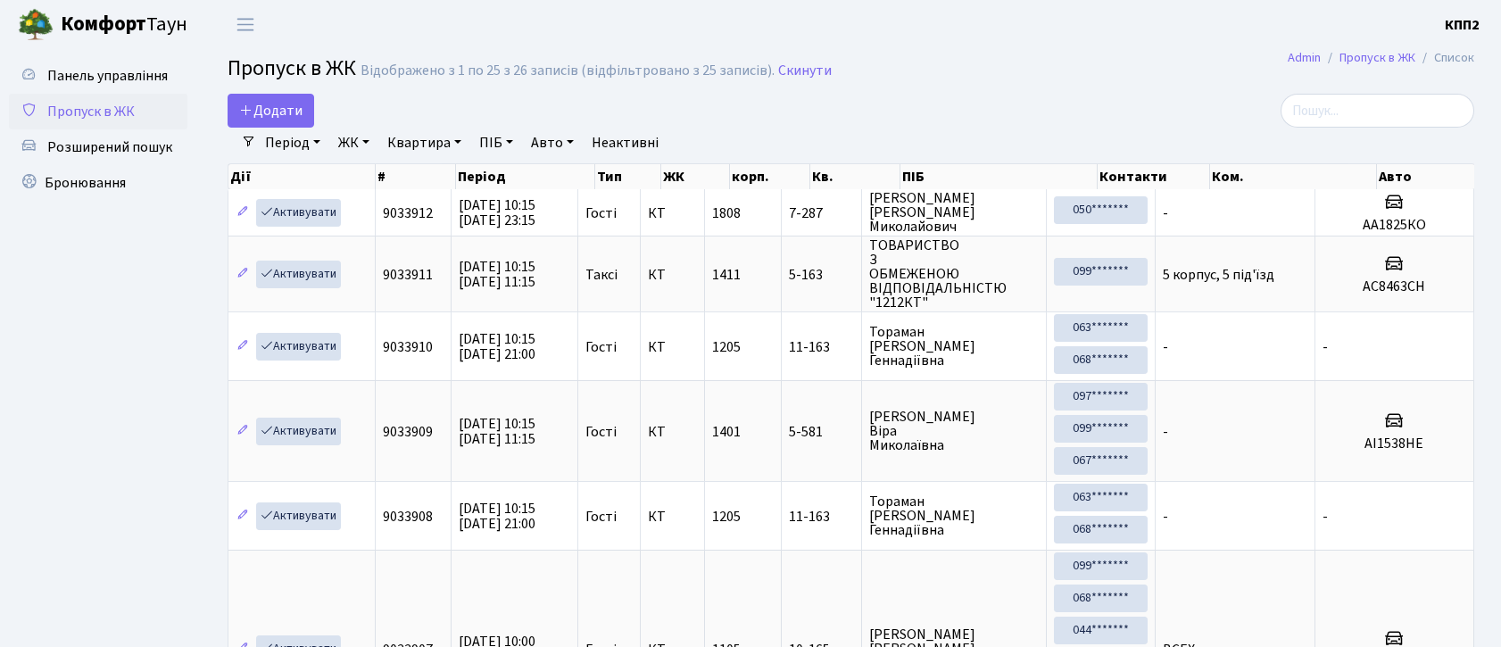
select select "25"
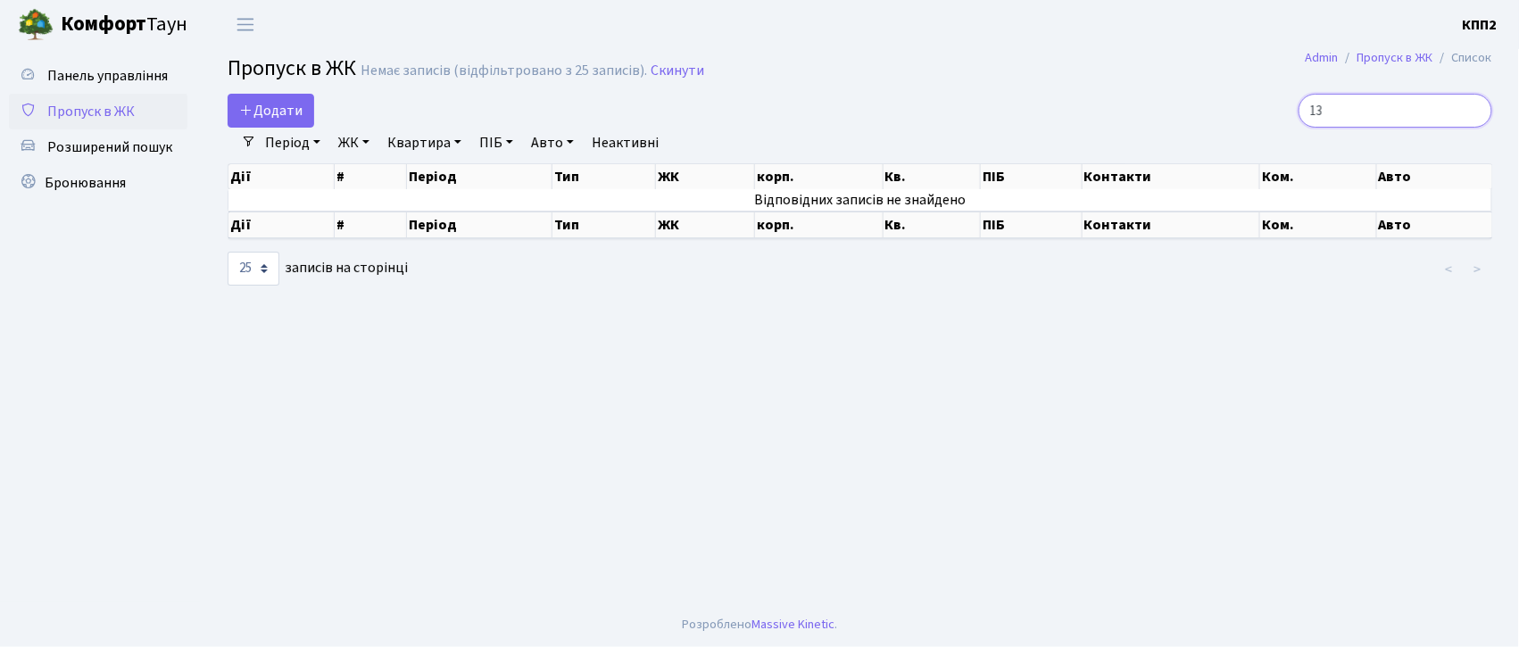
type input "1"
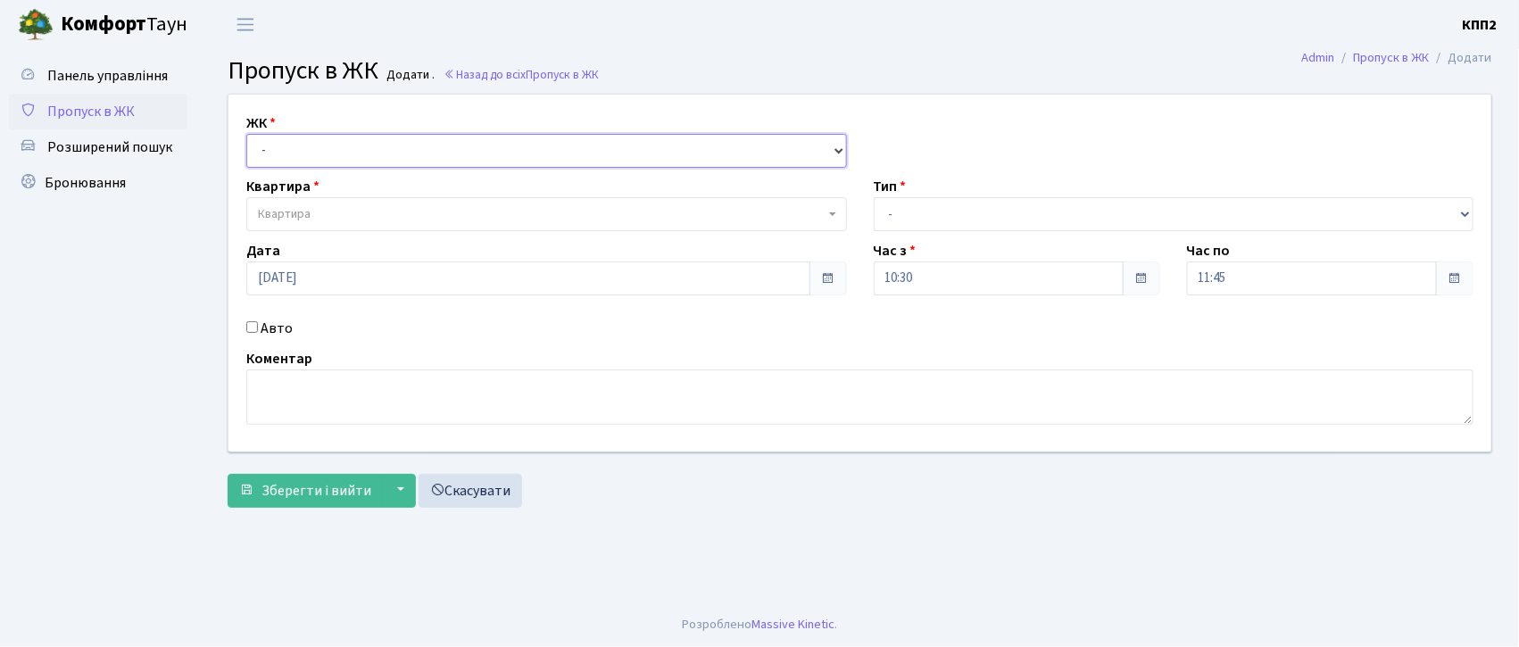
click at [316, 147] on select "- КТ, вул. Регенераторна, 4 КТ2, просп. Соборності, 17 КТ3, вул. Березнева, 16 …" at bounding box center [546, 151] width 601 height 34
select select "271"
click at [246, 134] on select "- КТ, вул. Регенераторна, 4 КТ2, просп. Соборності, 17 КТ3, вул. Березнева, 16 …" at bounding box center [546, 151] width 601 height 34
select select
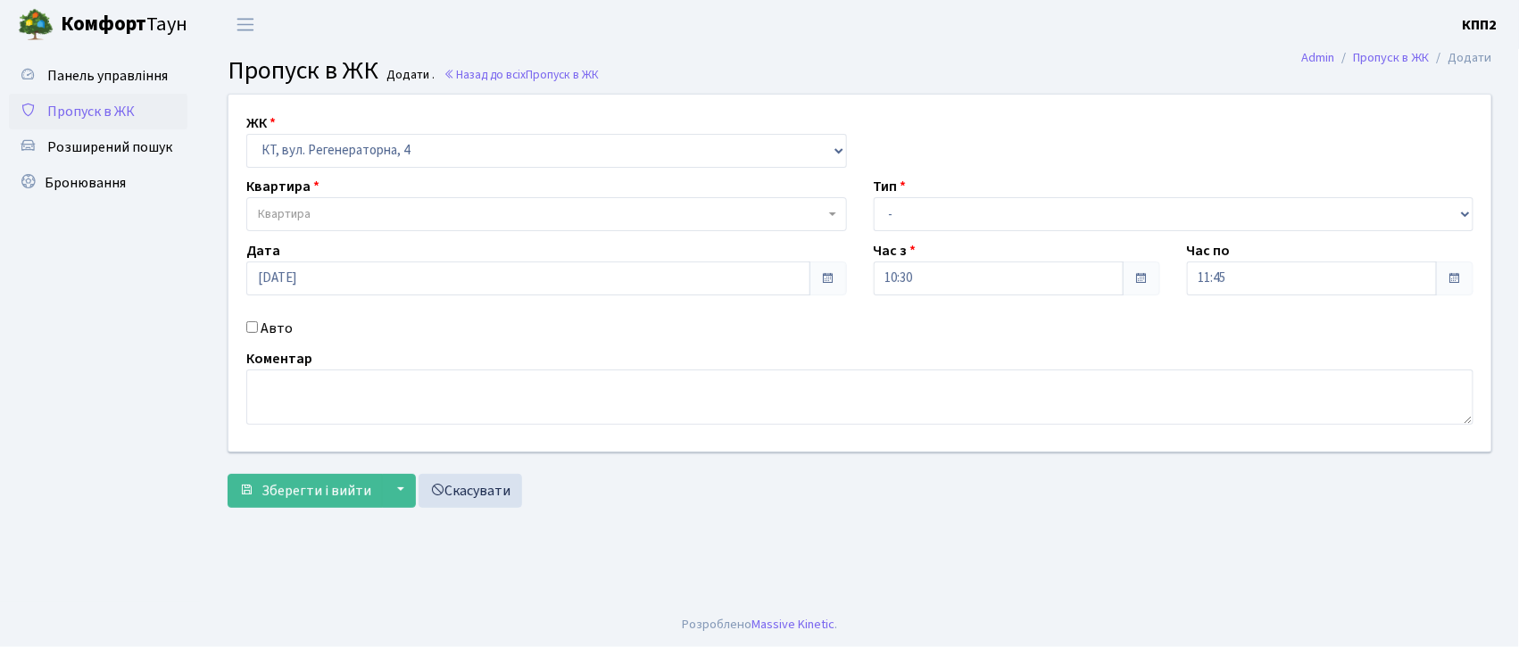
click at [316, 201] on span "Квартира" at bounding box center [546, 214] width 601 height 34
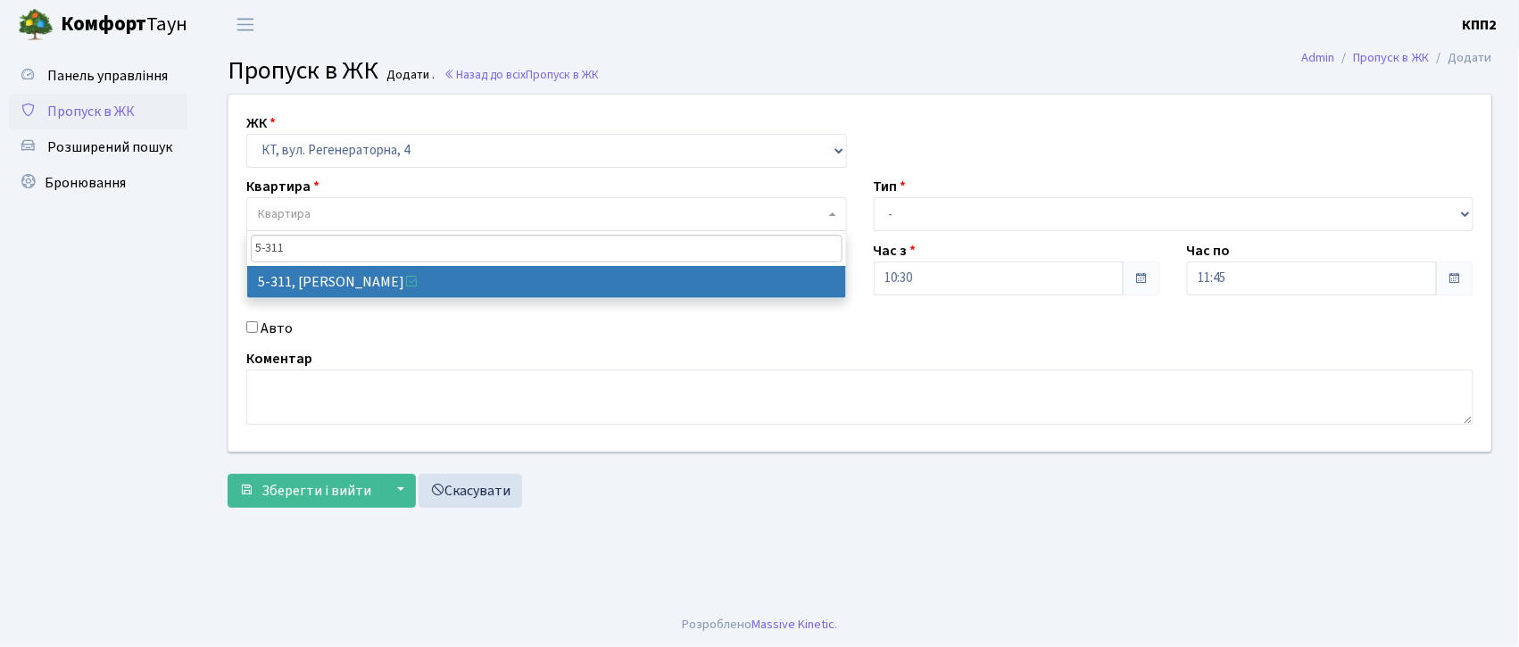
type input "5-311"
select select "2234"
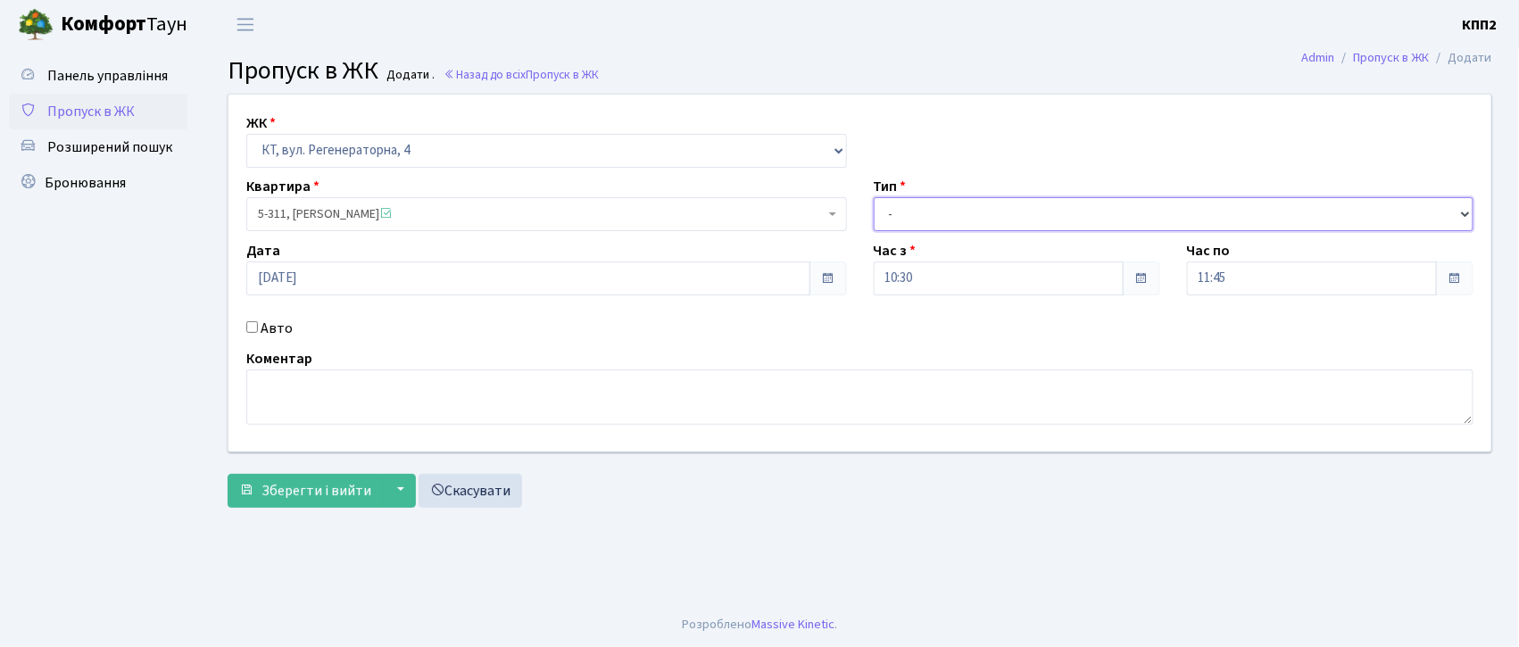
click at [911, 212] on select "- Доставка Таксі Гості Сервіс" at bounding box center [1174, 214] width 601 height 34
select select "1"
click at [874, 197] on select "- Доставка Таксі Гості Сервіс" at bounding box center [1174, 214] width 601 height 34
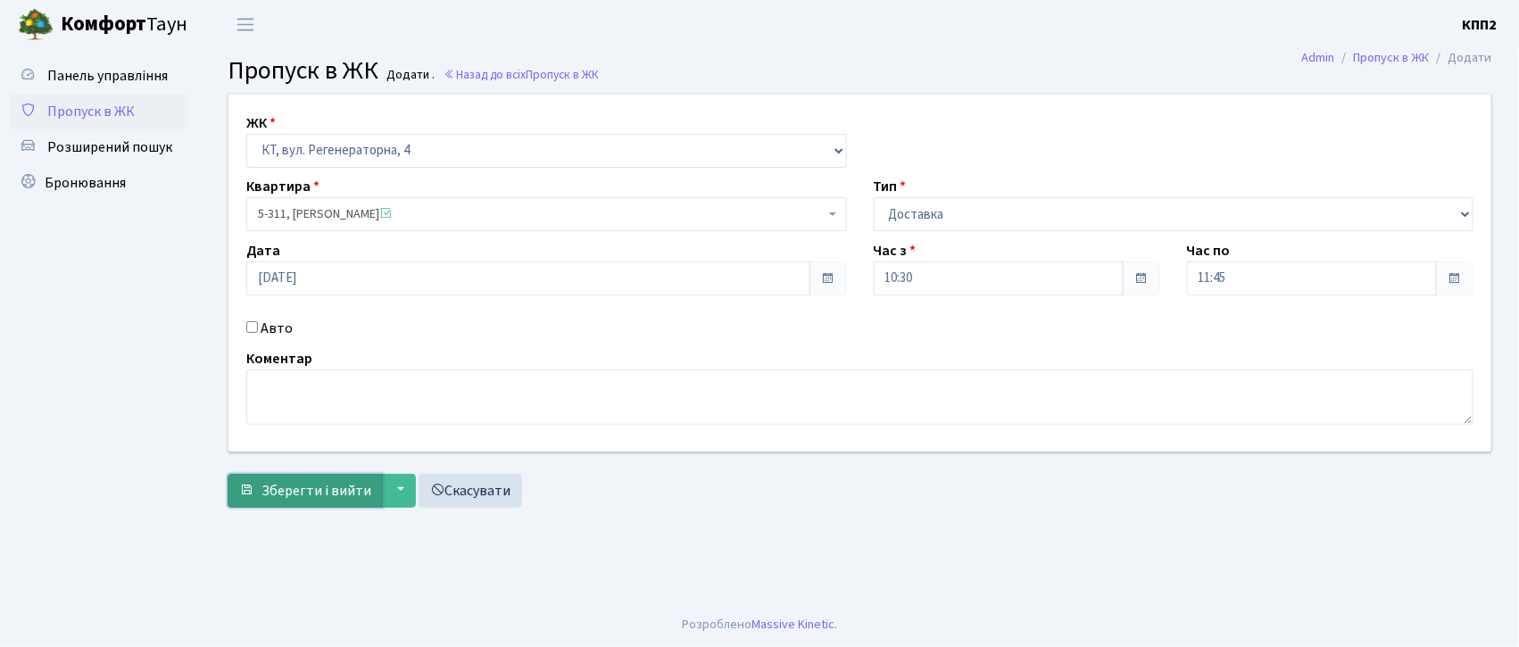
click at [327, 477] on button "Зберегти і вийти" at bounding box center [305, 491] width 155 height 34
click at [253, 329] on input "Авто" at bounding box center [252, 327] width 12 height 12
checkbox input "true"
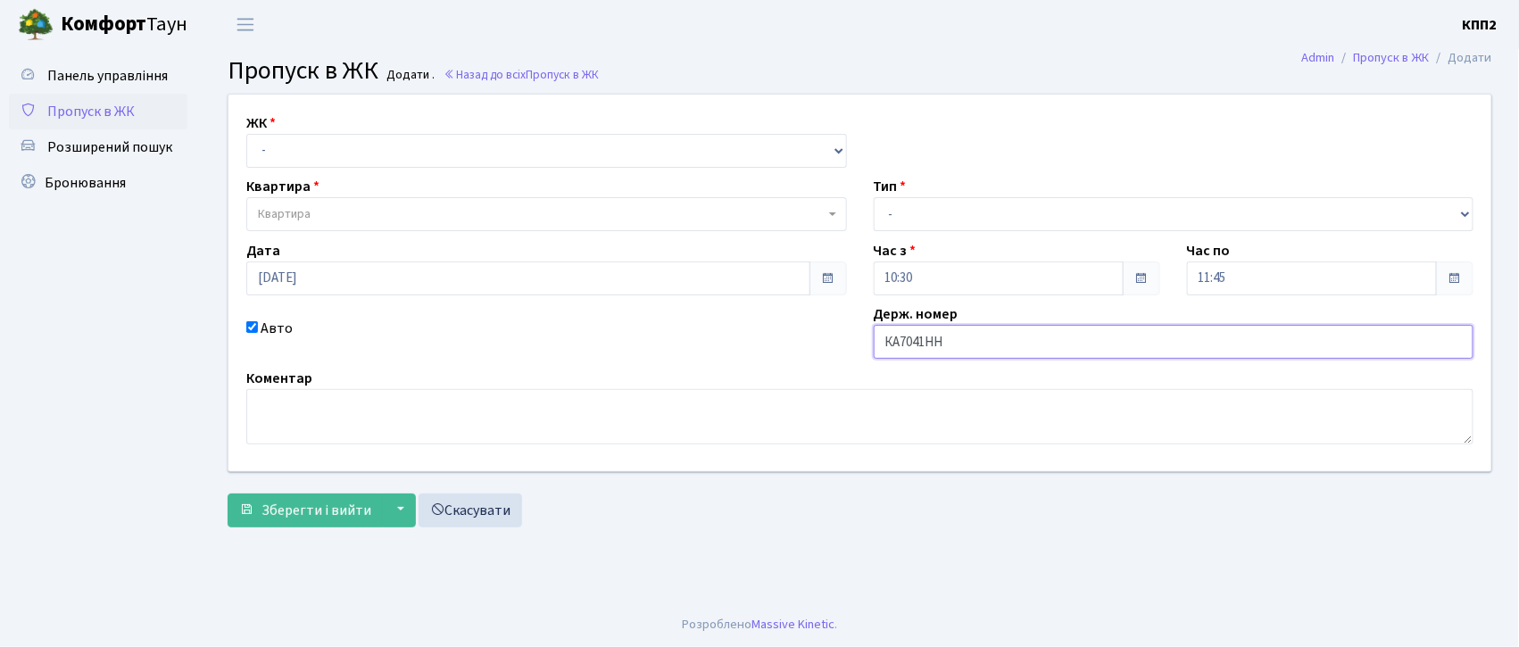
type input "КА7041НН"
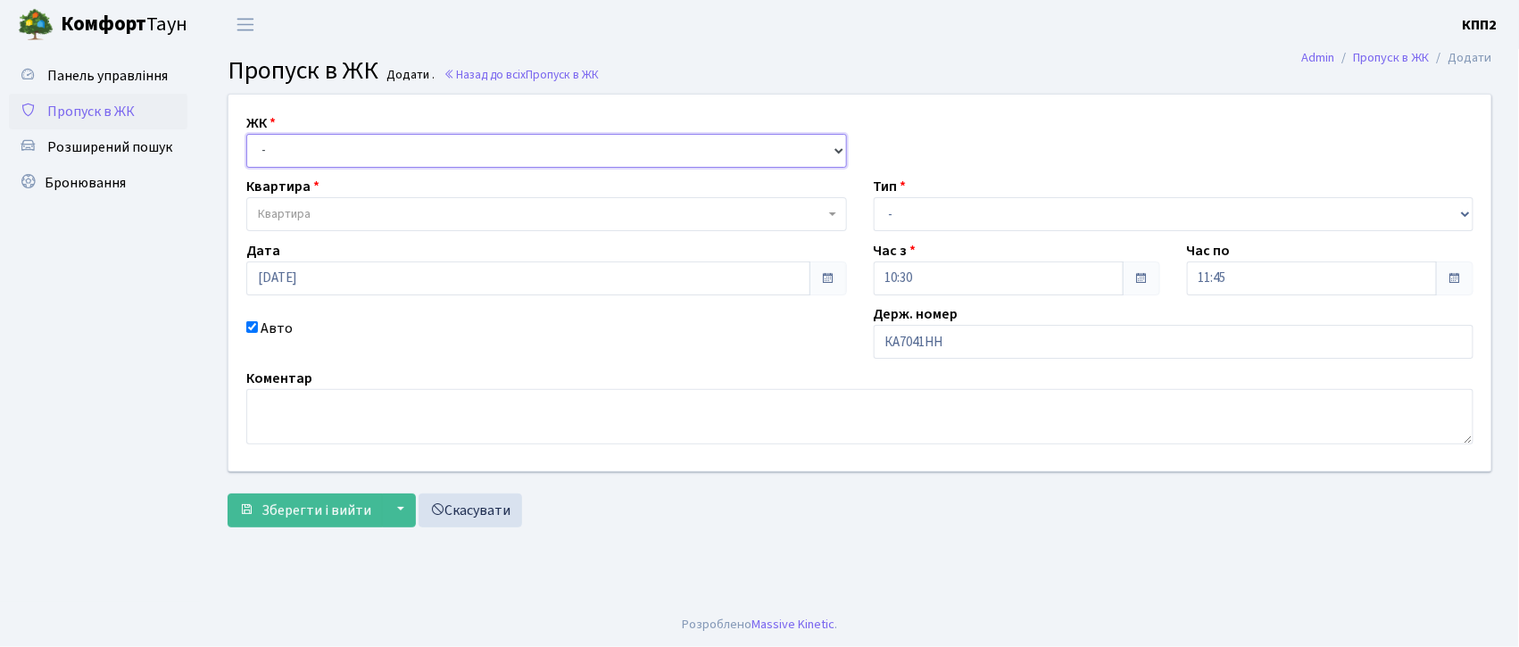
click at [287, 158] on select "- КТ, вул. Регенераторна, 4 КТ2, просп. Соборності, 17 КТ3, вул. Березнева, 16 …" at bounding box center [546, 151] width 601 height 34
select select "271"
click at [246, 134] on select "- КТ, вул. Регенераторна, 4 КТ2, просп. Соборності, 17 КТ3, вул. Березнева, 16 …" at bounding box center [546, 151] width 601 height 34
select select
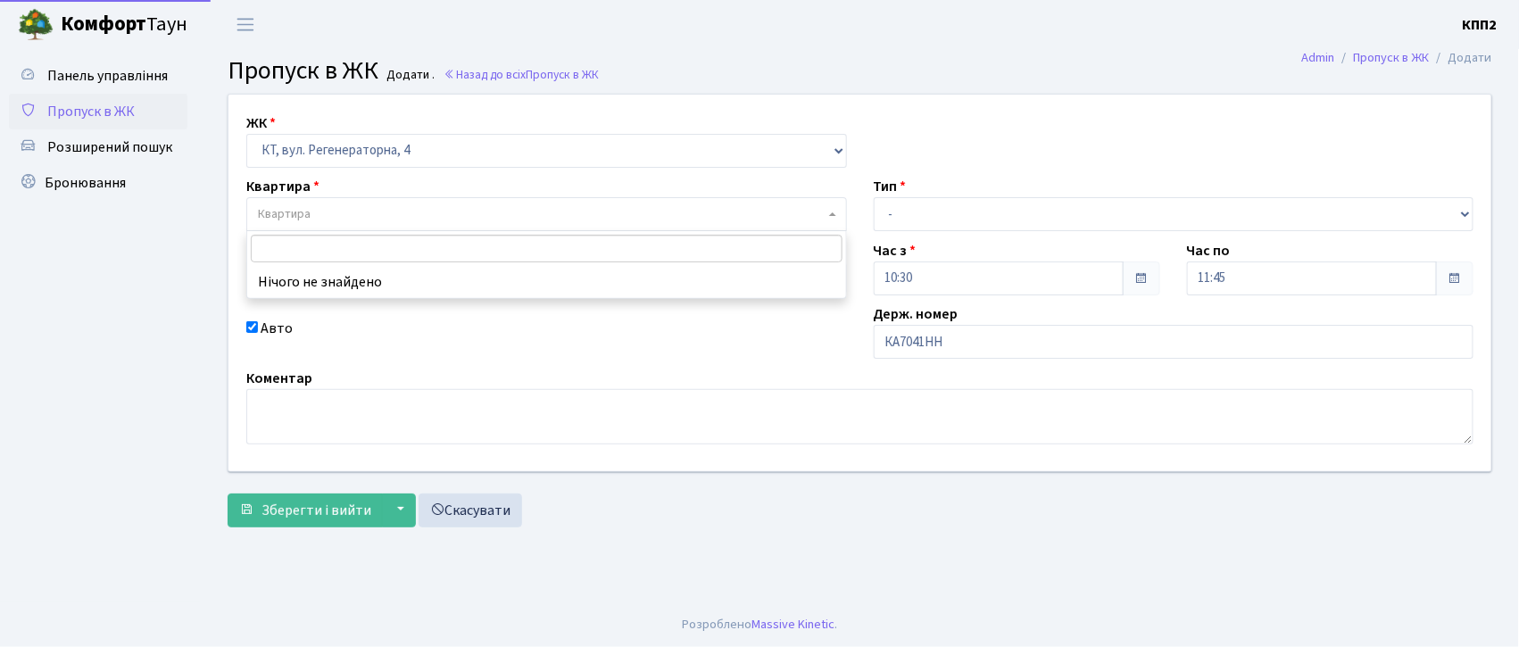
click at [293, 207] on span "Квартира" at bounding box center [284, 214] width 53 height 18
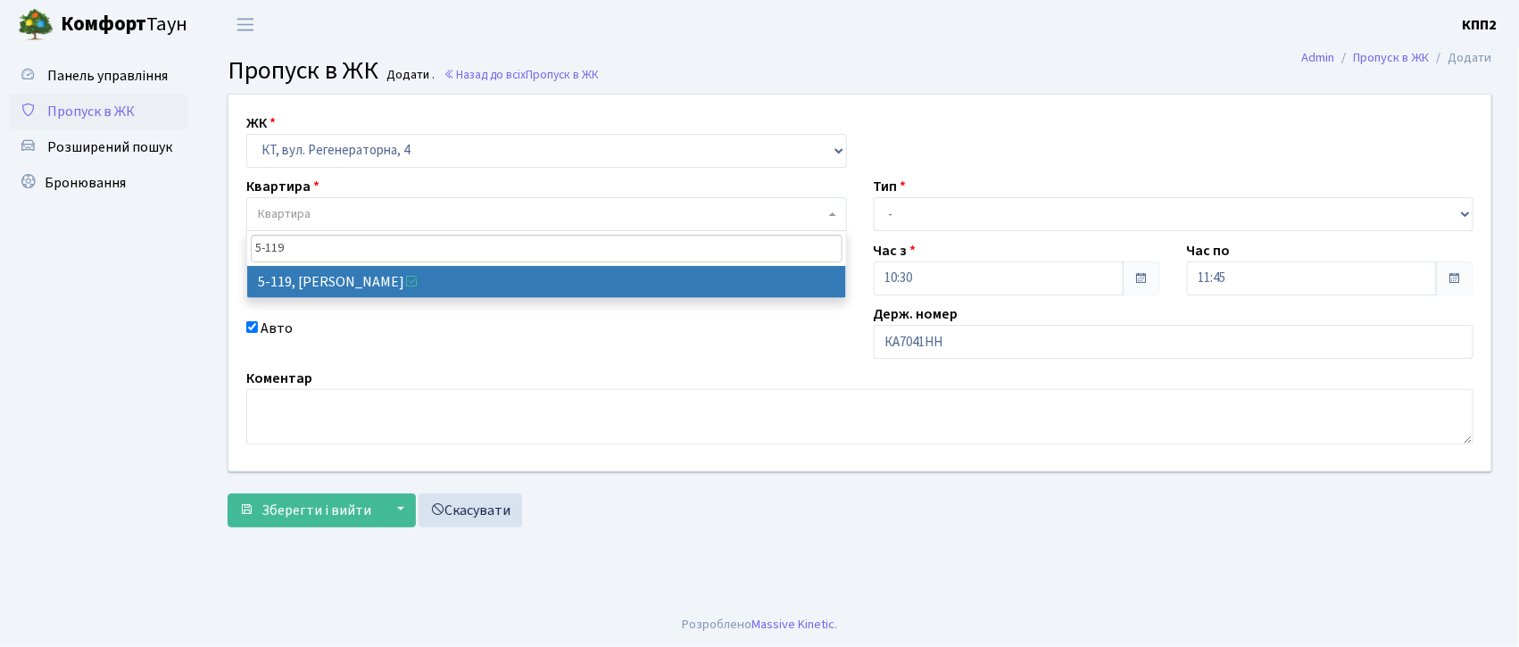
type input "5-119"
select select "2379"
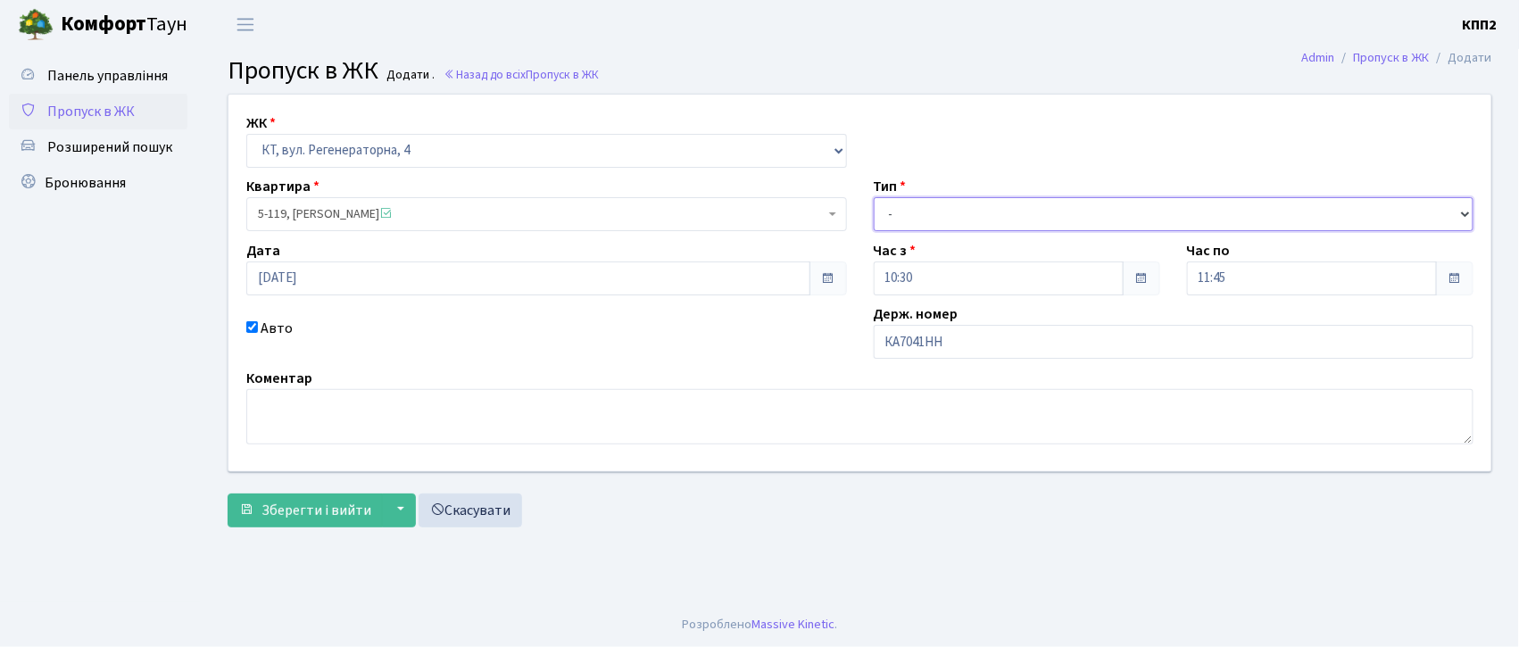
click at [910, 202] on select "- Доставка Таксі Гості Сервіс" at bounding box center [1174, 214] width 601 height 34
select select "2"
click at [874, 197] on select "- Доставка Таксі Гості Сервіс" at bounding box center [1174, 214] width 601 height 34
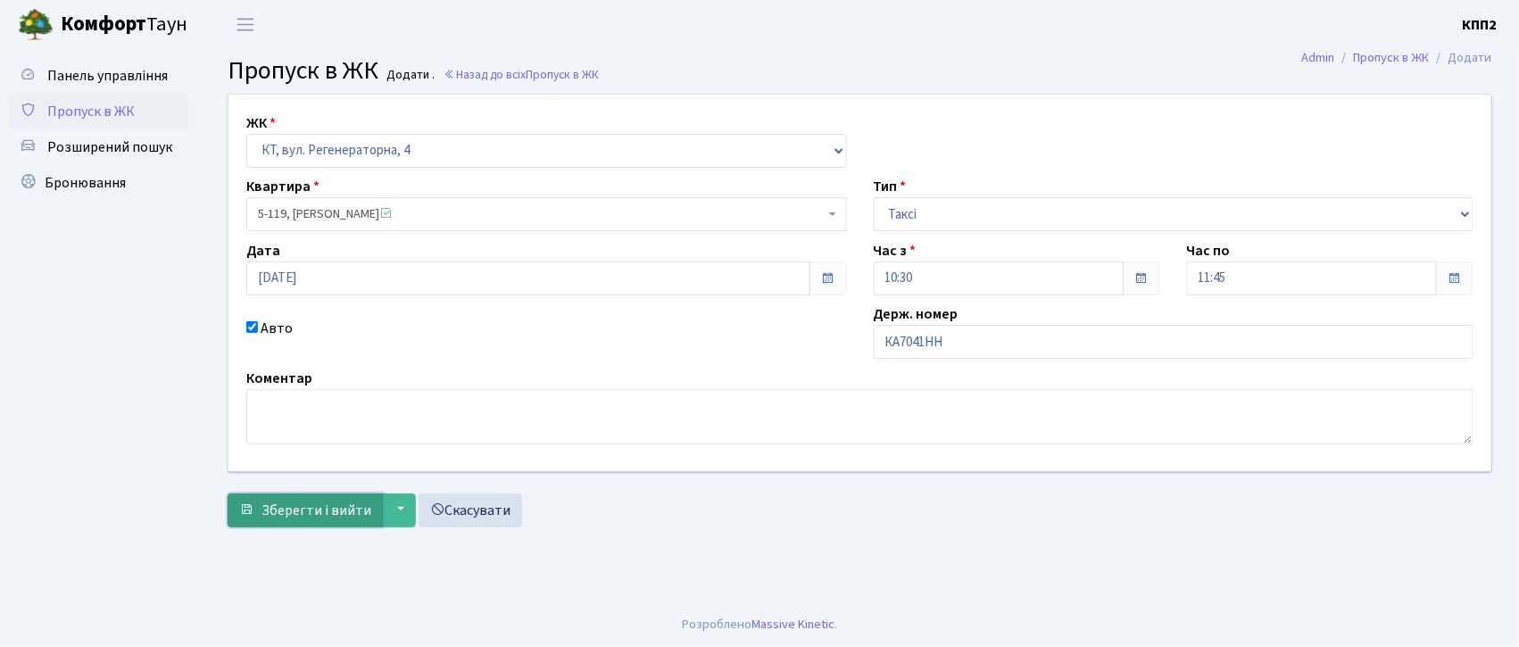
click at [318, 519] on span "Зберегти і вийти" at bounding box center [317, 511] width 110 height 20
